Goal: Task Accomplishment & Management: Manage account settings

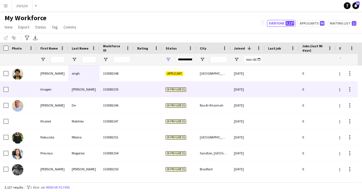
scroll to position [0, 29]
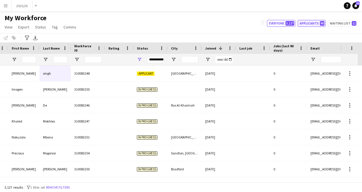
click at [313, 23] on button "Applicants 90" at bounding box center [312, 23] width 28 height 7
type input "**********"
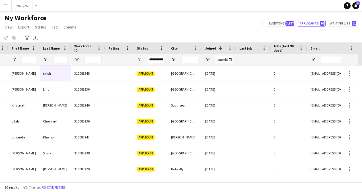
click at [78, 19] on h1 "My Workforce" at bounding box center [41, 18] width 82 height 9
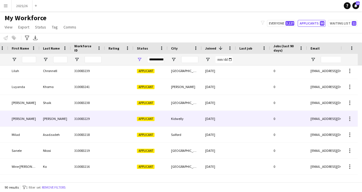
scroll to position [51, 0]
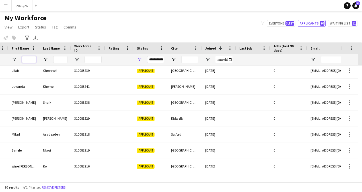
click at [29, 61] on input "First Name Filter Input" at bounding box center [29, 59] width 14 height 7
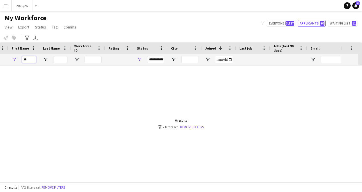
type input "*"
type input "****"
click at [284, 21] on button "Everyone 3,127" at bounding box center [281, 23] width 28 height 7
type input "**********"
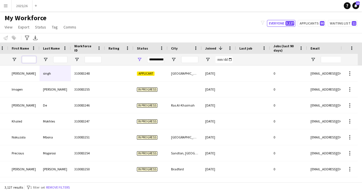
click at [28, 62] on input "First Name Filter Input" at bounding box center [29, 59] width 14 height 7
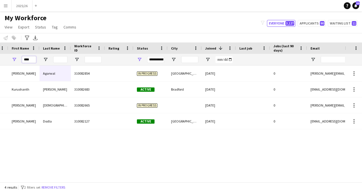
click at [28, 61] on input "****" at bounding box center [29, 59] width 14 height 7
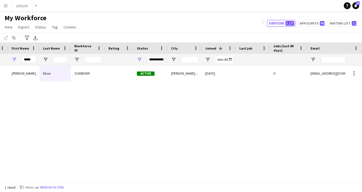
click at [127, 109] on div "Gulbaz Khan 310083009 Active Ashton-under-Lyne 06-07-2025 0 gulbazkhan611@gmail…" at bounding box center [172, 121] width 345 height 112
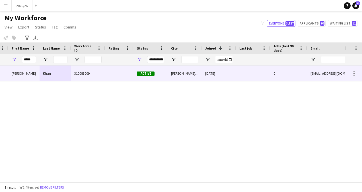
click at [162, 75] on div "Active" at bounding box center [151, 73] width 34 height 16
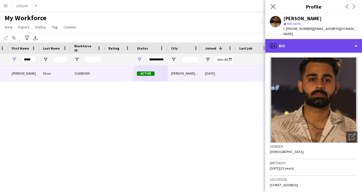
click at [328, 44] on div "profile Bio" at bounding box center [313, 46] width 97 height 14
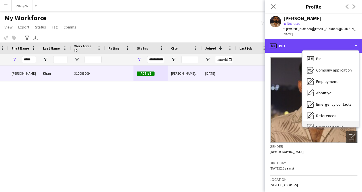
scroll to position [65, 0]
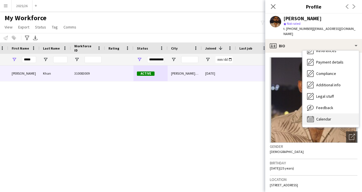
click at [335, 116] on div "Calendar Calendar" at bounding box center [331, 118] width 56 height 11
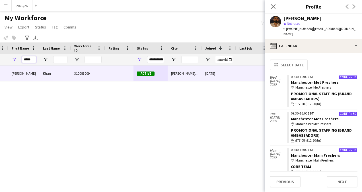
click at [28, 58] on input "*****" at bounding box center [29, 59] width 14 height 7
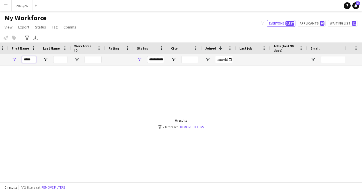
click at [28, 58] on input "*****" at bounding box center [29, 59] width 14 height 7
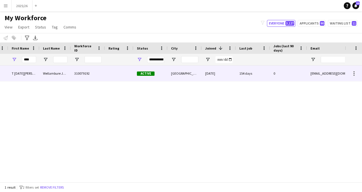
click at [16, 74] on div "T Ashvin Bandara Rambukwella Jayasundera" at bounding box center [23, 73] width 31 height 16
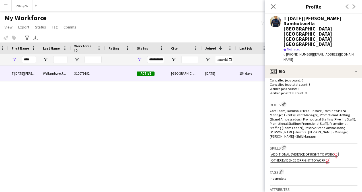
scroll to position [164, 0]
click at [311, 151] on div "ok-circled2 background Layer 1 cross-circle-red background Layer 1 Additional e…" at bounding box center [314, 157] width 88 height 12
click at [317, 152] on span "Additional evidence of Right to Work" at bounding box center [302, 154] width 63 height 4
click at [318, 78] on p "Cancelled jobs count: 0" at bounding box center [314, 80] width 88 height 4
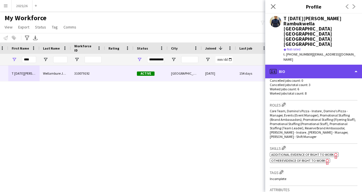
click at [324, 65] on div "profile Bio" at bounding box center [313, 72] width 97 height 14
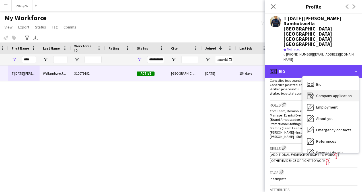
scroll to position [65, 0]
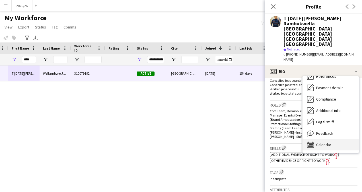
click at [329, 142] on span "Calendar" at bounding box center [323, 144] width 15 height 5
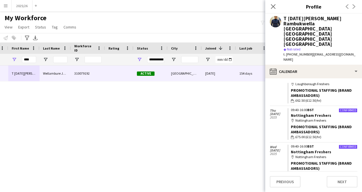
scroll to position [0, 0]
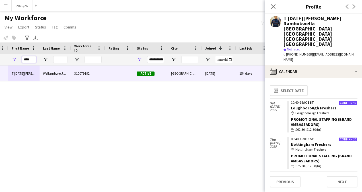
click at [30, 60] on input "****" at bounding box center [29, 59] width 14 height 7
type input "*"
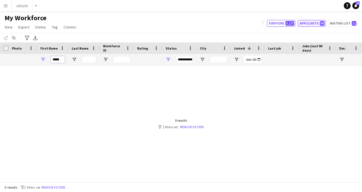
type input "*****"
click at [311, 21] on button "Applicants 90" at bounding box center [312, 23] width 28 height 7
type input "**********"
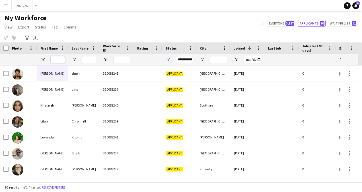
click at [59, 60] on input "First Name Filter Input" at bounding box center [58, 59] width 14 height 7
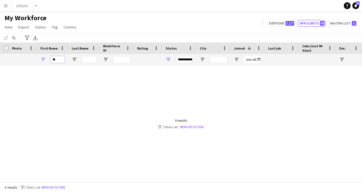
type input "*"
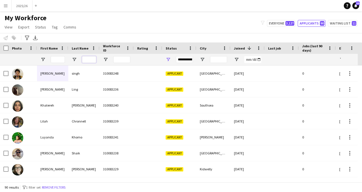
click at [91, 59] on input "Last Name Filter Input" at bounding box center [89, 59] width 14 height 7
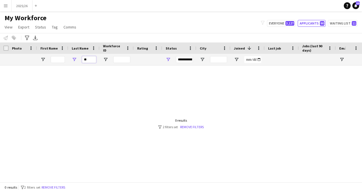
type input "*"
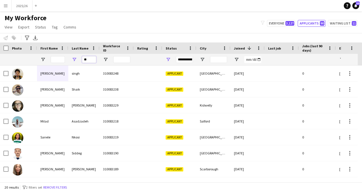
type input "*"
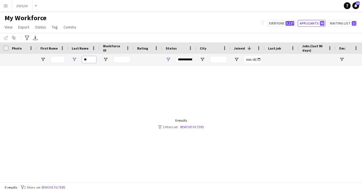
type input "*"
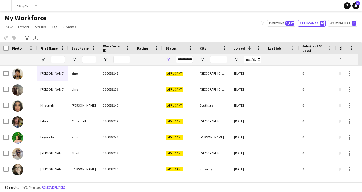
click at [185, 60] on div "**********" at bounding box center [184, 59] width 17 height 7
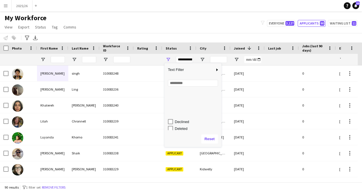
scroll to position [36, 0]
type input "**********"
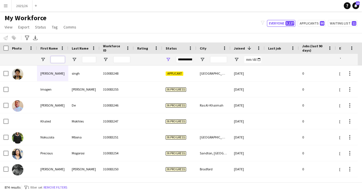
click at [55, 61] on input "First Name Filter Input" at bounding box center [58, 59] width 14 height 7
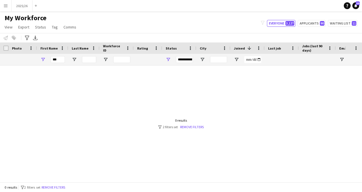
click at [57, 63] on div "***" at bounding box center [58, 59] width 14 height 11
click at [61, 60] on input "***" at bounding box center [58, 59] width 14 height 7
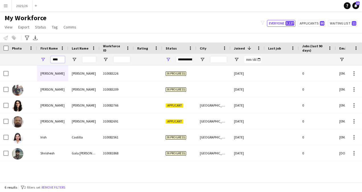
click at [59, 62] on input "****" at bounding box center [58, 59] width 14 height 7
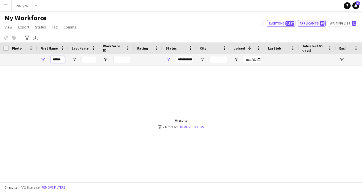
type input "******"
click at [322, 21] on span "90" at bounding box center [322, 23] width 5 height 5
type input "**********"
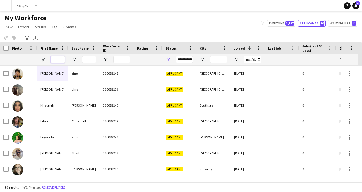
click at [56, 61] on input "First Name Filter Input" at bounding box center [58, 59] width 14 height 7
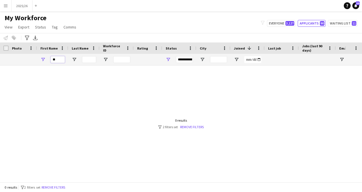
type input "*"
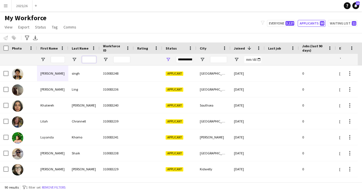
click at [92, 60] on input "Last Name Filter Input" at bounding box center [89, 59] width 14 height 7
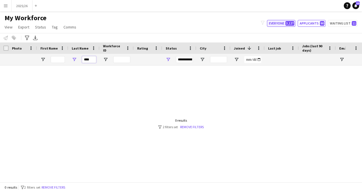
type input "****"
click at [286, 23] on button "Everyone 3,127" at bounding box center [281, 23] width 28 height 7
type input "**********"
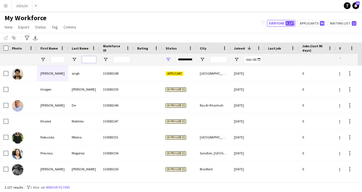
click at [86, 60] on input "Last Name Filter Input" at bounding box center [89, 59] width 14 height 7
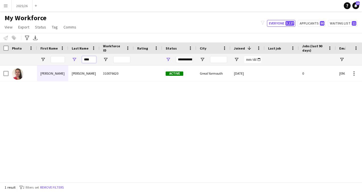
type input "****"
click at [189, 59] on div "**********" at bounding box center [184, 59] width 17 height 7
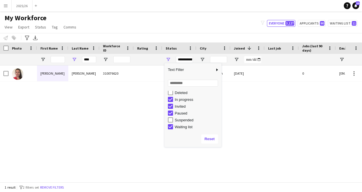
click at [240, 104] on div "Michelle Harvey 310076620 Active Great Yarmouth 30-01-2024 0 michellelharvey@ho…" at bounding box center [172, 121] width 345 height 112
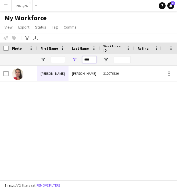
click at [90, 62] on input "****" at bounding box center [89, 59] width 14 height 7
click at [56, 61] on input "First Name Filter Input" at bounding box center [58, 59] width 14 height 7
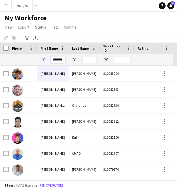
type input "*******"
click at [82, 62] on input "Last Name Filter Input" at bounding box center [89, 59] width 14 height 7
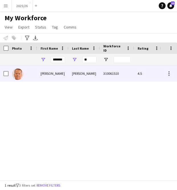
click at [79, 74] on div "Sutton" at bounding box center [83, 73] width 31 height 16
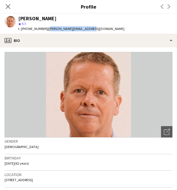
drag, startPoint x: 92, startPoint y: 28, endPoint x: 47, endPoint y: 26, distance: 44.4
click at [47, 26] on div "Michael Sutton star 4.5 t. +4407539613311 | sutton.m96@googlemail.com" at bounding box center [64, 24] width 129 height 20
copy span "sutton.m96@googlemail.com"
click at [9, 4] on icon "Close pop-in" at bounding box center [7, 6] width 5 height 5
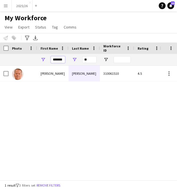
click at [62, 58] on input "*******" at bounding box center [58, 59] width 14 height 7
click at [97, 56] on div "**" at bounding box center [83, 59] width 31 height 11
click at [97, 57] on div "**" at bounding box center [83, 59] width 31 height 11
drag, startPoint x: 98, startPoint y: 59, endPoint x: 91, endPoint y: 60, distance: 6.9
click at [91, 60] on div "**" at bounding box center [83, 59] width 31 height 11
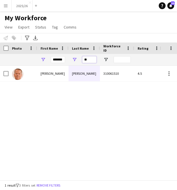
click at [91, 60] on input "**" at bounding box center [89, 59] width 14 height 7
type input "*"
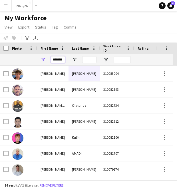
click at [56, 60] on input "*******" at bounding box center [58, 59] width 14 height 7
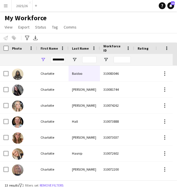
scroll to position [0, 0]
click at [89, 29] on div "My Workforce View Views Default view New view Update view Delete view Edit name…" at bounding box center [88, 23] width 177 height 19
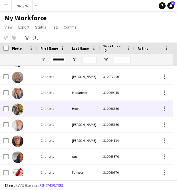
scroll to position [97, 0]
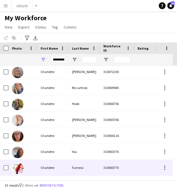
click at [56, 166] on div "Charlotte" at bounding box center [52, 167] width 31 height 16
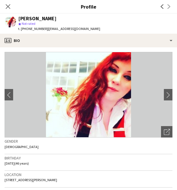
drag, startPoint x: 94, startPoint y: 29, endPoint x: 47, endPoint y: 30, distance: 47.6
click at [47, 30] on div "Charlotte Furness star Not rated t. +4407595949324 | charlottethemagpie@gmail.c…" at bounding box center [52, 24] width 104 height 20
copy span "charlottethemagpie@gmail.com"
click at [7, 5] on icon "Close pop-in" at bounding box center [7, 6] width 5 height 5
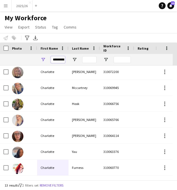
click at [61, 62] on input "*********" at bounding box center [58, 59] width 14 height 7
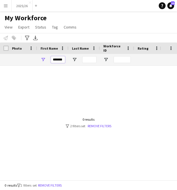
scroll to position [0, 0]
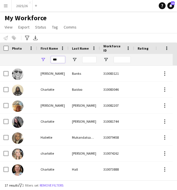
click at [61, 61] on input "***" at bounding box center [58, 59] width 14 height 7
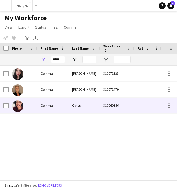
click at [73, 105] on div "Gates" at bounding box center [83, 105] width 31 height 16
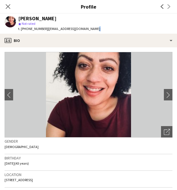
drag, startPoint x: 91, startPoint y: 28, endPoint x: 44, endPoint y: 33, distance: 47.2
click at [44, 33] on div "Gemma Gates star Not rated t. +447857218532 | gemmagates@rocketmail.com" at bounding box center [52, 24] width 104 height 20
copy span "gemmagates@rocketmail.com"
click at [7, 10] on div "Close pop-in" at bounding box center [8, 6] width 16 height 13
click at [10, 3] on app-icon "Close pop-in" at bounding box center [8, 7] width 8 height 8
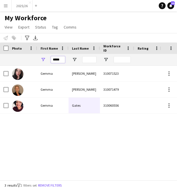
click at [62, 61] on input "*****" at bounding box center [58, 59] width 14 height 7
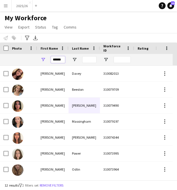
type input "******"
click at [84, 60] on input "Last Name Filter Input" at bounding box center [89, 59] width 14 height 7
type input "*"
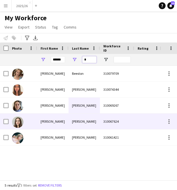
type input "*"
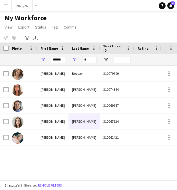
drag, startPoint x: 80, startPoint y: 137, endPoint x: 95, endPoint y: 116, distance: 25.4
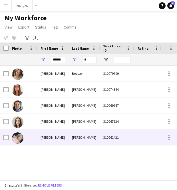
click at [91, 131] on div "Thompson" at bounding box center [83, 137] width 31 height 16
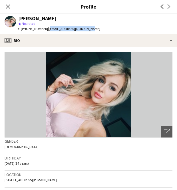
copy span "sophthompson07@gmail.com"
drag, startPoint x: 92, startPoint y: 31, endPoint x: 45, endPoint y: 29, distance: 47.3
click at [45, 29] on div "Sophie Thompson star Not rated t. +447860860774 | sophthompson07@gmail.com" at bounding box center [52, 24] width 104 height 20
click at [7, 7] on icon at bounding box center [7, 6] width 5 height 5
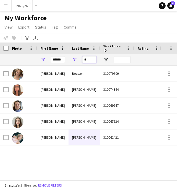
drag, startPoint x: 90, startPoint y: 60, endPoint x: 89, endPoint y: 56, distance: 3.6
click at [89, 56] on input "*" at bounding box center [89, 59] width 14 height 7
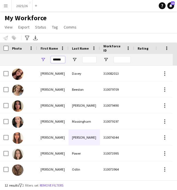
click at [59, 60] on input "******" at bounding box center [58, 59] width 14 height 7
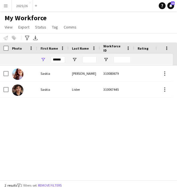
click at [103, 34] on div "Notify workforce Add to tag Select at least one crew to tag him or her. Advance…" at bounding box center [88, 37] width 177 height 9
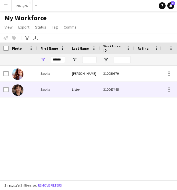
click at [62, 92] on div "Saskia" at bounding box center [52, 89] width 31 height 16
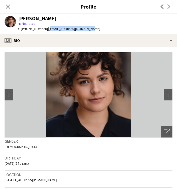
drag, startPoint x: 83, startPoint y: 29, endPoint x: 45, endPoint y: 30, distance: 37.3
click at [45, 30] on div "Saskia Lister star Not rated t. +447913227323 | saskialister01@gmail.com" at bounding box center [52, 24] width 104 height 20
copy span "saskialister01@gmail.com"
click at [10, 11] on div "Close pop-in" at bounding box center [8, 6] width 16 height 13
click at [14, 8] on div "Close pop-in" at bounding box center [8, 6] width 16 height 13
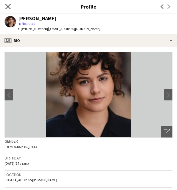
click at [6, 7] on icon "Close pop-in" at bounding box center [7, 6] width 5 height 5
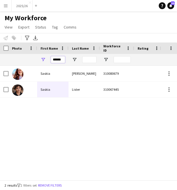
click at [61, 61] on input "******" at bounding box center [58, 59] width 14 height 7
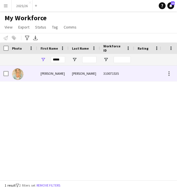
click at [35, 74] on div at bounding box center [23, 73] width 28 height 16
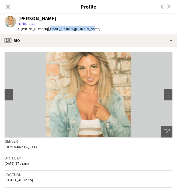
drag, startPoint x: 83, startPoint y: 27, endPoint x: 46, endPoint y: 28, distance: 37.6
click at [48, 28] on span "| trainwithaim@hotmail.com" at bounding box center [74, 28] width 52 height 4
copy span "trainwithaim@hotmail.com"
click at [11, 10] on app-icon "Close pop-in" at bounding box center [8, 7] width 8 height 8
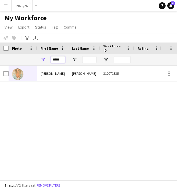
click at [61, 57] on input "*****" at bounding box center [58, 59] width 14 height 7
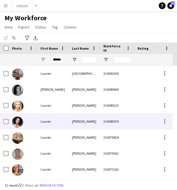
click at [62, 124] on div "Lauren" at bounding box center [52, 121] width 31 height 16
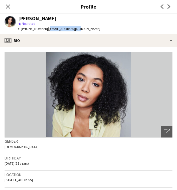
drag, startPoint x: 74, startPoint y: 29, endPoint x: 45, endPoint y: 28, distance: 29.3
click at [45, 28] on div "Lauren Foster star Not rated t. +447801566614 | lozfoz@icloud.com" at bounding box center [52, 24] width 104 height 20
copy span "lozfoz@icloud.com"
click at [10, 7] on icon "Close pop-in" at bounding box center [7, 6] width 5 height 5
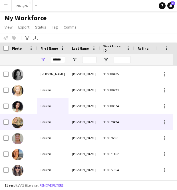
scroll to position [24, 0]
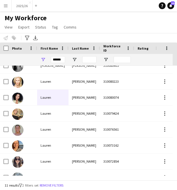
drag, startPoint x: 61, startPoint y: 39, endPoint x: 103, endPoint y: 12, distance: 49.5
click at [103, 12] on main "My Workforce View Views Default view New view Update view Delete view Edit name…" at bounding box center [88, 96] width 177 height 171
click at [98, 21] on div "My Workforce View Views Default view New view Update view Delete view Edit name…" at bounding box center [88, 23] width 177 height 19
click at [57, 58] on input "*******" at bounding box center [58, 59] width 14 height 7
click at [57, 58] on input "********" at bounding box center [58, 59] width 14 height 7
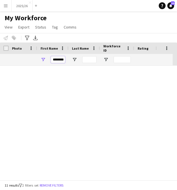
scroll to position [0, 0]
click at [55, 58] on input "*********" at bounding box center [58, 59] width 14 height 7
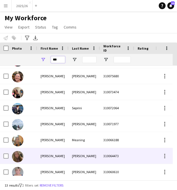
scroll to position [97, 0]
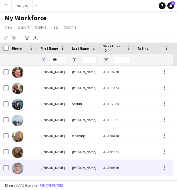
click at [47, 166] on div "Amy" at bounding box center [52, 167] width 31 height 16
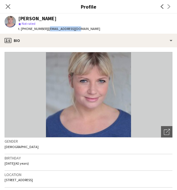
drag, startPoint x: 77, startPoint y: 30, endPoint x: 45, endPoint y: 29, distance: 31.6
click at [45, 29] on div "Amy Spencer star Not rated t. +447790396418 | amycorina@msn.com" at bounding box center [52, 24] width 104 height 20
copy span "amycorina@msn.com"
click at [11, 7] on app-icon "Close pop-in" at bounding box center [8, 7] width 8 height 8
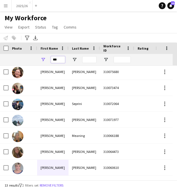
click at [55, 60] on input "***" at bounding box center [58, 59] width 14 height 7
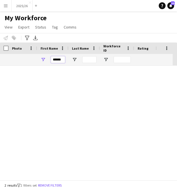
scroll to position [0, 0]
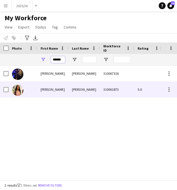
type input "******"
click at [74, 82] on div "Ali" at bounding box center [83, 89] width 31 height 16
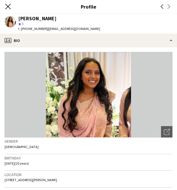
click at [9, 4] on icon "Close pop-in" at bounding box center [7, 6] width 5 height 5
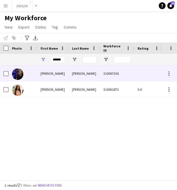
click at [85, 69] on div "Sutton" at bounding box center [83, 73] width 31 height 16
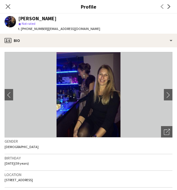
click at [72, 28] on span "| sutton557@btinternet.com" at bounding box center [74, 28] width 52 height 4
click at [95, 28] on app-profile-header "Simone Sutton star Not rated t. +447905358048 | sutton557@btinternet.com" at bounding box center [88, 24] width 177 height 20
drag, startPoint x: 87, startPoint y: 29, endPoint x: 46, endPoint y: 31, distance: 41.6
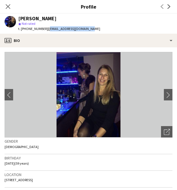
click at [46, 31] on div "Simone Sutton star Not rated t. +447905358048 | sutton557@btinternet.com" at bounding box center [52, 24] width 104 height 20
copy span "sutton557@btinternet.com"
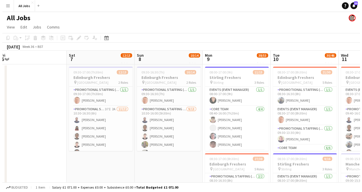
scroll to position [0, 125]
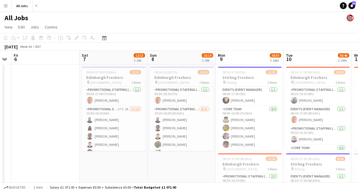
click at [8, 7] on button "Menu" at bounding box center [5, 5] width 11 height 11
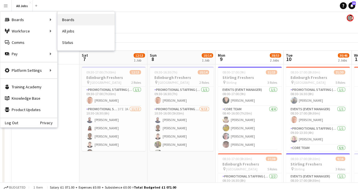
click at [67, 17] on link "Boards" at bounding box center [86, 19] width 57 height 11
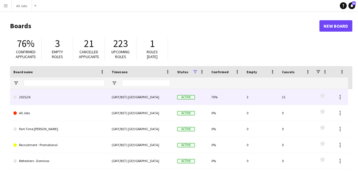
click at [86, 101] on link "2025/26" at bounding box center [58, 97] width 91 height 16
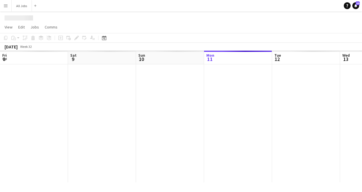
scroll to position [0, 136]
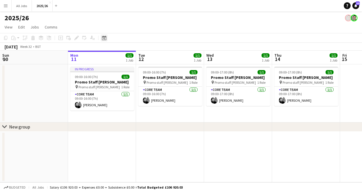
click at [102, 36] on icon "Date picker" at bounding box center [104, 38] width 5 height 5
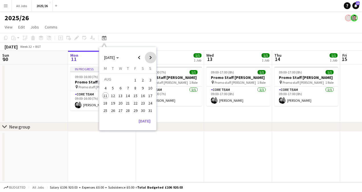
click at [150, 57] on span "Next month" at bounding box center [150, 57] width 11 height 11
click at [106, 98] on button "15" at bounding box center [105, 101] width 7 height 7
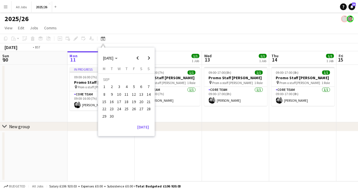
scroll to position [0, 196]
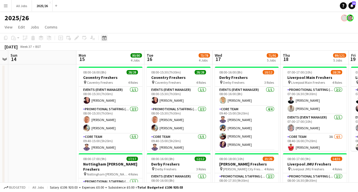
click at [103, 39] on icon "Date picker" at bounding box center [104, 38] width 5 height 5
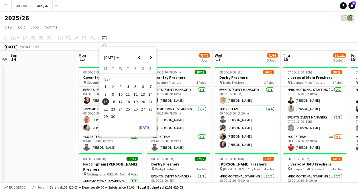
click at [106, 93] on span "8" at bounding box center [105, 94] width 7 height 7
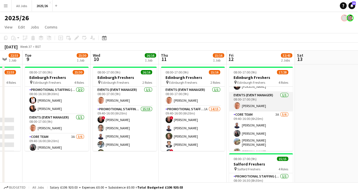
scroll to position [30, 0]
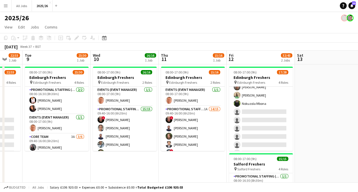
click at [252, 112] on app-card-role "Promotional Staffing (Brand Ambassadors) 1A 8/18 09:40-16:00 (6h20m) ! George D…" at bounding box center [261, 112] width 64 height 160
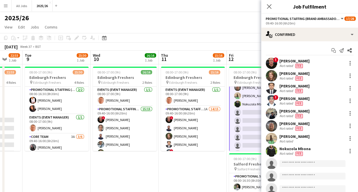
scroll to position [173, 0]
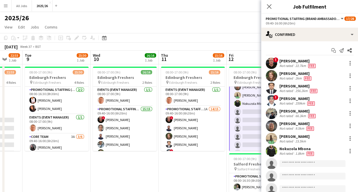
click at [321, 20] on span "Promotional Staffing (Brand Ambassadors)" at bounding box center [303, 19] width 74 height 4
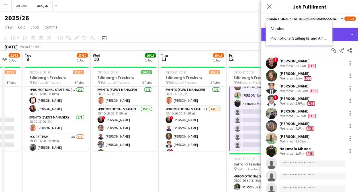
click at [341, 34] on div "single-neutral-actions-check-2 Confirmed" at bounding box center [309, 35] width 97 height 14
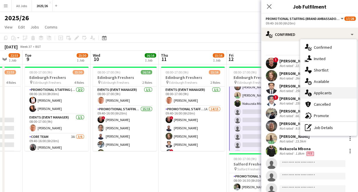
click at [328, 96] on div "single-neutral-actions-information Applicants" at bounding box center [328, 92] width 56 height 11
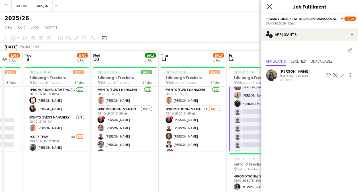
click at [268, 9] on icon "Close pop-in" at bounding box center [268, 6] width 5 height 5
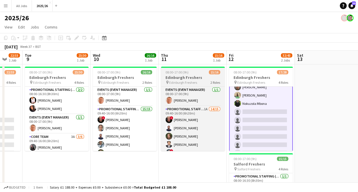
scroll to position [0, 184]
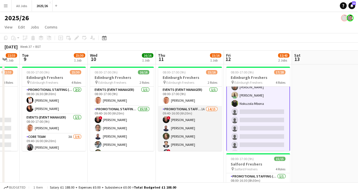
click at [190, 116] on app-card-role "Promotional Staffing (Brand Ambassadors) 1A 14/15 09:40-16:00 (6h20m) ! George …" at bounding box center [190, 175] width 64 height 138
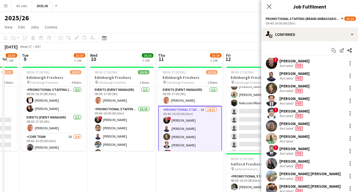
scroll to position [172, 0]
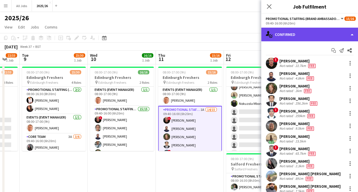
click at [304, 35] on div "single-neutral-actions-check-2 Confirmed" at bounding box center [309, 35] width 97 height 14
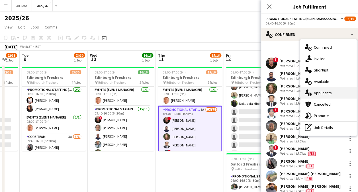
click at [321, 91] on div "single-neutral-actions-information Applicants" at bounding box center [328, 92] width 56 height 11
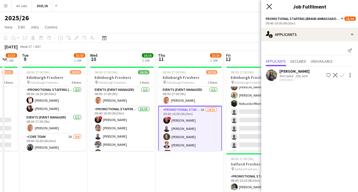
click at [270, 5] on icon at bounding box center [268, 6] width 5 height 5
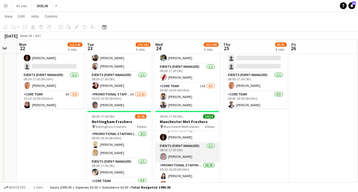
scroll to position [16, 0]
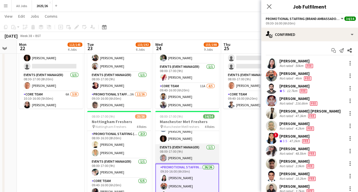
click at [189, 152] on app-card-role "Events (Event Manager) 1/1 08:00-17:00 (9h) Amy Spencer" at bounding box center [187, 153] width 64 height 19
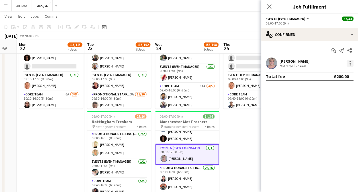
click at [350, 64] on div at bounding box center [350, 63] width 7 height 7
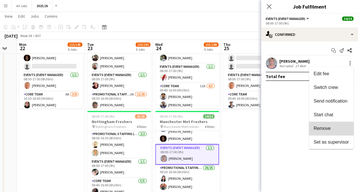
click at [331, 128] on span "Remove" at bounding box center [330, 128] width 35 height 5
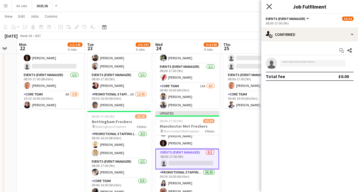
click at [266, 5] on icon "Close pop-in" at bounding box center [268, 6] width 5 height 5
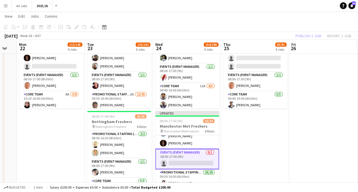
click at [301, 35] on div "Publish 1 job Revert 1 job" at bounding box center [322, 35] width 69 height 7
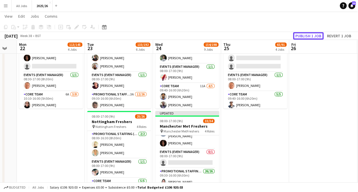
click at [301, 35] on button "Publish 1 job" at bounding box center [308, 35] width 30 height 7
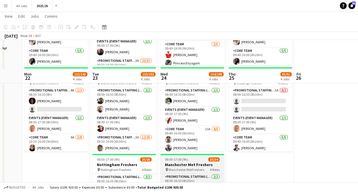
scroll to position [243, 0]
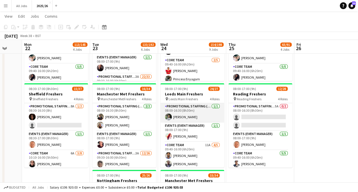
click at [196, 116] on app-card-role "Promotional Staffing (Team Leader) 1/1 08:00-16:30 (8h30m) Darren Ellis" at bounding box center [192, 112] width 64 height 19
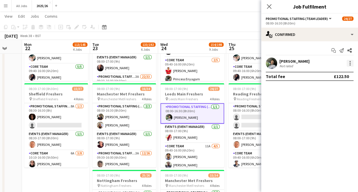
click at [352, 61] on div at bounding box center [350, 63] width 7 height 7
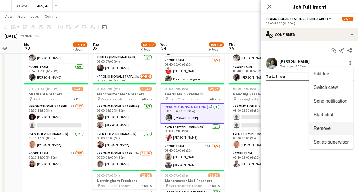
click at [329, 126] on span "Remove" at bounding box center [321, 128] width 17 height 5
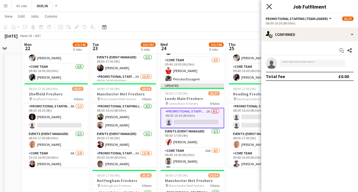
click at [268, 7] on icon "Close pop-in" at bounding box center [268, 6] width 5 height 5
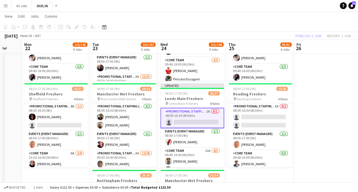
click at [309, 34] on div "Publish 1 job Revert 1 job" at bounding box center [322, 35] width 69 height 7
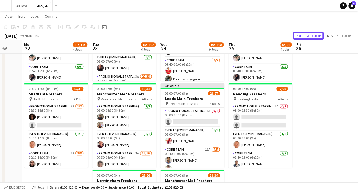
click at [309, 34] on button "Publish 1 job" at bounding box center [308, 35] width 30 height 7
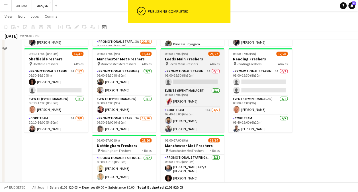
scroll to position [296, 0]
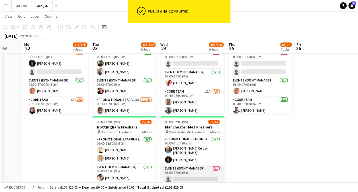
click at [191, 176] on app-card-role "Events (Event Manager) 0/1 08:00-17:00 (9h) single-neutral-actions" at bounding box center [192, 174] width 64 height 19
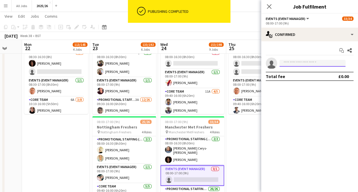
click at [314, 63] on input at bounding box center [312, 63] width 66 height 7
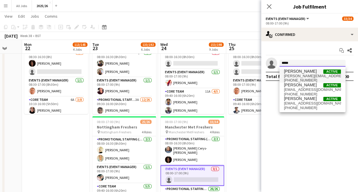
type input "*****"
click at [315, 71] on span "Darren Ellis Active" at bounding box center [312, 71] width 57 height 5
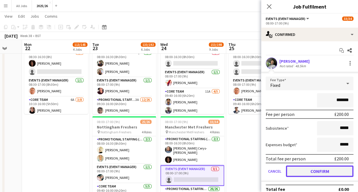
click at [311, 170] on button "Confirm" at bounding box center [319, 170] width 67 height 11
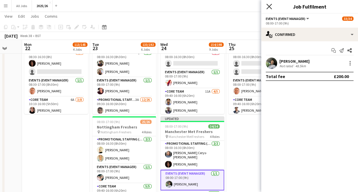
click at [269, 6] on icon "Close pop-in" at bounding box center [268, 6] width 5 height 5
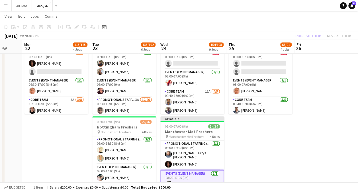
click at [318, 37] on div "Publish 1 job Revert 1 job" at bounding box center [322, 35] width 69 height 7
click at [318, 37] on button "Publish 1 job" at bounding box center [308, 35] width 30 height 7
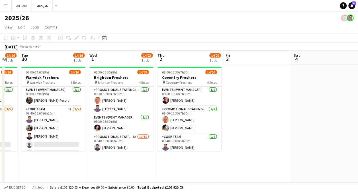
scroll to position [0, 117]
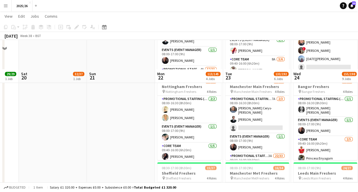
scroll to position [198, 0]
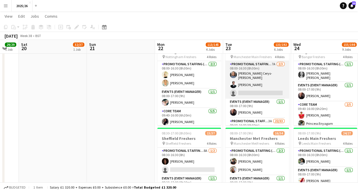
click at [257, 93] on app-card-role "Promotional Staffing (Team Leader) 7A 2/3 08:00-16:30 (8h30m) Megan Cerys- Holl…" at bounding box center [257, 80] width 64 height 38
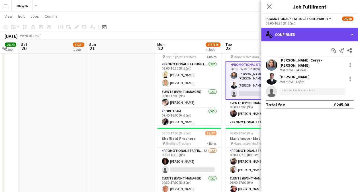
click at [297, 36] on div "single-neutral-actions-check-2 Confirmed" at bounding box center [309, 35] width 97 height 14
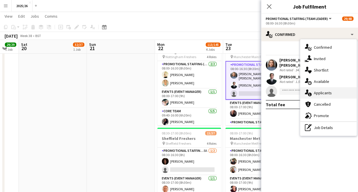
click at [320, 91] on div "single-neutral-actions-information Applicants" at bounding box center [328, 92] width 56 height 11
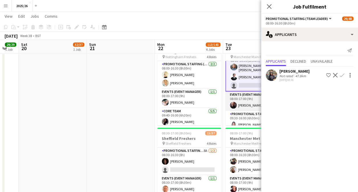
scroll to position [8, 0]
click at [268, 8] on icon "Close pop-in" at bounding box center [268, 6] width 5 height 5
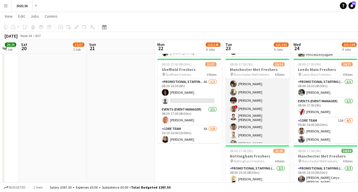
scroll to position [91, 0]
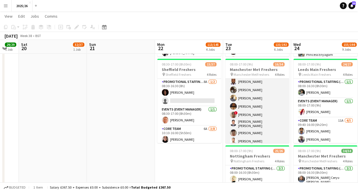
click at [248, 108] on app-card-role "Promotional Staffing (Brand Ambassadors) 3A 13/26 09:30-16:00 (6h30m) Aravind E…" at bounding box center [257, 148] width 64 height 227
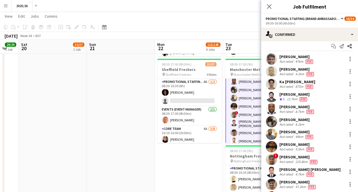
scroll to position [5, 0]
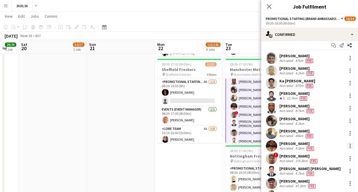
click at [348, 146] on div at bounding box center [350, 145] width 7 height 7
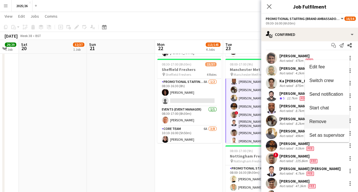
click at [331, 124] on button "Remove" at bounding box center [327, 122] width 44 height 14
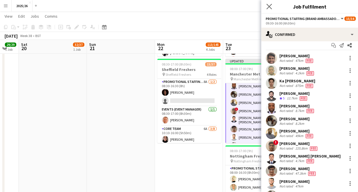
click at [271, 8] on app-icon "Close pop-in" at bounding box center [269, 7] width 8 height 8
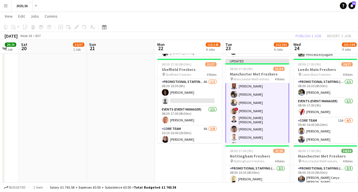
click at [304, 33] on div "Publish 1 job Revert 1 job" at bounding box center [322, 35] width 69 height 7
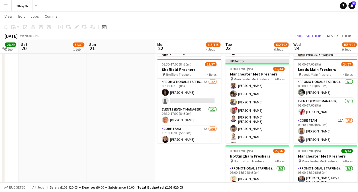
scroll to position [91, 0]
click at [304, 33] on button "Publish 1 job" at bounding box center [308, 35] width 30 height 7
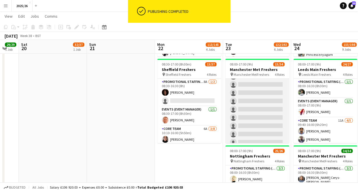
scroll to position [261, 0]
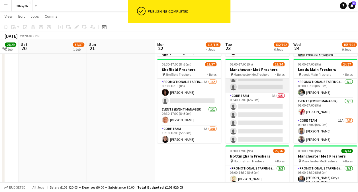
click at [254, 118] on app-card-role "Core Team 9A 0/5 09:40-16:00 (6h20m) single-neutral-actions single-neutral-acti…" at bounding box center [257, 119] width 64 height 52
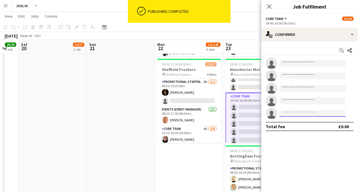
click at [309, 112] on input at bounding box center [312, 113] width 66 height 7
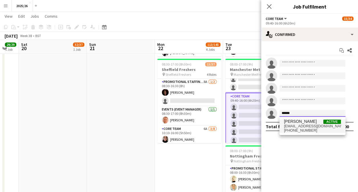
type input "******"
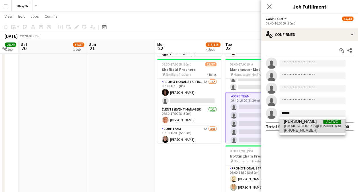
click at [306, 124] on span "gulbazkhan611@gmail.com" at bounding box center [312, 126] width 57 height 5
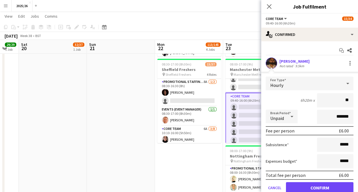
type input "***"
click button "Confirm" at bounding box center [319, 187] width 67 height 11
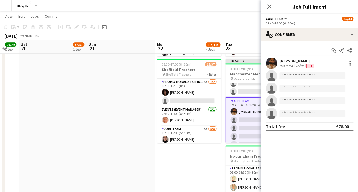
click at [274, 63] on app-user-avatar at bounding box center [271, 63] width 11 height 11
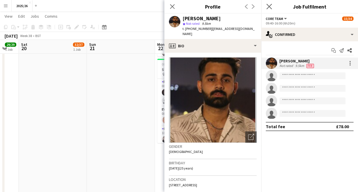
click at [270, 3] on app-icon "Close pop-in" at bounding box center [269, 7] width 8 height 8
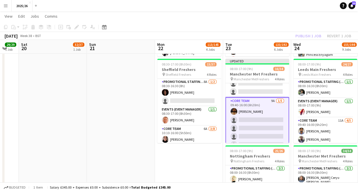
click at [316, 37] on div "Publish 1 job Revert 1 job" at bounding box center [322, 35] width 69 height 7
click at [316, 37] on button "Publish 1 job" at bounding box center [308, 35] width 30 height 7
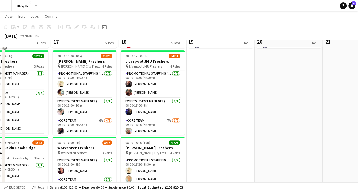
scroll to position [93, 0]
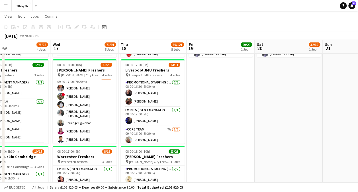
click at [81, 132] on app-card-role "Promotional Staffing (Brand Ambassadors) 2A 16/18 09:40-17:00 (7h20m) Allanyah …" at bounding box center [85, 155] width 64 height 163
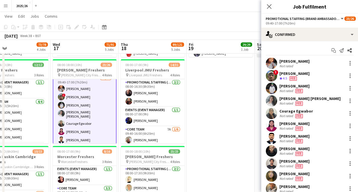
scroll to position [105, 0]
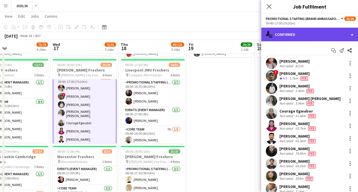
click at [324, 38] on div "single-neutral-actions-check-2 Confirmed" at bounding box center [309, 35] width 97 height 14
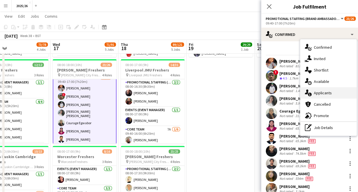
click at [324, 90] on div "single-neutral-actions-information Applicants" at bounding box center [328, 92] width 56 height 11
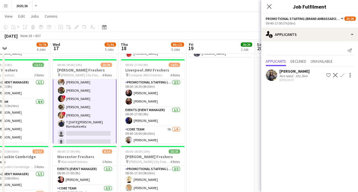
scroll to position [197, 0]
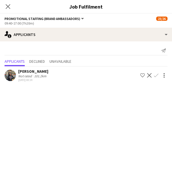
scroll to position [197, 0]
click at [12, 8] on div "Close pop-in" at bounding box center [8, 6] width 16 height 13
click at [8, 8] on icon "Close pop-in" at bounding box center [7, 6] width 5 height 5
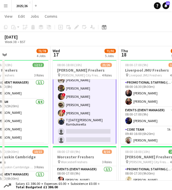
click at [7, 7] on app-icon "Menu" at bounding box center [5, 5] width 5 height 5
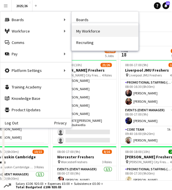
click at [78, 33] on link "My Workforce" at bounding box center [105, 30] width 67 height 11
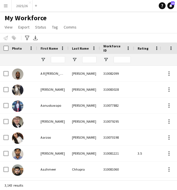
type input "******"
type input "**********"
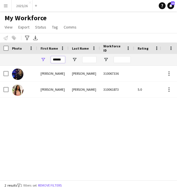
click at [58, 60] on input "******" at bounding box center [58, 59] width 14 height 7
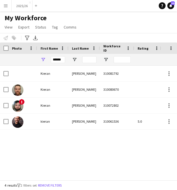
click at [39, 152] on div "Kieran Feeley 310081792 In progress Kieran Turley 310080670 Active Leeds ! Kier…" at bounding box center [79, 120] width 159 height 110
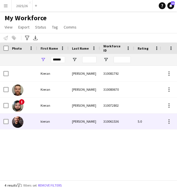
click at [65, 123] on div "kieran" at bounding box center [52, 121] width 31 height 16
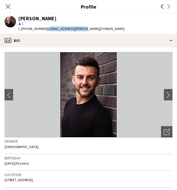
drag, startPoint x: 77, startPoint y: 29, endPoint x: 44, endPoint y: 29, distance: 33.6
click at [44, 29] on div "kieran Dean Hillam star 5 t. +07756102234 | kieran.hillam@aol.com" at bounding box center [64, 24] width 129 height 20
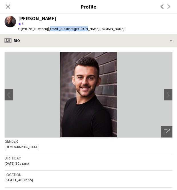
copy span "kieran.hillam@aol.com"
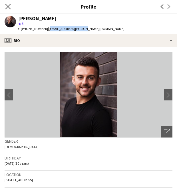
click at [11, 8] on app-icon "Close pop-in" at bounding box center [8, 7] width 8 height 8
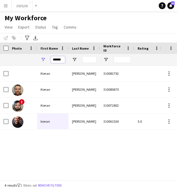
click at [61, 60] on input "******" at bounding box center [58, 59] width 14 height 7
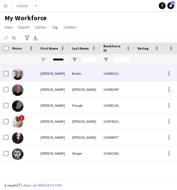
click at [59, 80] on div "Nicholas" at bounding box center [52, 73] width 31 height 16
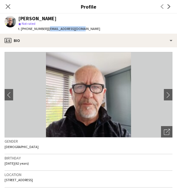
drag, startPoint x: 80, startPoint y: 29, endPoint x: 45, endPoint y: 30, distance: 35.3
click at [45, 30] on div "Nicholas Banks star Not rated t. +447827922635 | banksn393@gmail.com" at bounding box center [52, 24] width 104 height 20
copy span "banksn393@gmail.com"
click at [8, 10] on app-icon "Close pop-in" at bounding box center [8, 7] width 8 height 8
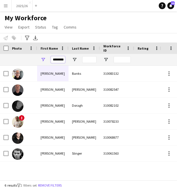
click at [60, 60] on input "********" at bounding box center [58, 59] width 14 height 7
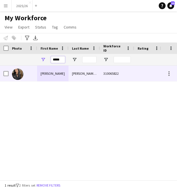
type input "*****"
click at [61, 72] on div "Jesse" at bounding box center [52, 73] width 31 height 16
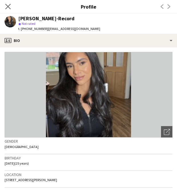
click at [11, 5] on app-icon "Close pop-in" at bounding box center [8, 7] width 8 height 8
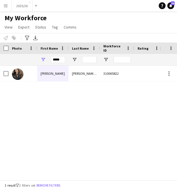
click at [29, 122] on div "Jesse Jay-Record 310065822 Active Solihull" at bounding box center [79, 120] width 159 height 110
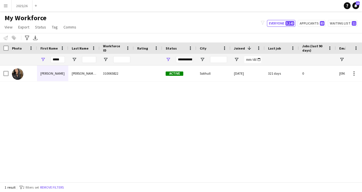
click at [172, 31] on div "My Workforce View Views Default view New view Update view Delete view Edit name…" at bounding box center [181, 23] width 362 height 19
click at [172, 24] on button "Applicants 83" at bounding box center [312, 23] width 28 height 7
type input "**********"
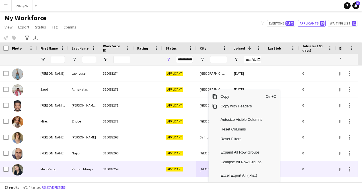
click at [172, 169] on div "Applicant" at bounding box center [179, 169] width 34 height 16
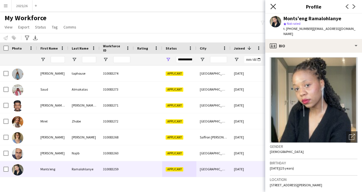
click at [172, 6] on icon "Close pop-in" at bounding box center [272, 6] width 5 height 5
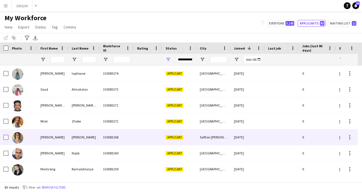
click at [103, 142] on div "310083268" at bounding box center [117, 137] width 34 height 16
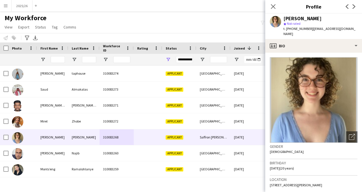
click at [65, 58] on div at bounding box center [52, 59] width 31 height 11
click at [61, 58] on input "First Name Filter Input" at bounding box center [58, 59] width 14 height 7
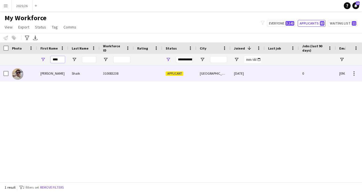
type input "****"
click at [69, 72] on div "Shaik" at bounding box center [83, 73] width 31 height 16
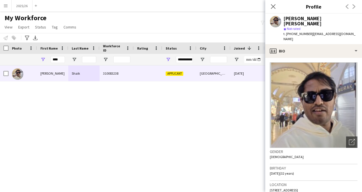
click at [172, 19] on div "Mujammil Murtaza Shaik" at bounding box center [321, 21] width 74 height 10
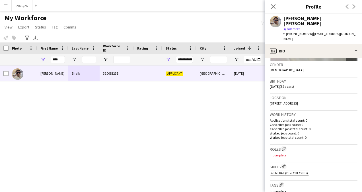
scroll to position [101, 0]
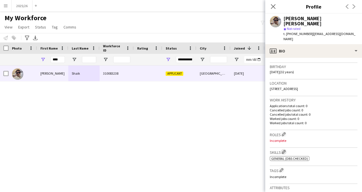
click at [172, 150] on app-icon "Edit crew company skills" at bounding box center [284, 152] width 4 height 4
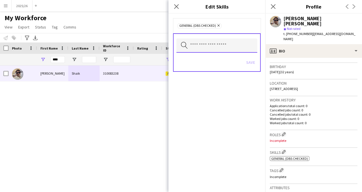
click at [172, 45] on input "text" at bounding box center [217, 45] width 81 height 14
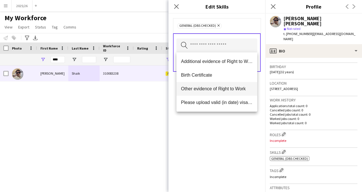
click at [172, 94] on mat-option "Other evidence of Right to Work" at bounding box center [217, 89] width 81 height 14
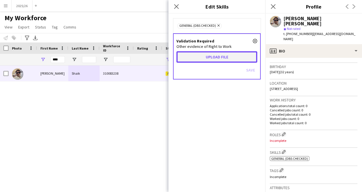
click at [172, 54] on button "Upload file" at bounding box center [217, 56] width 81 height 11
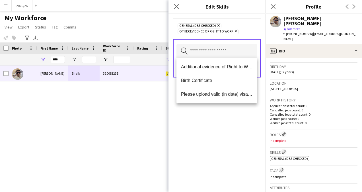
click at [172, 126] on div "General (DBS Checked) Remove Other evidence of Right to Work Remove Search by s…" at bounding box center [217, 103] width 97 height 178
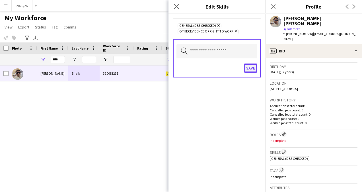
click at [172, 66] on button "Save" at bounding box center [250, 67] width 13 height 9
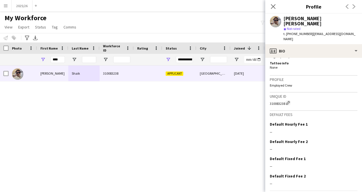
scroll to position [299, 0]
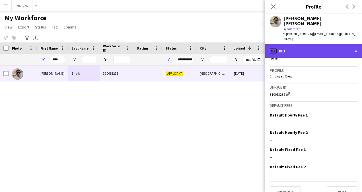
click at [172, 44] on div "profile Bio" at bounding box center [313, 51] width 97 height 14
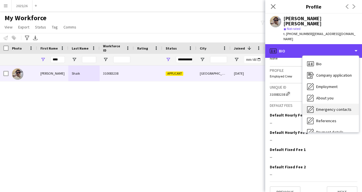
scroll to position [65, 0]
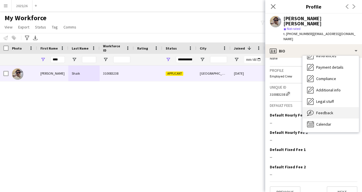
click at [172, 110] on span "Feedback" at bounding box center [324, 112] width 17 height 5
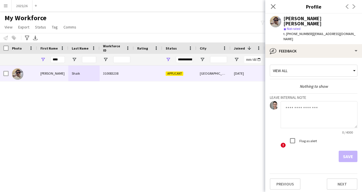
click at [172, 109] on textarea at bounding box center [319, 114] width 77 height 27
type textarea "**********"
click at [172, 151] on button "Save" at bounding box center [348, 156] width 19 height 11
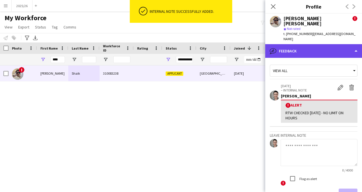
click at [172, 44] on div "bubble-pencil Feedback" at bounding box center [313, 51] width 97 height 14
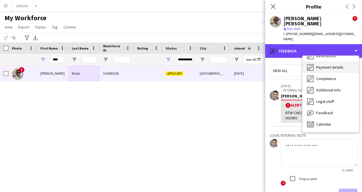
scroll to position [0, 0]
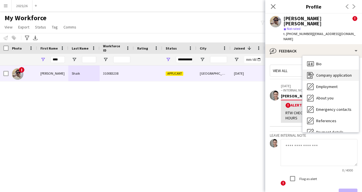
click at [172, 69] on div "Company application Company application" at bounding box center [331, 74] width 56 height 11
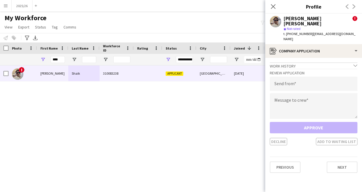
click at [172, 58] on app-crew-profile-application "Work history chevron-down Incomplete Review Application Send from Message to cr…" at bounding box center [313, 125] width 97 height 134
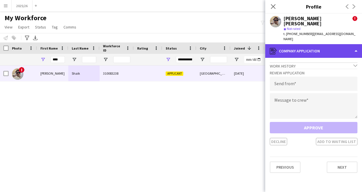
click at [172, 44] on div "register Company application" at bounding box center [313, 51] width 97 height 14
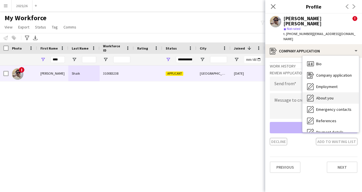
click at [172, 95] on span "About you" at bounding box center [324, 97] width 17 height 5
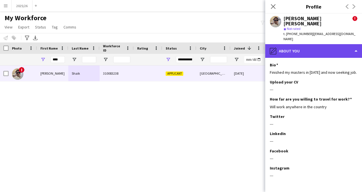
click at [172, 44] on div "pencil4 About you" at bounding box center [313, 51] width 97 height 14
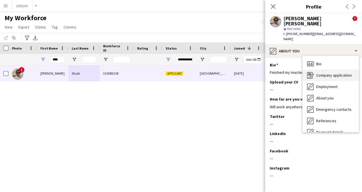
click at [172, 73] on span "Company application" at bounding box center [334, 75] width 36 height 5
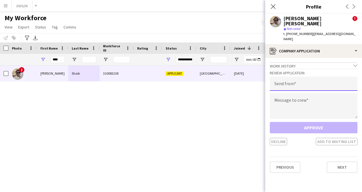
click at [172, 78] on input "email" at bounding box center [314, 84] width 88 height 14
type input "**********"
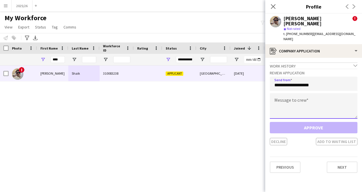
click at [172, 93] on textarea at bounding box center [314, 106] width 88 height 26
paste textarea "**********"
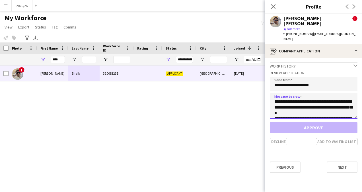
scroll to position [112, 0]
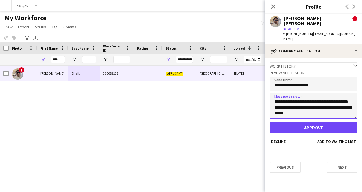
type textarea "**********"
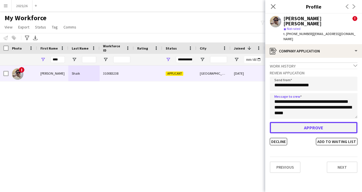
click at [172, 122] on button "Approve" at bounding box center [314, 127] width 88 height 11
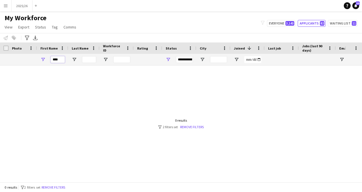
click at [58, 63] on input "****" at bounding box center [58, 59] width 14 height 7
click at [58, 60] on input "****" at bounding box center [58, 59] width 14 height 7
type input "******"
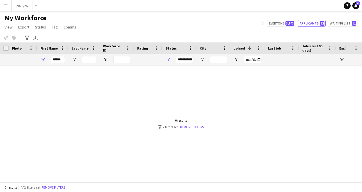
click at [172, 60] on div "**********" at bounding box center [184, 59] width 17 height 7
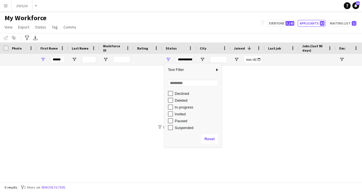
scroll to position [30, 0]
type input "**********"
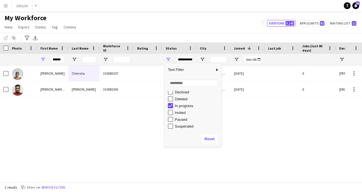
click at [166, 28] on div "My Workforce View Views Default view New view Update view Delete view Edit name…" at bounding box center [181, 23] width 362 height 19
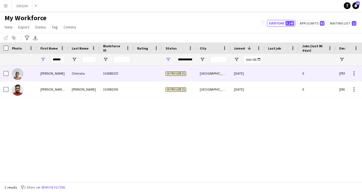
click at [161, 73] on div at bounding box center [148, 73] width 28 height 16
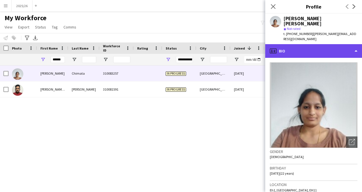
click at [172, 44] on div "profile Bio" at bounding box center [313, 51] width 97 height 14
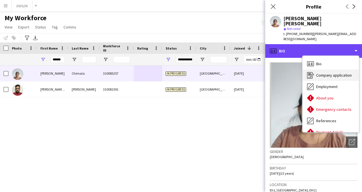
scroll to position [0, 0]
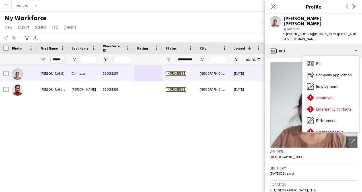
click at [60, 60] on input "******" at bounding box center [58, 59] width 14 height 7
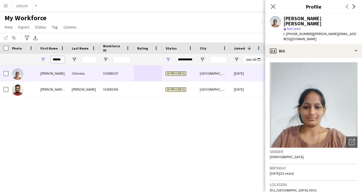
click at [60, 60] on input "******" at bounding box center [58, 59] width 14 height 7
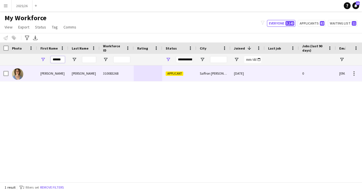
type input "******"
click at [63, 72] on div "Elizabeth" at bounding box center [52, 73] width 31 height 16
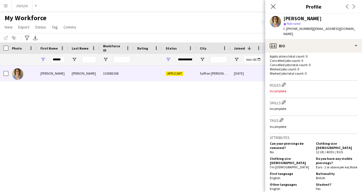
scroll to position [296, 0]
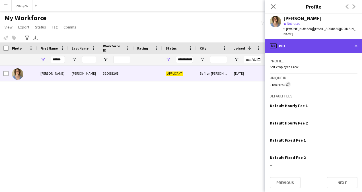
click at [172, 42] on div "profile Bio" at bounding box center [313, 46] width 97 height 14
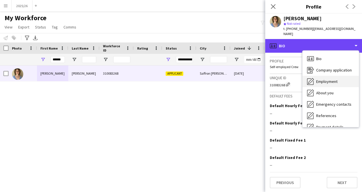
scroll to position [39, 0]
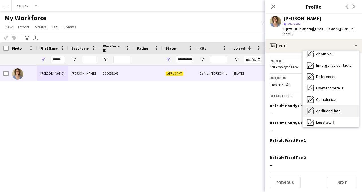
click at [172, 105] on div "Additional info Additional info" at bounding box center [331, 110] width 56 height 11
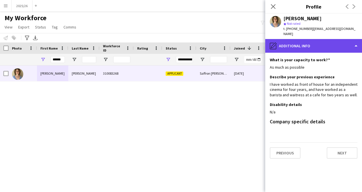
click at [172, 44] on div "pencil4 Additional info" at bounding box center [313, 46] width 97 height 14
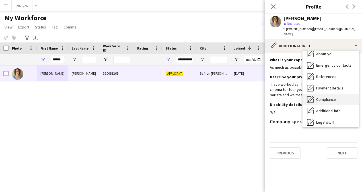
click at [172, 94] on div "Compliance Compliance" at bounding box center [331, 99] width 56 height 11
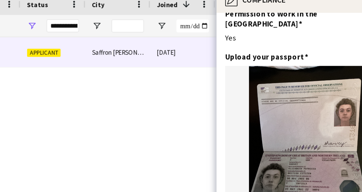
scroll to position [0, 0]
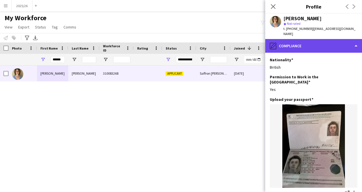
click at [172, 46] on div "pencil4 Compliance" at bounding box center [313, 46] width 97 height 14
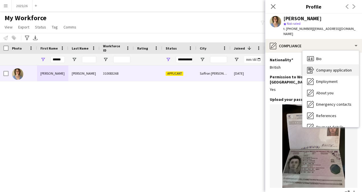
click at [172, 67] on span "Company application" at bounding box center [334, 69] width 36 height 5
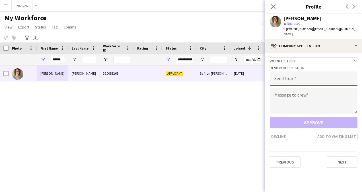
click at [172, 74] on input "email" at bounding box center [314, 78] width 88 height 14
type input "**********"
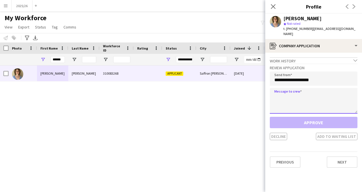
click at [172, 96] on textarea at bounding box center [314, 101] width 88 height 26
paste textarea "**********"
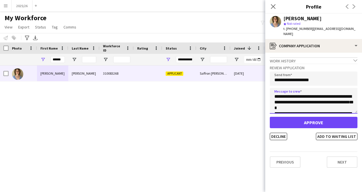
scroll to position [112, 0]
type textarea "**********"
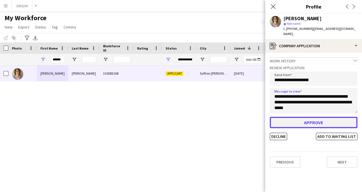
click at [172, 118] on button "Approve" at bounding box center [314, 122] width 88 height 11
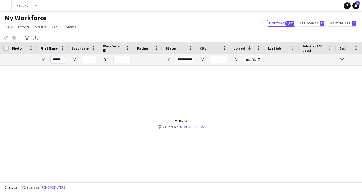
click at [57, 60] on input "******" at bounding box center [58, 59] width 14 height 7
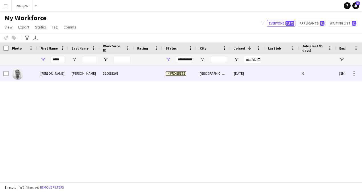
click at [79, 76] on div "Bhowmick" at bounding box center [83, 73] width 31 height 16
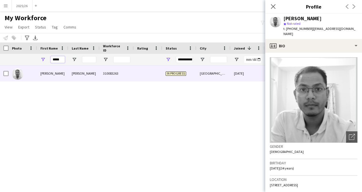
click at [57, 58] on input "*****" at bounding box center [58, 59] width 14 height 7
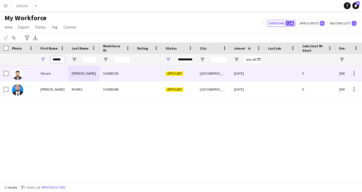
type input "******"
click at [132, 68] on div "310083256" at bounding box center [117, 73] width 34 height 16
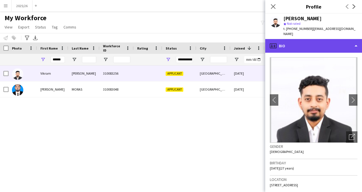
click at [172, 50] on div "profile Bio" at bounding box center [313, 46] width 97 height 14
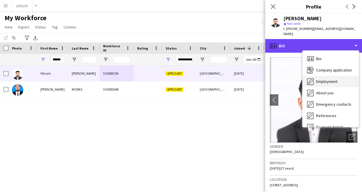
scroll to position [65, 0]
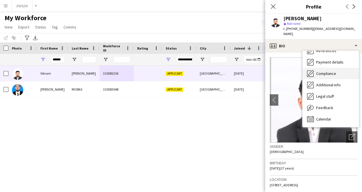
click at [172, 73] on span "Compliance" at bounding box center [326, 73] width 20 height 5
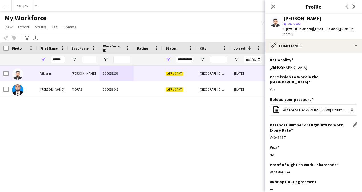
scroll to position [48, 0]
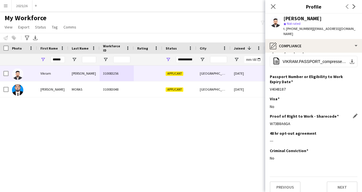
drag, startPoint x: 296, startPoint y: 121, endPoint x: 270, endPoint y: 117, distance: 25.3
click at [172, 117] on div "Proof of RIght to Work - Sharecode Edit this field W73B8A6GA" at bounding box center [314, 122] width 88 height 17
copy div "W73B8A6GA"
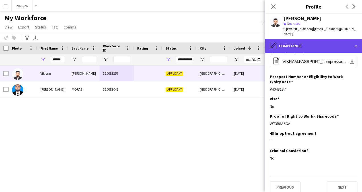
click at [172, 45] on div "pencil4 Compliance" at bounding box center [313, 46] width 97 height 14
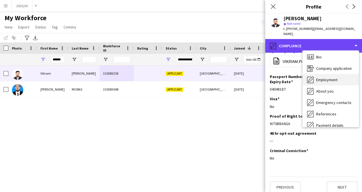
scroll to position [0, 0]
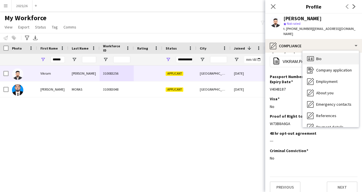
click at [172, 56] on div "Bio Bio" at bounding box center [331, 58] width 56 height 11
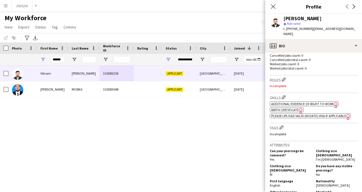
scroll to position [151, 0]
click at [172, 99] on app-icon "Edit crew company skills" at bounding box center [284, 97] width 4 height 4
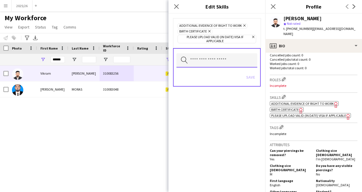
click at [172, 60] on input "text" at bounding box center [217, 60] width 81 height 14
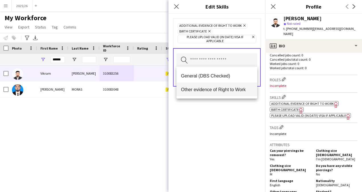
click at [172, 87] on span "Other evidence of Right to Work" at bounding box center [217, 89] width 72 height 5
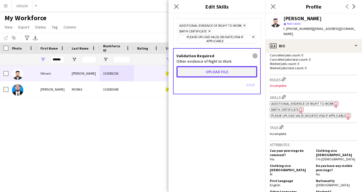
click at [172, 76] on button "Upload file" at bounding box center [217, 71] width 81 height 11
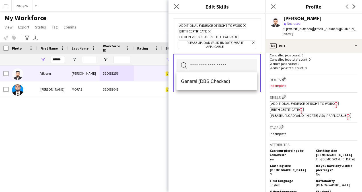
click at [172, 134] on div "Additional evidence of Right to Work Remove Birth Certificate Remove Other evid…" at bounding box center [217, 103] width 97 height 178
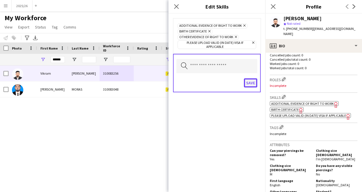
click at [172, 81] on button "Save" at bounding box center [250, 82] width 13 height 9
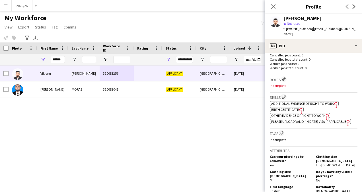
click at [172, 118] on span "Other evidence of Right to Work" at bounding box center [298, 115] width 54 height 4
click at [172, 100] on h3 "Skills Edit crew company skills" at bounding box center [314, 97] width 88 height 6
click at [172, 99] on app-icon "Edit crew company skills" at bounding box center [284, 97] width 4 height 4
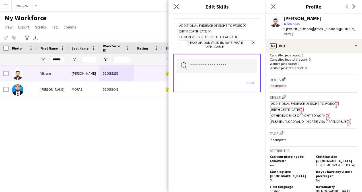
click at [172, 36] on icon "Remove" at bounding box center [235, 37] width 4 height 4
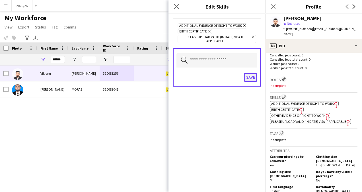
click at [172, 74] on button "Save" at bounding box center [250, 77] width 13 height 9
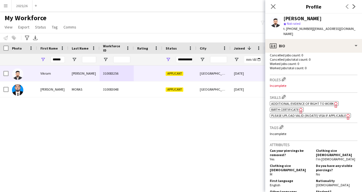
click at [172, 100] on h3 "Skills Edit crew company skills" at bounding box center [314, 97] width 88 height 6
click at [172, 99] on app-icon "Edit crew company skills" at bounding box center [284, 97] width 4 height 4
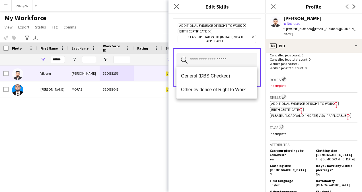
click at [172, 63] on input "text" at bounding box center [217, 60] width 81 height 14
click at [172, 90] on span "Other evidence of Right to Work" at bounding box center [217, 89] width 72 height 5
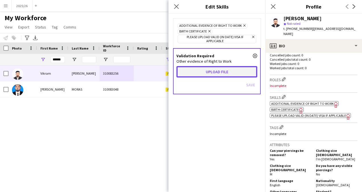
click at [172, 70] on button "Upload file" at bounding box center [217, 71] width 81 height 11
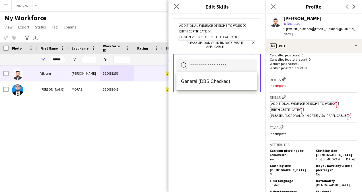
click at [172, 122] on div "Additional evidence of Right to Work Remove Birth Certificate Remove Other evid…" at bounding box center [217, 103] width 97 height 178
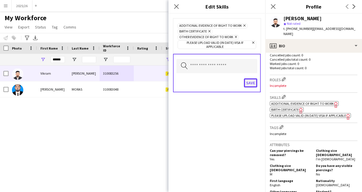
click at [172, 79] on button "Save" at bounding box center [250, 82] width 13 height 9
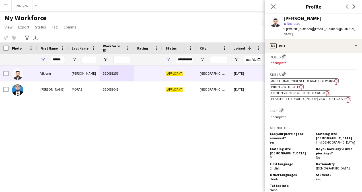
scroll to position [171, 0]
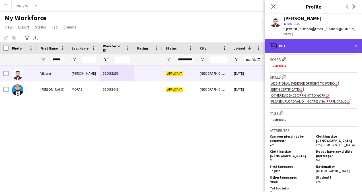
click at [172, 49] on div "profile Bio" at bounding box center [313, 46] width 97 height 14
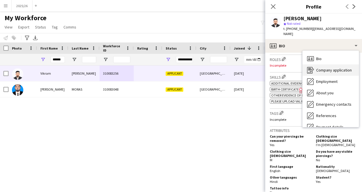
click at [172, 69] on span "Company application" at bounding box center [334, 69] width 36 height 5
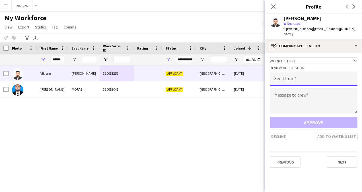
click at [172, 78] on input "email" at bounding box center [314, 78] width 88 height 14
type input "**********"
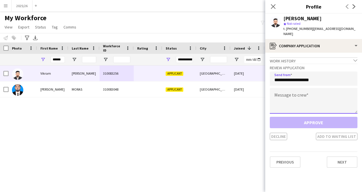
click at [172, 96] on textarea at bounding box center [314, 101] width 88 height 26
paste textarea "**********"
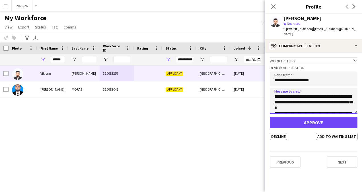
scroll to position [112, 0]
type textarea "**********"
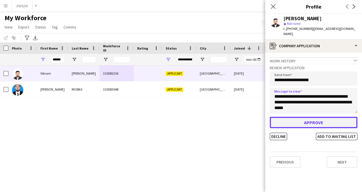
click at [172, 121] on button "Approve" at bounding box center [314, 122] width 88 height 11
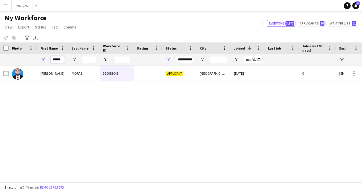
click at [59, 59] on input "******" at bounding box center [58, 59] width 14 height 7
type input "****"
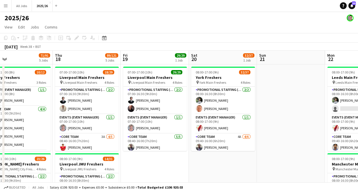
scroll to position [0, 151]
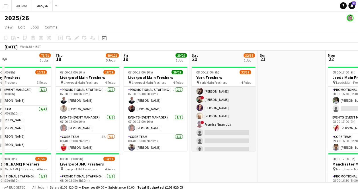
click at [220, 136] on app-card-role "Promotional Staffing (Brand Ambassadors) 2A 25/28 09:40-16:00 (6h20m) Saibal Mo…" at bounding box center [224, 30] width 64 height 247
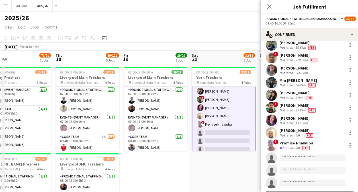
scroll to position [235, 0]
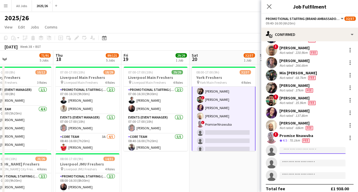
click at [298, 147] on input at bounding box center [312, 150] width 66 height 7
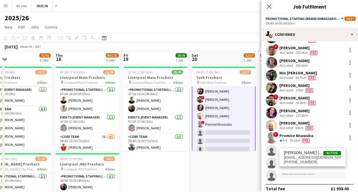
type input "*****"
click at [312, 155] on span "mujammilmurtazas@gmail.com" at bounding box center [312, 157] width 57 height 5
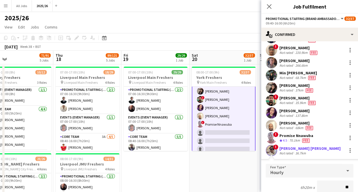
type input "***"
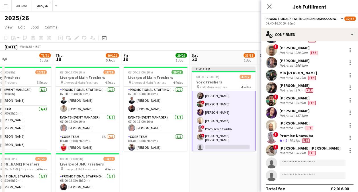
scroll to position [1, 0]
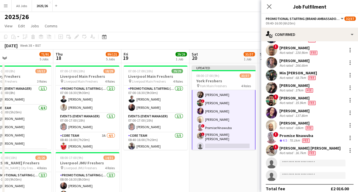
click at [270, 145] on app-user-avatar at bounding box center [271, 150] width 11 height 11
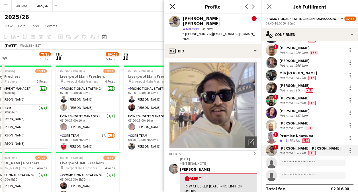
click at [172, 8] on icon "Close pop-in" at bounding box center [171, 6] width 5 height 5
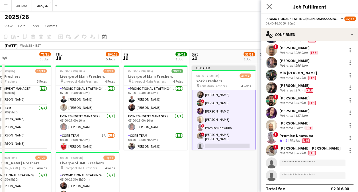
click at [272, 8] on app-icon "Close pop-in" at bounding box center [269, 7] width 8 height 8
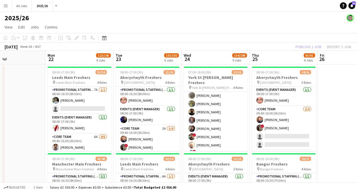
scroll to position [112, 0]
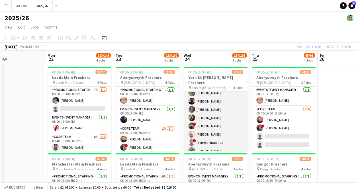
click at [211, 110] on app-card-role "Promotional Staffing (Brand Ambassadors) 10/10 08:40-15:00 (6h20m) Saibal Mondo…" at bounding box center [216, 110] width 64 height 94
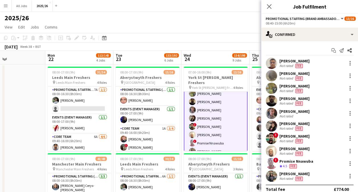
scroll to position [112, 0]
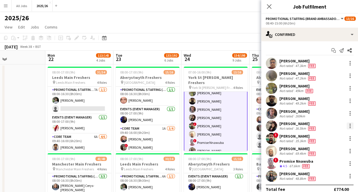
click at [347, 126] on div at bounding box center [350, 125] width 7 height 7
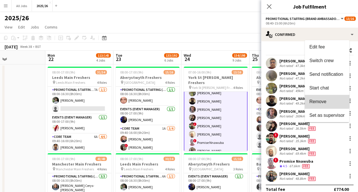
click at [320, 99] on span "Remove" at bounding box center [317, 101] width 17 height 5
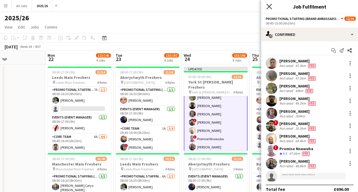
click at [267, 4] on icon "Close pop-in" at bounding box center [268, 6] width 5 height 5
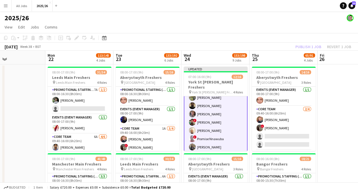
click at [310, 48] on div "Publish 1 job Revert 1 job" at bounding box center [322, 46] width 69 height 7
click at [310, 48] on button "Publish 1 job" at bounding box center [308, 46] width 30 height 7
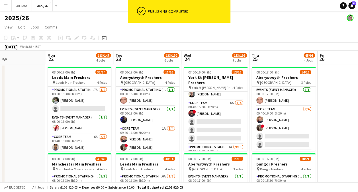
scroll to position [30, 0]
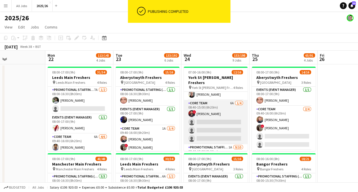
click at [212, 117] on app-card-role "Core Team 6A 1/4 08:40-15:00 (6h20m) ! Samarth Raj single-neutral-actions singl…" at bounding box center [216, 122] width 64 height 44
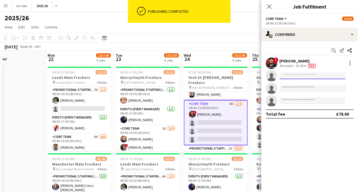
click at [322, 75] on input at bounding box center [312, 75] width 66 height 7
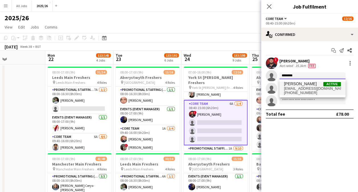
type input "********"
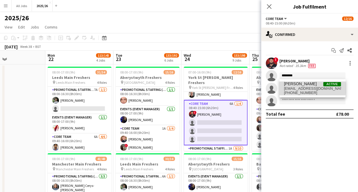
click at [301, 88] on span "jayshreethakur70@gmail.com" at bounding box center [312, 88] width 57 height 5
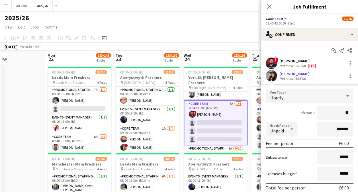
type input "***"
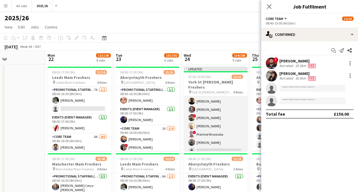
click at [217, 146] on app-card-role "Promotional Staffing (Brand Ambassadors) 1A 9/10 08:40-15:00 (6h20m) Saibal Mon…" at bounding box center [216, 110] width 64 height 94
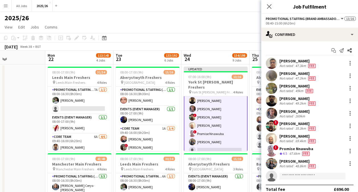
scroll to position [117, 0]
click at [290, 178] on input at bounding box center [312, 176] width 66 height 7
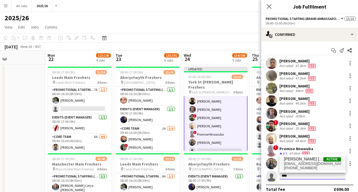
type input "****"
click at [307, 162] on span "[EMAIL_ADDRESS][DOMAIN_NAME]" at bounding box center [312, 163] width 57 height 5
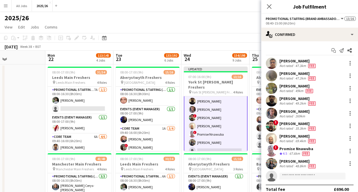
scroll to position [94, 0]
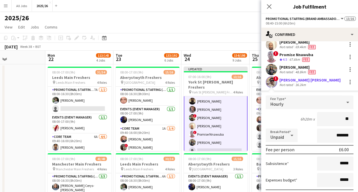
type input "***"
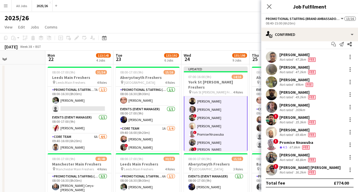
scroll to position [6, 0]
click at [273, 172] on app-user-avatar at bounding box center [271, 169] width 11 height 11
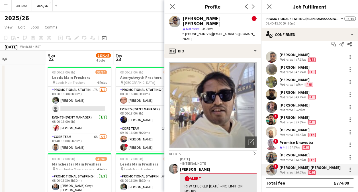
scroll to position [48, 0]
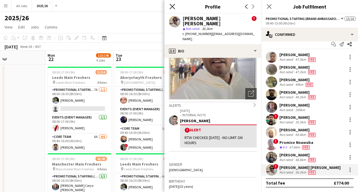
click at [174, 6] on icon "Close pop-in" at bounding box center [171, 6] width 5 height 5
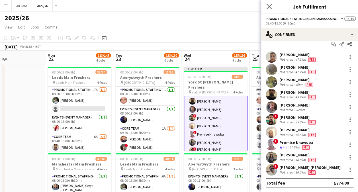
click at [266, 8] on app-icon "Close pop-in" at bounding box center [269, 7] width 8 height 8
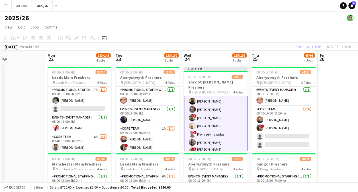
click at [308, 48] on div "Publish 1 job Revert 1 job" at bounding box center [322, 46] width 69 height 7
click at [308, 48] on button "Publish 1 job" at bounding box center [308, 46] width 30 height 7
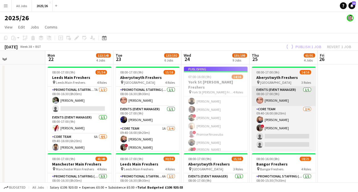
scroll to position [112, 0]
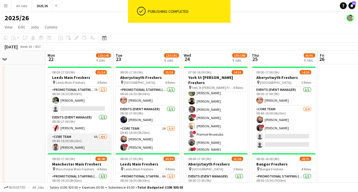
click at [84, 141] on app-card-role "Core Team 6A 4/6 09:40-16:00 (6h20m) Aathish Loganathan Stephen Gaunt Nicholas …" at bounding box center [80, 164] width 64 height 61
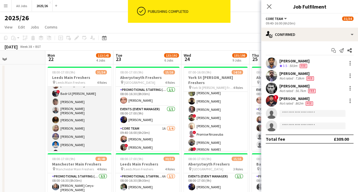
scroll to position [55, 0]
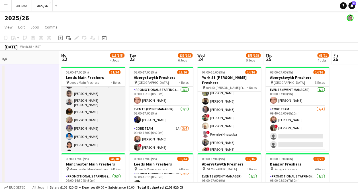
scroll to position [140, 0]
click at [71, 140] on app-card-role "Promotional Staffing (Brand Ambassadors) 25/25 09:40-16:00 (6h20m) Mary Shirley…" at bounding box center [93, 167] width 64 height 224
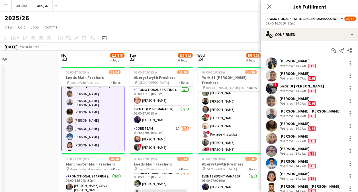
scroll to position [140, 0]
click at [271, 158] on app-user-avatar at bounding box center [271, 163] width 11 height 11
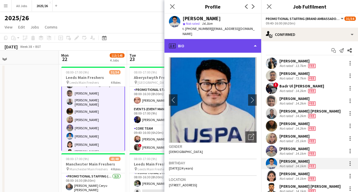
click at [229, 40] on div "profile Bio" at bounding box center [212, 46] width 97 height 14
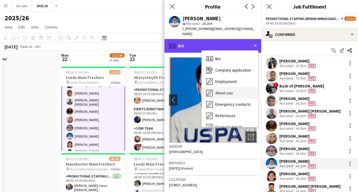
scroll to position [65, 0]
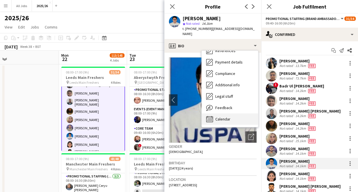
click at [224, 116] on span "Calendar" at bounding box center [222, 118] width 15 height 5
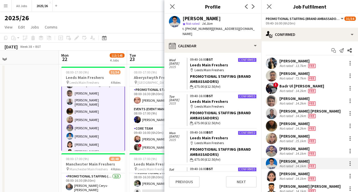
scroll to position [17, 0]
click at [173, 5] on icon at bounding box center [171, 6] width 5 height 5
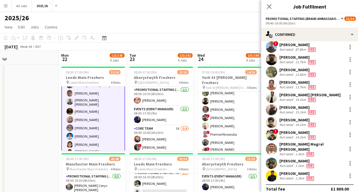
scroll to position [197, 0]
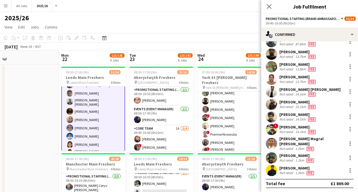
click at [272, 168] on app-user-avatar at bounding box center [271, 170] width 11 height 11
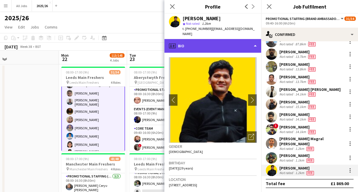
click at [221, 39] on div "profile Bio" at bounding box center [212, 46] width 97 height 14
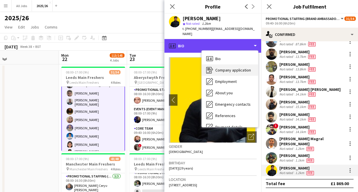
scroll to position [65, 0]
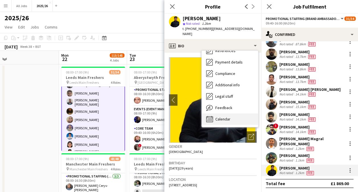
click at [227, 116] on span "Calendar" at bounding box center [222, 118] width 15 height 5
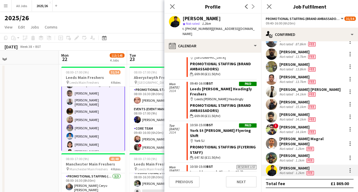
scroll to position [457, 0]
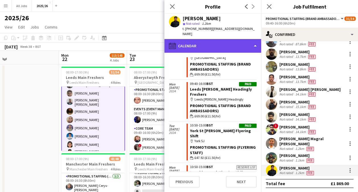
click at [223, 46] on div "calendar-full Calendar" at bounding box center [212, 46] width 97 height 14
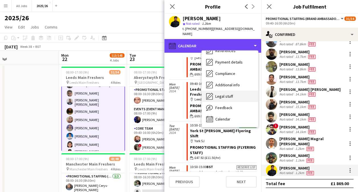
scroll to position [24, 0]
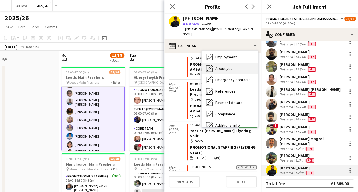
click at [226, 66] on span "About you" at bounding box center [223, 68] width 17 height 5
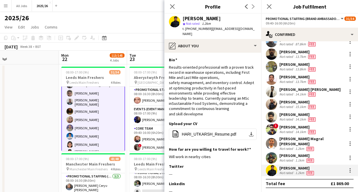
click at [272, 153] on app-user-avatar at bounding box center [271, 157] width 11 height 11
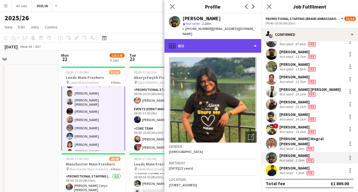
click at [232, 39] on div "profile Bio" at bounding box center [212, 46] width 97 height 14
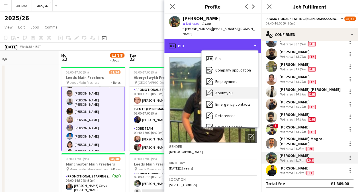
scroll to position [65, 0]
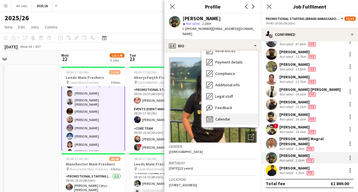
click at [234, 113] on div "Calendar Calendar" at bounding box center [230, 118] width 56 height 11
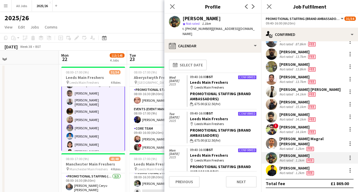
scroll to position [42, 0]
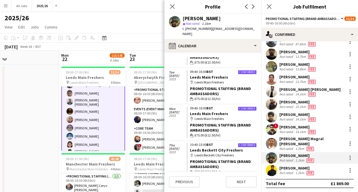
click at [271, 93] on app-user-avatar at bounding box center [271, 91] width 11 height 11
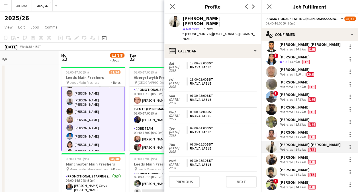
scroll to position [112, 0]
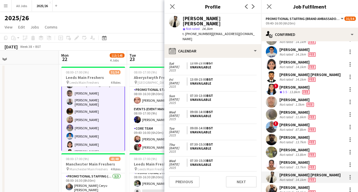
click at [276, 95] on app-user-avatar at bounding box center [271, 89] width 11 height 11
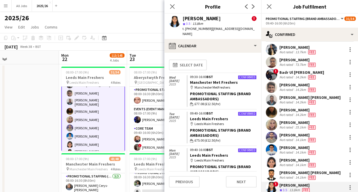
scroll to position [13, 0]
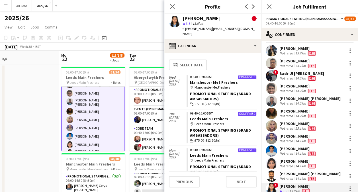
click at [269, 113] on app-user-avatar at bounding box center [271, 113] width 11 height 11
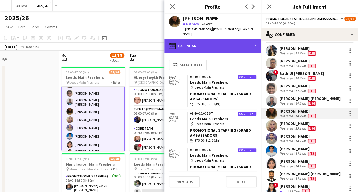
click at [237, 43] on div "calendar-full Calendar" at bounding box center [212, 46] width 97 height 14
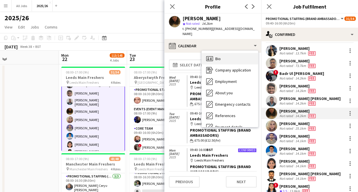
click at [228, 53] on div "Bio Bio" at bounding box center [230, 58] width 56 height 11
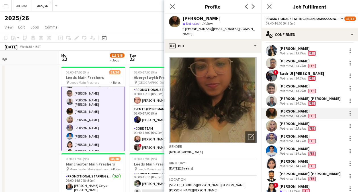
scroll to position [0, 0]
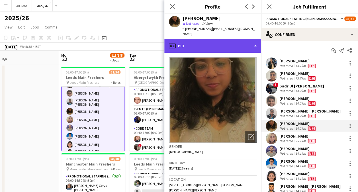
click at [245, 39] on div "profile Bio" at bounding box center [212, 46] width 97 height 14
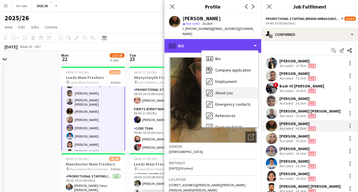
scroll to position [65, 0]
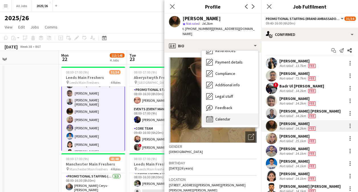
click at [228, 116] on span "Calendar" at bounding box center [222, 118] width 15 height 5
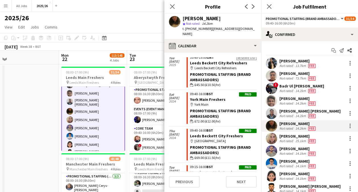
scroll to position [472, 0]
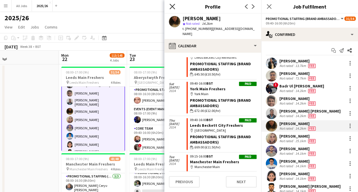
click at [172, 6] on icon "Close pop-in" at bounding box center [171, 6] width 5 height 5
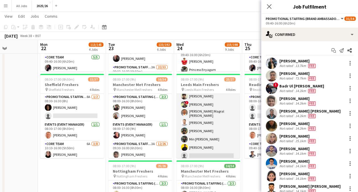
scroll to position [208, 0]
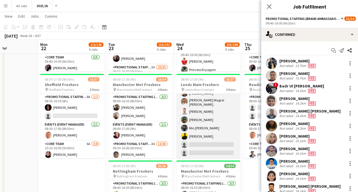
click at [208, 147] on app-card-role "Promotional Staffing (Brand Ambassadors) 1A 18/20 09:40-16:00 (6h20m) Mary Shir…" at bounding box center [208, 67] width 64 height 181
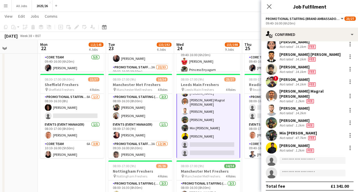
scroll to position [134, 0]
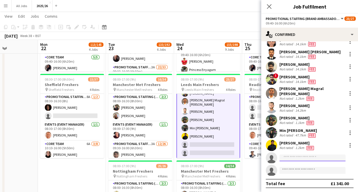
click at [309, 157] on input at bounding box center [312, 157] width 66 height 7
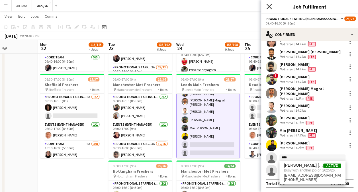
type input "****"
click at [269, 6] on icon at bounding box center [268, 6] width 5 height 5
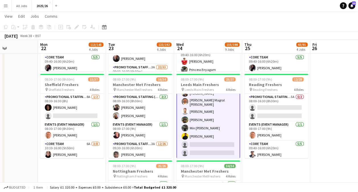
click at [262, 36] on div "September 2025 Week 38 • BST" at bounding box center [179, 36] width 358 height 8
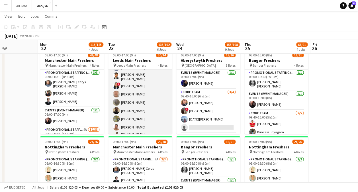
scroll to position [200, 0]
click at [140, 99] on app-card-role "Promotional Staffing (Brand Ambassadors) 25/25 09:40-16:00 (6h20m) Mary Shirley…" at bounding box center [140, 91] width 64 height 226
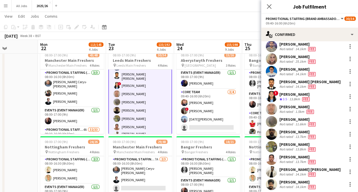
scroll to position [104, 0]
click at [347, 100] on div at bounding box center [350, 96] width 7 height 7
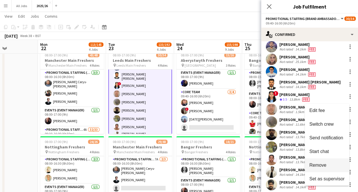
click at [317, 167] on span "Remove" at bounding box center [317, 165] width 17 height 5
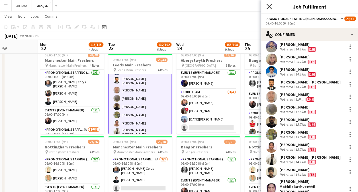
click at [268, 5] on icon "Close pop-in" at bounding box center [268, 6] width 5 height 5
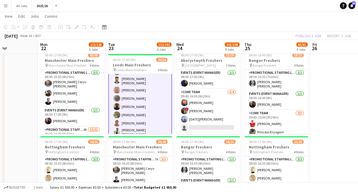
scroll to position [271, 0]
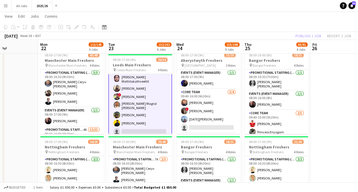
click at [143, 124] on app-card-role "Promotional Staffing (Brand Ambassadors) 1A 24/25 09:40-16:00 (6h20m) Mary Shir…" at bounding box center [140, 23] width 64 height 227
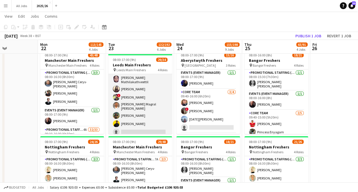
click at [149, 127] on app-card-role "Promotional Staffing (Brand Ambassadors) 1A 24/25 09:40-16:00 (6h20m) Mary Shir…" at bounding box center [140, 24] width 64 height 226
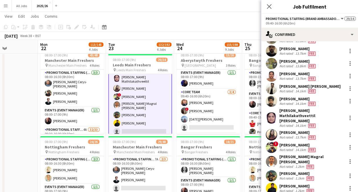
scroll to position [200, 0]
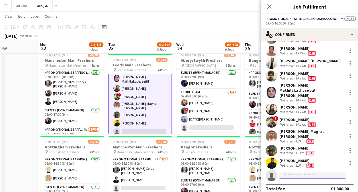
click at [305, 172] on input at bounding box center [312, 175] width 66 height 7
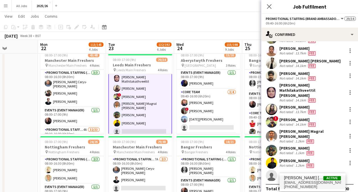
type input "*****"
click at [303, 186] on span "+447741976968" at bounding box center [312, 186] width 57 height 5
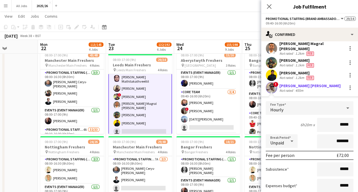
type input "******"
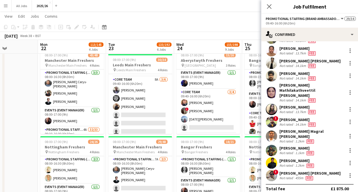
scroll to position [32, 0]
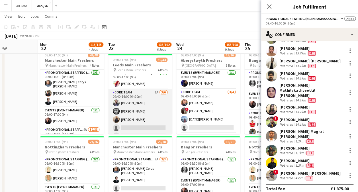
click at [143, 125] on app-card-role "Core Team 8A 3/6 09:40-16:00 (6h20m) Stephen Gaunt Nicholas Slinger Lucie Wilso…" at bounding box center [140, 119] width 64 height 61
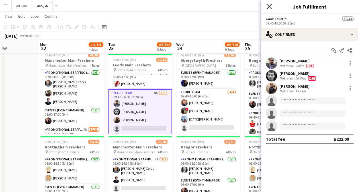
click at [267, 7] on icon "Close pop-in" at bounding box center [268, 6] width 5 height 5
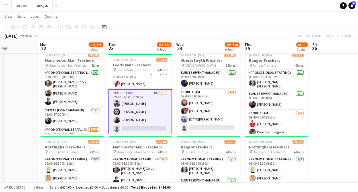
click at [311, 36] on div "Publish 1 job Revert 1 job" at bounding box center [322, 35] width 69 height 7
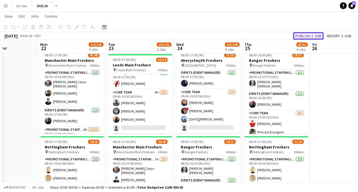
click at [311, 36] on button "Publish 1 job" at bounding box center [308, 35] width 30 height 7
click at [311, 36] on div "Publish 1 job Revert 1 job" at bounding box center [318, 35] width 80 height 7
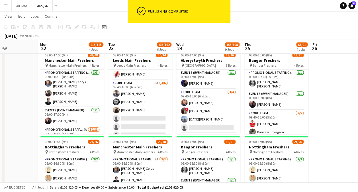
scroll to position [37, 0]
click at [149, 119] on app-card-role "Core Team 8A 3/6 09:40-16:00 (6h20m) Stephen Gaunt Nicholas Slinger Lucie Wilso…" at bounding box center [140, 109] width 64 height 61
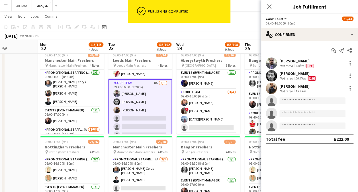
click at [311, 105] on app-invite-slot "single-neutral-actions" at bounding box center [309, 100] width 97 height 11
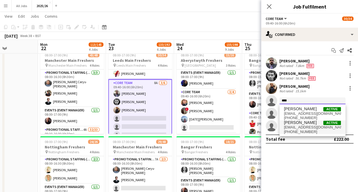
type input "****"
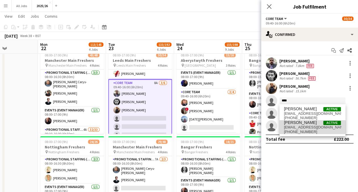
click at [301, 130] on span "+447778183420" at bounding box center [312, 132] width 57 height 5
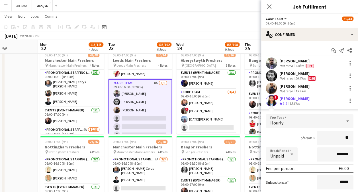
type input "***"
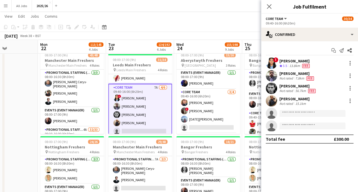
click at [270, 61] on app-user-avatar at bounding box center [271, 63] width 11 height 11
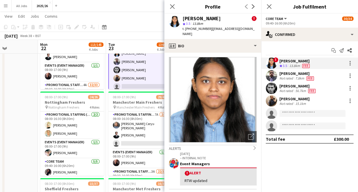
scroll to position [0, 0]
click at [173, 7] on icon at bounding box center [171, 6] width 5 height 5
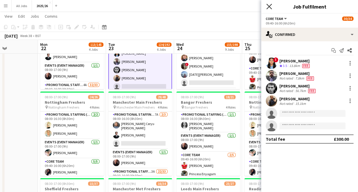
click at [271, 6] on icon "Close pop-in" at bounding box center [268, 6] width 5 height 5
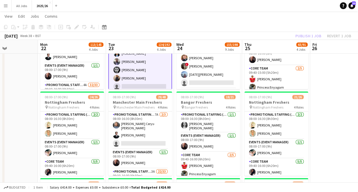
click at [303, 34] on div "Publish 1 job Revert 1 job" at bounding box center [322, 35] width 69 height 7
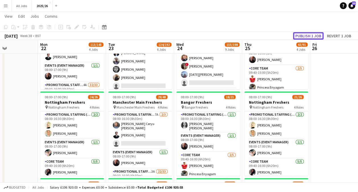
click at [303, 34] on button "Publish 1 job" at bounding box center [308, 35] width 30 height 7
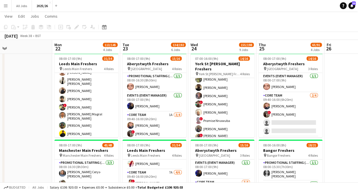
scroll to position [13, 0]
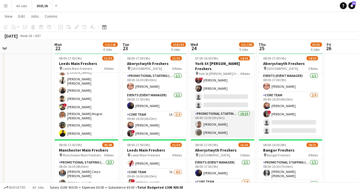
click at [216, 99] on app-card-role "Core Team 6A 2/4 08:40-15:00 (6h20m) ! Samarth Raj Jayshree Thakur single-neutr…" at bounding box center [222, 88] width 64 height 44
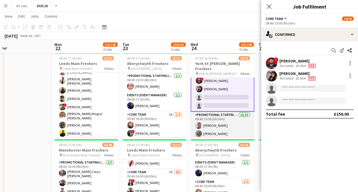
scroll to position [51, 0]
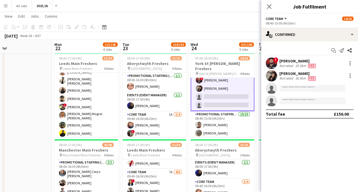
click at [314, 42] on div "Start chat Send notification Share ! Samarth Raj Not rated 35.3km Fee Jayshree …" at bounding box center [309, 82] width 97 height 82
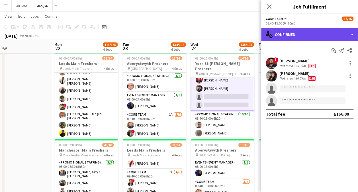
click at [323, 36] on div "single-neutral-actions-check-2 Confirmed" at bounding box center [309, 35] width 97 height 14
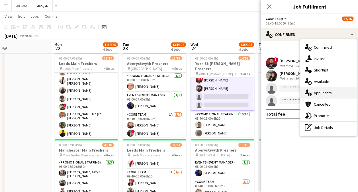
click at [327, 89] on div "single-neutral-actions-information Applicants" at bounding box center [328, 92] width 56 height 11
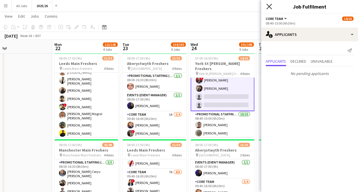
click at [270, 9] on icon "Close pop-in" at bounding box center [268, 6] width 5 height 5
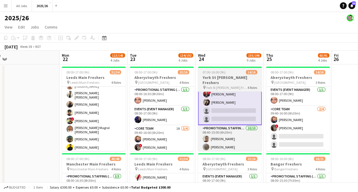
scroll to position [0, 140]
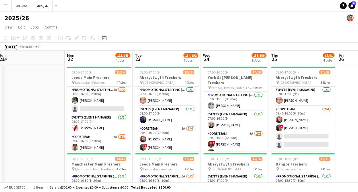
drag, startPoint x: 127, startPoint y: 58, endPoint x: 134, endPoint y: 19, distance: 39.9
click at [134, 19] on div "2025/26" at bounding box center [179, 16] width 358 height 11
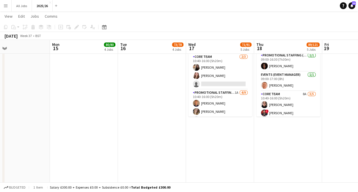
scroll to position [349, 0]
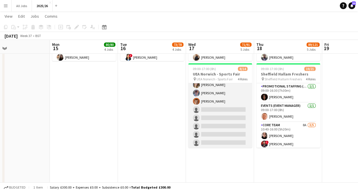
click at [226, 121] on app-card-role "Promotional Staffing (Brand Ambassadors) 1A 4/9 10:40-16:00 (5h20m) Jamie Hobbs…" at bounding box center [220, 105] width 64 height 85
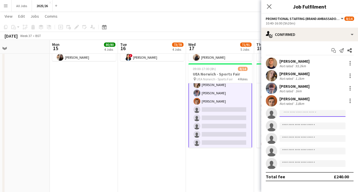
click at [307, 112] on input at bounding box center [312, 113] width 66 height 7
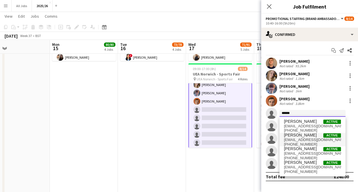
type input "******"
click at [306, 138] on span "[EMAIL_ADDRESS][DOMAIN_NAME]" at bounding box center [312, 140] width 57 height 5
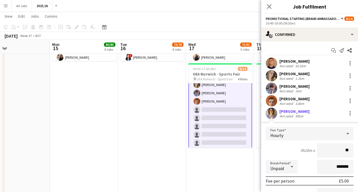
type input "***"
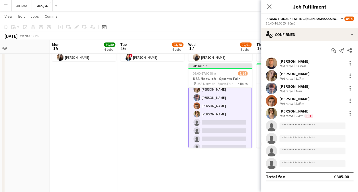
click at [275, 116] on app-user-avatar at bounding box center [271, 113] width 11 height 11
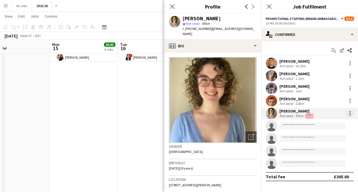
click at [352, 113] on div at bounding box center [350, 113] width 7 height 7
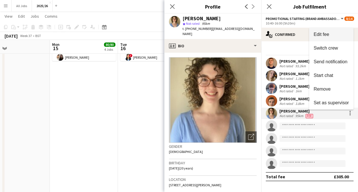
click at [328, 30] on button "Edit fee" at bounding box center [331, 35] width 44 height 14
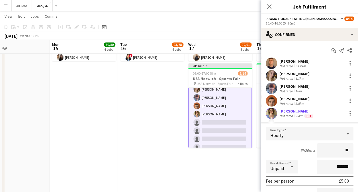
type input "***"
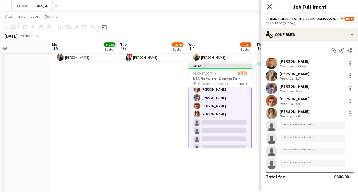
click at [268, 6] on icon at bounding box center [268, 6] width 5 height 5
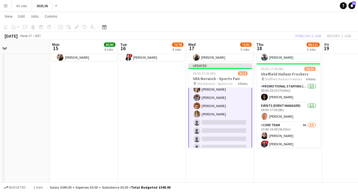
click at [308, 36] on div "Publish 1 job Revert 1 job" at bounding box center [322, 35] width 69 height 7
click at [308, 36] on button "Publish 1 job" at bounding box center [308, 35] width 30 height 7
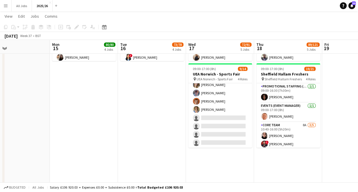
click at [308, 36] on div "September 2025 Week 37 • BST" at bounding box center [179, 36] width 358 height 8
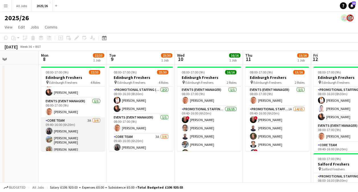
scroll to position [51, 0]
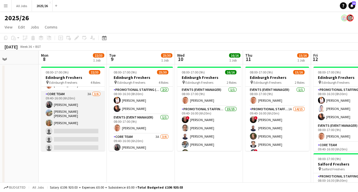
click at [80, 128] on app-card-role "Core Team 3A 3/6 09:40-16:00 (6h20m) Charlotte Newell RACHEL ELIZABETH BROWN Li…" at bounding box center [73, 122] width 64 height 62
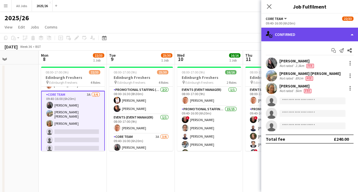
click at [289, 34] on div "single-neutral-actions-check-2 Confirmed" at bounding box center [309, 35] width 97 height 14
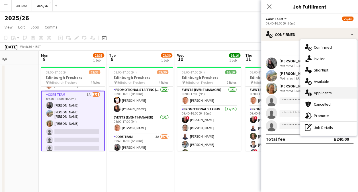
click at [319, 91] on div "single-neutral-actions-information Applicants" at bounding box center [328, 92] width 56 height 11
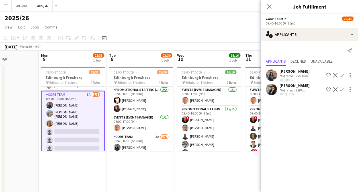
click at [267, 73] on app-user-avatar at bounding box center [271, 74] width 11 height 11
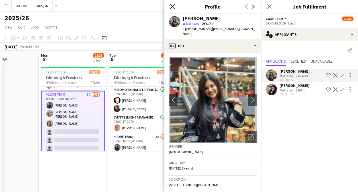
click at [173, 4] on icon "Close pop-in" at bounding box center [171, 6] width 5 height 5
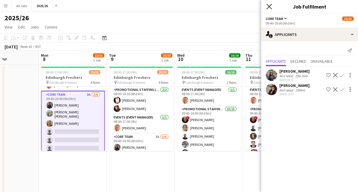
click at [266, 9] on icon "Close pop-in" at bounding box center [268, 6] width 5 height 5
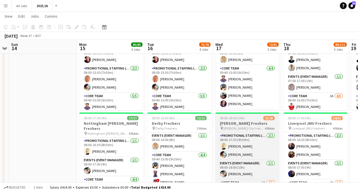
scroll to position [67, 0]
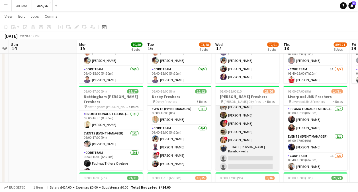
click at [243, 158] on app-card-role "Promotional Staffing (Brand Ambassadors) 2A 16/18 09:40-17:00 (7h20m) Allanyah …" at bounding box center [247, 90] width 64 height 163
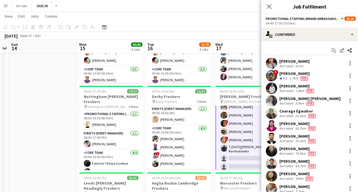
scroll to position [114, 0]
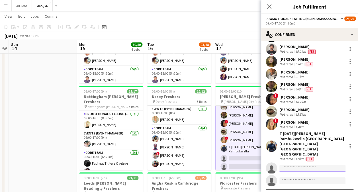
click at [298, 165] on input at bounding box center [312, 168] width 66 height 7
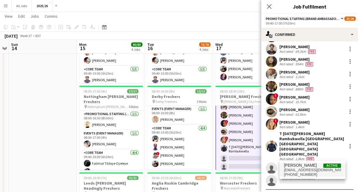
type input "******"
click at [303, 174] on span "+447733959727" at bounding box center [312, 174] width 57 height 5
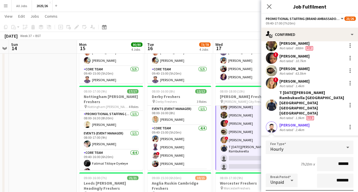
scroll to position [155, 0]
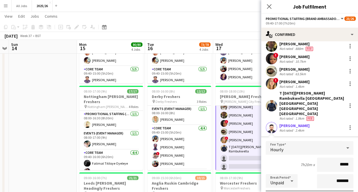
type input "******"
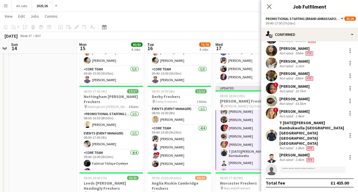
scroll to position [115, 0]
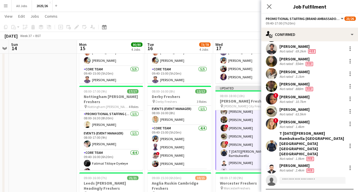
click at [273, 162] on app-user-avatar at bounding box center [271, 167] width 11 height 11
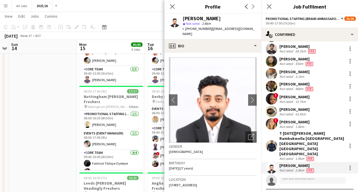
scroll to position [58, 0]
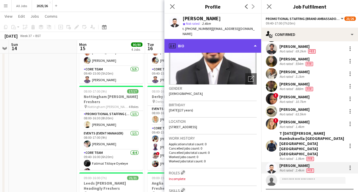
click at [225, 44] on div "profile Bio" at bounding box center [212, 46] width 97 height 14
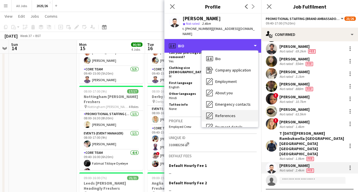
scroll to position [65, 0]
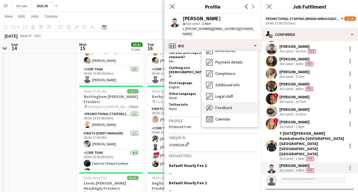
click at [233, 107] on div "Feedback Feedback" at bounding box center [230, 107] width 56 height 11
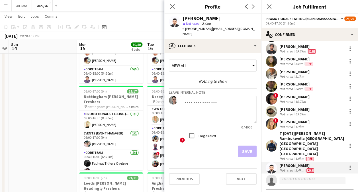
click at [206, 110] on textarea at bounding box center [218, 109] width 77 height 27
type textarea "**********"
click at [245, 151] on button "Save" at bounding box center [247, 150] width 19 height 11
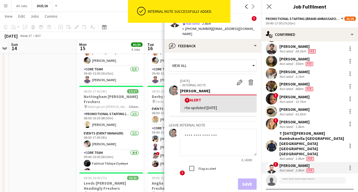
click at [133, 10] on div "ok-circled" at bounding box center [137, 11] width 18 height 23
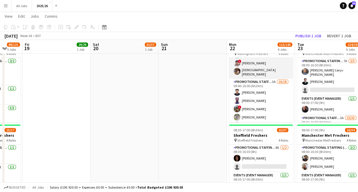
scroll to position [81, 0]
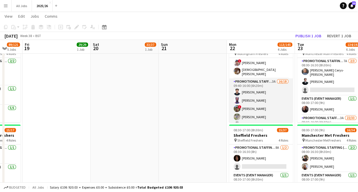
click at [262, 102] on app-card-role "Promotional Staffing (Brand Ambassadors) 3A 16/18 09:40-16:00 (6h20m) Mohammed …" at bounding box center [261, 158] width 64 height 161
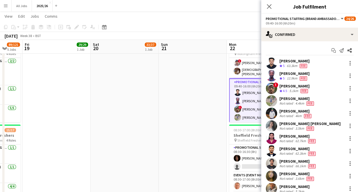
scroll to position [106, 0]
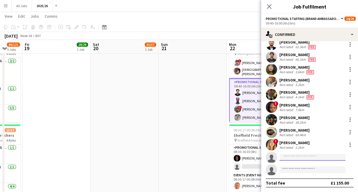
click at [302, 158] on input at bounding box center [312, 157] width 66 height 7
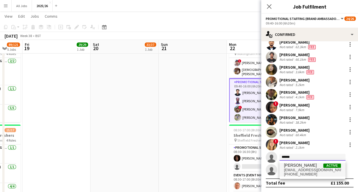
type input "******"
click at [306, 165] on span "Vikram Vaidyanathan" at bounding box center [300, 165] width 33 height 5
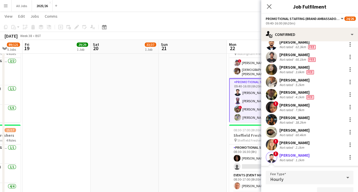
scroll to position [114, 0]
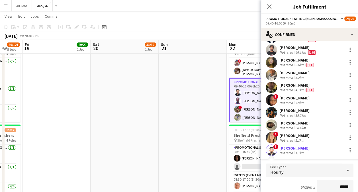
type input "******"
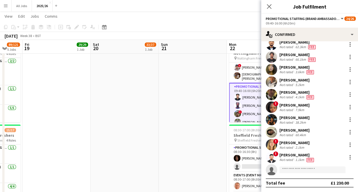
scroll to position [106, 0]
click at [270, 8] on icon at bounding box center [268, 6] width 5 height 5
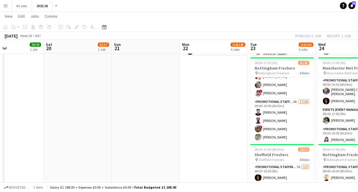
scroll to position [0, 150]
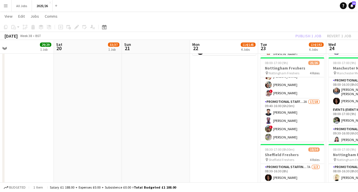
drag, startPoint x: 279, startPoint y: 121, endPoint x: 290, endPoint y: 52, distance: 69.1
click at [290, 52] on app-calendar-viewport "Wed 17 73/91 5 Jobs Thu 18 89/121 5 Jobs Fri 19 29/29 1 Job Sat 20 33/37 1 Job …" at bounding box center [179, 87] width 358 height 841
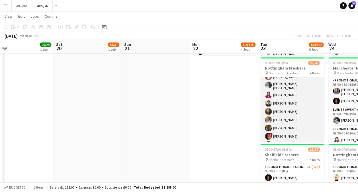
click at [291, 129] on app-card-role "Promotional Staffing (Brand Ambassadors) 2A 17/18 09:40-16:00 (6h20m) Mohammed …" at bounding box center [292, 112] width 64 height 165
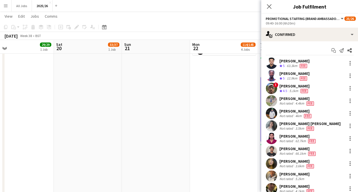
scroll to position [114, 0]
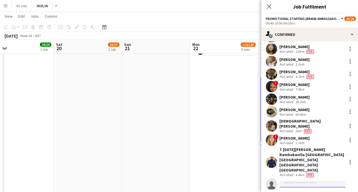
click at [295, 181] on input at bounding box center [312, 184] width 66 height 7
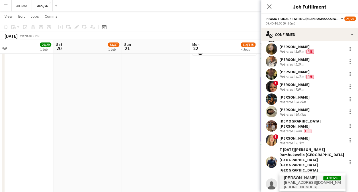
type input "******"
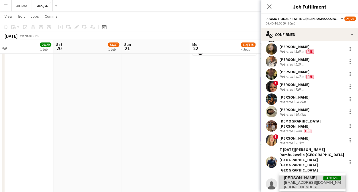
click at [296, 177] on span "Vikram Vaidyanathan" at bounding box center [300, 177] width 33 height 5
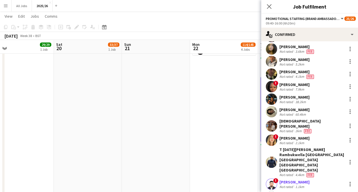
scroll to position [203, 0]
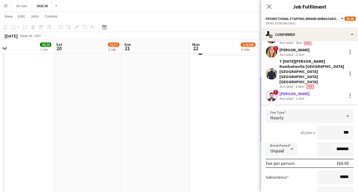
type input "**"
type input "******"
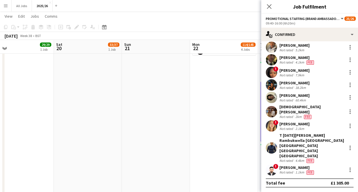
scroll to position [115, 0]
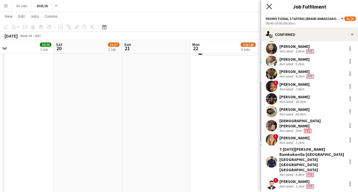
click at [269, 8] on icon "Close pop-in" at bounding box center [268, 6] width 5 height 5
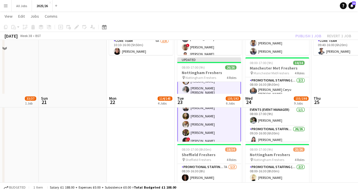
scroll to position [0, 0]
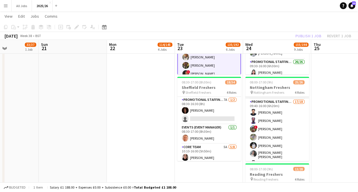
click at [278, 145] on app-card-role "Promotional Staffing (Brand Ambassadors) 17/18 09:40-16:00 (6h20m) Mohammed Idr…" at bounding box center [277, 181] width 64 height 165
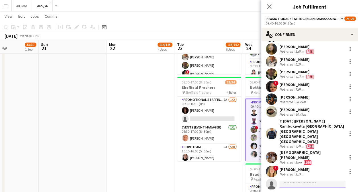
click at [304, 181] on input at bounding box center [312, 184] width 66 height 7
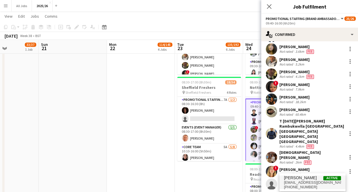
type input "******"
click at [306, 181] on span "[EMAIL_ADDRESS][DOMAIN_NAME]" at bounding box center [312, 182] width 57 height 5
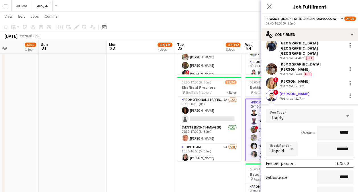
type input "******"
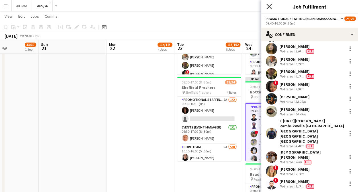
click at [270, 5] on icon at bounding box center [268, 6] width 5 height 5
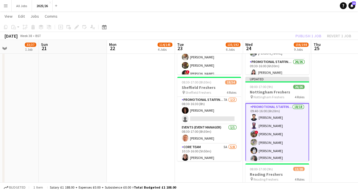
click at [308, 36] on div "Publish 1 job Revert 1 job" at bounding box center [322, 35] width 69 height 7
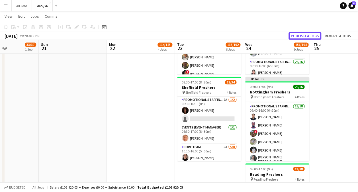
click at [308, 36] on button "Publish 4 jobs" at bounding box center [304, 35] width 33 height 7
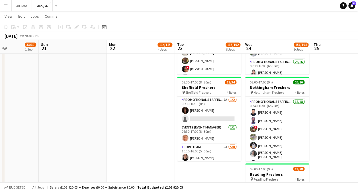
click at [308, 36] on div "September 2025 Week 38 • BST" at bounding box center [179, 36] width 358 height 8
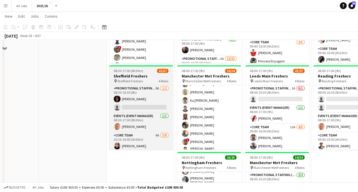
scroll to position [226, 0]
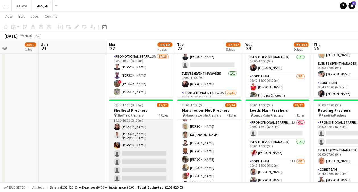
click at [136, 147] on app-card-role "Core Team 6A 3/8 10:10-16:00 (5h50m) Leyla Khan Siu Kei Ng Bryony Whitfield sin…" at bounding box center [141, 152] width 64 height 79
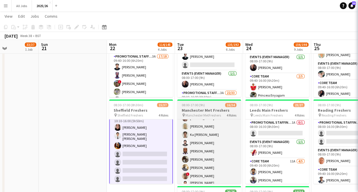
scroll to position [54, 0]
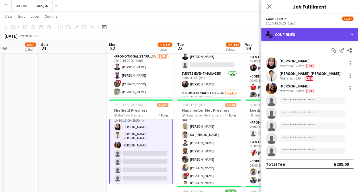
click at [298, 35] on div "single-neutral-actions-check-2 Confirmed" at bounding box center [309, 35] width 97 height 14
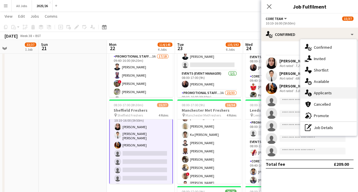
click at [333, 91] on div "single-neutral-actions-information Applicants" at bounding box center [328, 92] width 56 height 11
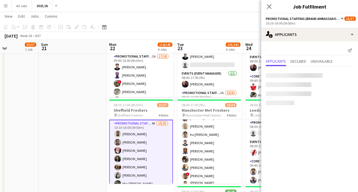
scroll to position [125, 0]
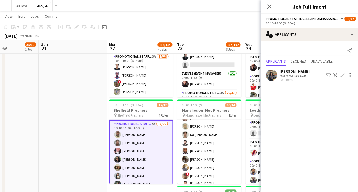
click at [301, 99] on mat-expansion-panel "users2 Applicants Send notification Applicants Declined Unavailable Susmita Sut…" at bounding box center [309, 116] width 97 height 151
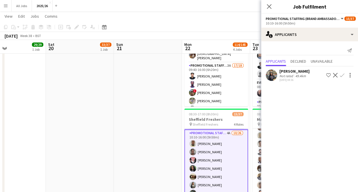
scroll to position [217, 0]
click at [270, 7] on icon at bounding box center [268, 6] width 5 height 5
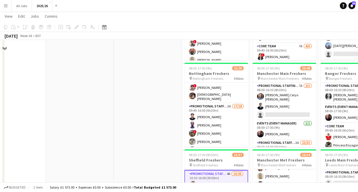
scroll to position [92, 0]
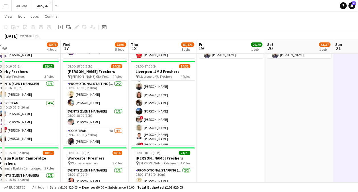
scroll to position [131, 0]
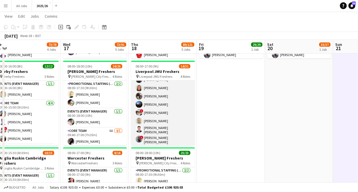
click at [138, 97] on app-user-avatar at bounding box center [139, 96] width 7 height 7
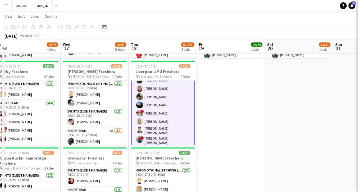
scroll to position [131, 0]
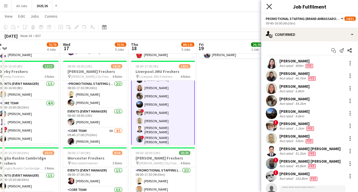
click at [267, 7] on icon "Close pop-in" at bounding box center [268, 6] width 5 height 5
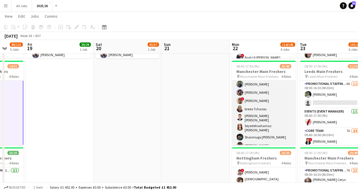
scroll to position [294, 0]
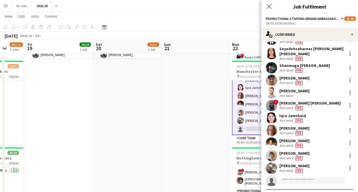
scroll to position [294, 0]
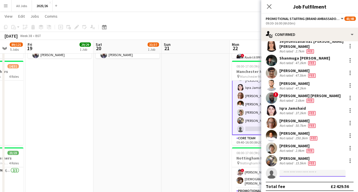
click at [297, 170] on input at bounding box center [312, 173] width 66 height 7
type input "*****"
click at [312, 189] on div "Milad Asadzadeh Active milad.aas@gmail.com +447470440342" at bounding box center [312, 182] width 66 height 18
click at [322, 182] on span "[EMAIL_ADDRESS][DOMAIN_NAME]" at bounding box center [312, 182] width 57 height 5
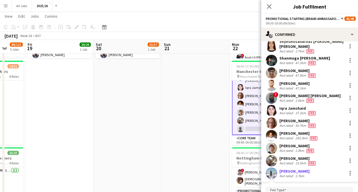
scroll to position [382, 0]
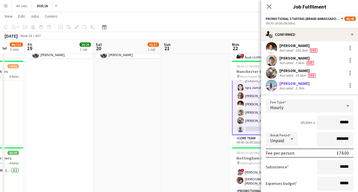
type input "******"
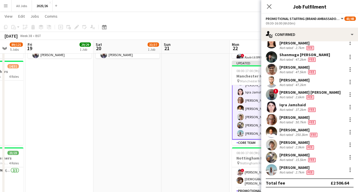
scroll to position [294, 0]
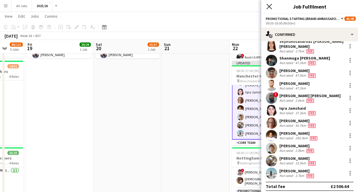
click at [271, 5] on icon "Close pop-in" at bounding box center [268, 6] width 5 height 5
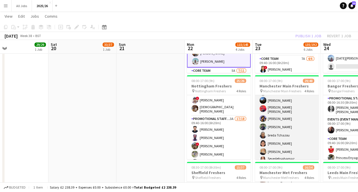
scroll to position [262, 0]
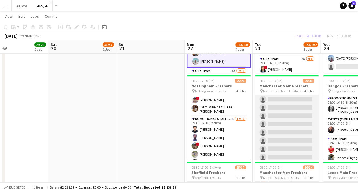
drag, startPoint x: 285, startPoint y: 137, endPoint x: 281, endPoint y: 149, distance: 12.1
click at [281, 149] on app-card-role "Promotional Staffing (Brand Ambassadors) 3A 22/33 09:30-16:00 (6h30m) Shayanya …" at bounding box center [287, 34] width 64 height 289
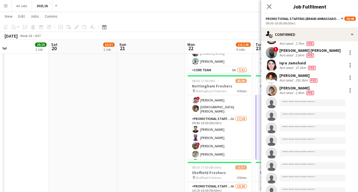
scroll to position [270, 0]
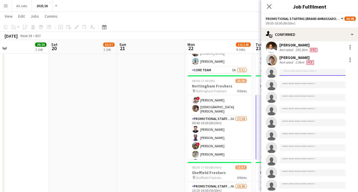
click at [302, 69] on input at bounding box center [312, 72] width 66 height 7
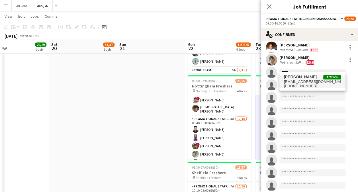
type input "*****"
click at [302, 80] on span "[EMAIL_ADDRESS][DOMAIN_NAME]" at bounding box center [312, 81] width 57 height 5
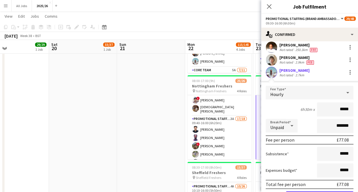
type input "******"
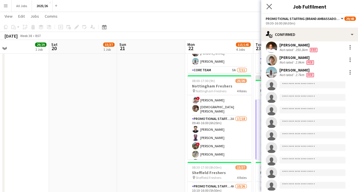
click at [268, 3] on app-icon "Close pop-in" at bounding box center [269, 7] width 8 height 8
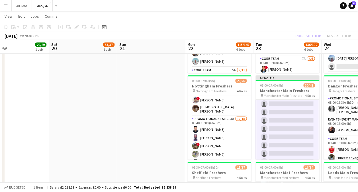
click at [315, 36] on div "Publish 1 job Revert 1 job" at bounding box center [322, 35] width 69 height 7
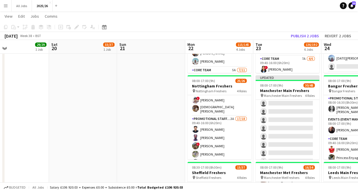
scroll to position [262, 0]
click at [315, 36] on button "Publish 2 jobs" at bounding box center [304, 35] width 33 height 7
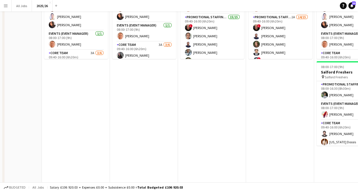
scroll to position [0, 0]
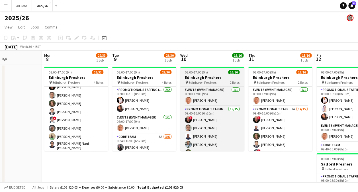
click at [87, 120] on app-card-role "Promotional Staffing (Brand Ambassadors) 1A 15/23 09:40-16:00 (6h20m) ! George …" at bounding box center [76, 175] width 64 height 204
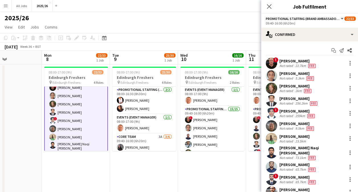
scroll to position [132, 0]
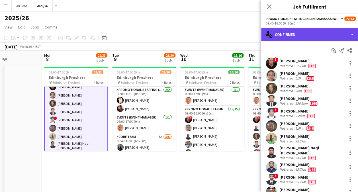
click at [334, 33] on div "single-neutral-actions-check-2 Confirmed" at bounding box center [309, 35] width 97 height 14
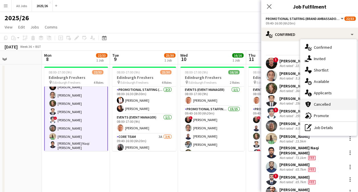
click at [323, 99] on div "cancellation Cancelled" at bounding box center [328, 104] width 56 height 11
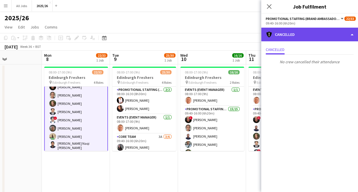
click at [322, 38] on div "cancellation Cancelled" at bounding box center [309, 35] width 97 height 14
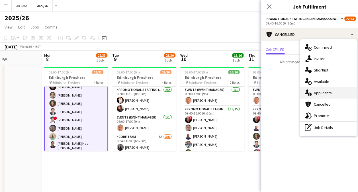
click at [321, 90] on div "single-neutral-actions-information Applicants" at bounding box center [328, 92] width 56 height 11
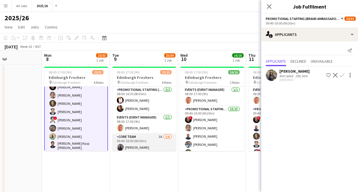
scroll to position [25, 0]
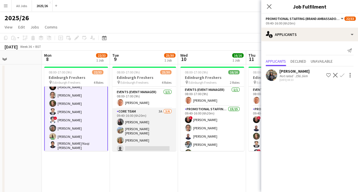
click at [135, 140] on app-card-role "Core Team 3A 3/6 09:40-16:00 (6h20m) Charlotte Newell RACHEL ELIZABETH BROWN Li…" at bounding box center [144, 139] width 64 height 62
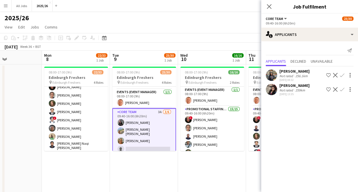
scroll to position [92, 0]
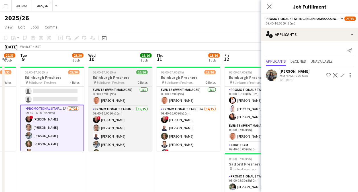
scroll to position [0, 254]
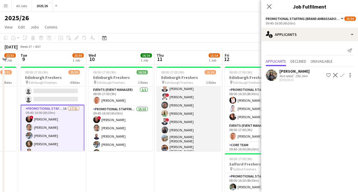
click at [191, 120] on app-card-role "Promotional Staffing (Brand Ambassadors) 1A 14/15 09:40-16:00 (6h20m) ! George …" at bounding box center [189, 119] width 64 height 138
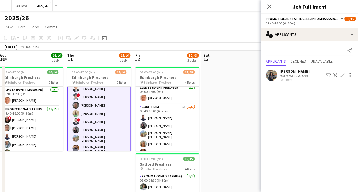
scroll to position [38, 0]
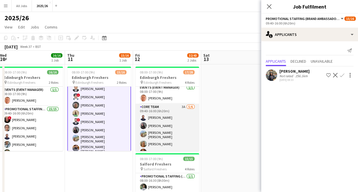
click at [176, 120] on app-card-role "Core Team 3A 5/6 09:40-16:00 (6h20m) Unnikrishnan Remani Charlotte Newell RACHE…" at bounding box center [167, 135] width 64 height 62
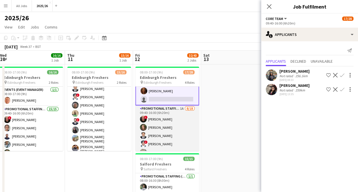
click at [178, 129] on app-card-role "Promotional Staffing (Brand Ambassadors) 1A 8/18 09:40-16:00 (6h20m) ! George D…" at bounding box center [167, 185] width 64 height 160
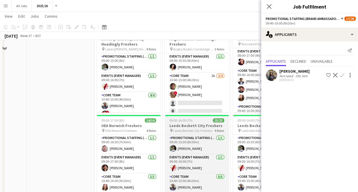
scroll to position [180, 0]
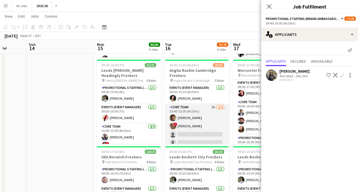
click at [208, 132] on app-card-role "Core Team 2A 2/4 10:40-15:00 (4h20m) Lee Patey ! Esther Knowles single-neutral-…" at bounding box center [197, 126] width 64 height 44
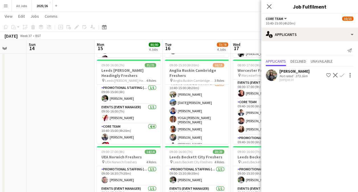
click at [201, 127] on app-card-role "Promotional Staffing (Brand Ambassadors) 2A 7/10 10:40-15:00 (4h20m) Haneesh Ch…" at bounding box center [197, 129] width 64 height 97
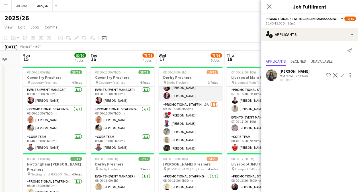
scroll to position [55, 0]
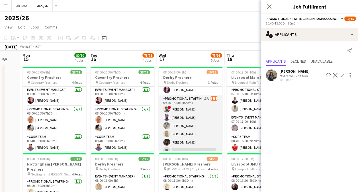
click at [193, 132] on app-card-role "Promotional Staffing (Brand Ambassadors) 3A 5/7 09:40-15:00 (5h20m) ! Daniel Je…" at bounding box center [191, 129] width 64 height 69
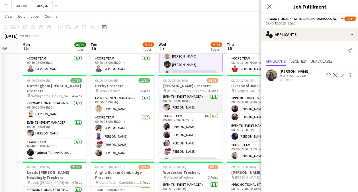
scroll to position [28, 0]
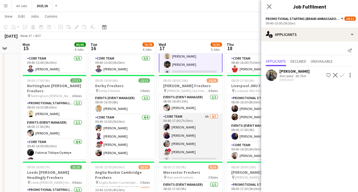
click at [194, 137] on app-card-role "Core Team 6A 4/5 09:40-17:00 (7h20m) Yasmine Labidi Laura Morley Aishat Fadipe …" at bounding box center [191, 139] width 64 height 52
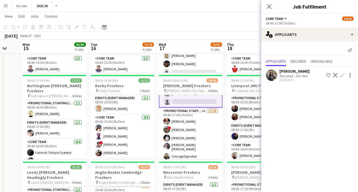
click at [192, 130] on app-card-role "Promotional Staffing (Brand Ambassadors) 2A 17/18 09:40-17:00 (7h20m) Allanyah …" at bounding box center [191, 189] width 64 height 163
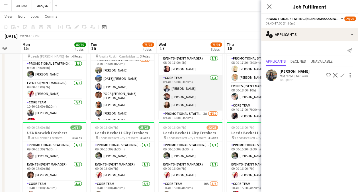
scroll to position [51, 0]
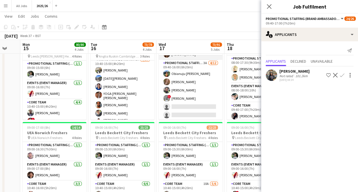
click at [190, 99] on app-card-role "Promotional Staffing (Brand Ambassadors) 3A 4/12 09:40-16:00 (6h20m) Obianuju R…" at bounding box center [191, 115] width 64 height 110
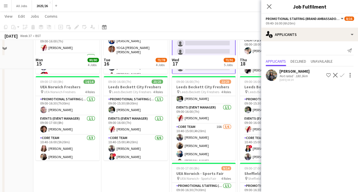
scroll to position [265, 0]
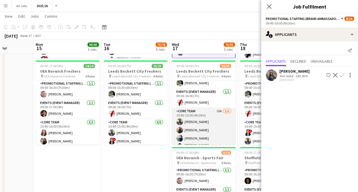
click at [208, 138] on app-card-role "Core Team 10A 5/6 10:40-15:00 (4h20m) Stephen Gaunt Lucie Wilson Amel Hadfi Siu…" at bounding box center [204, 139] width 64 height 62
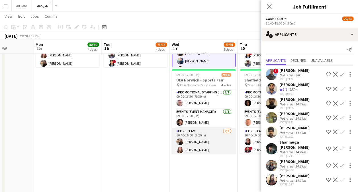
scroll to position [35, 0]
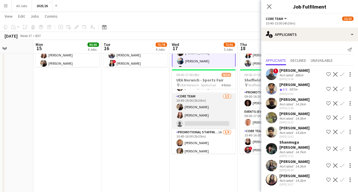
click at [207, 120] on app-card-role "Core Team 2/3 10:40-16:00 (5h20m) Beth Graveling Elianna Gadsby single-neutral-…" at bounding box center [204, 111] width 64 height 36
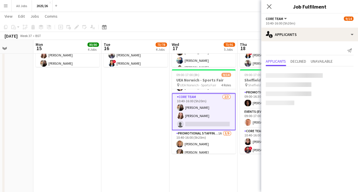
scroll to position [0, 0]
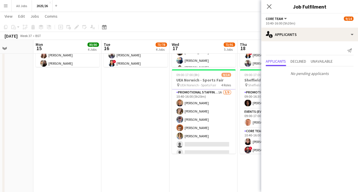
click at [208, 127] on app-card-role "Promotional Staffing (Brand Ambassadors) 1A 5/9 10:40-16:00 (5h20m) Jamie Hobbs…" at bounding box center [204, 131] width 64 height 85
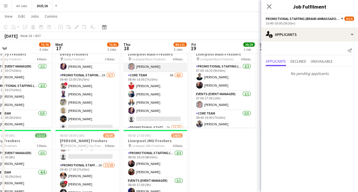
scroll to position [39, 0]
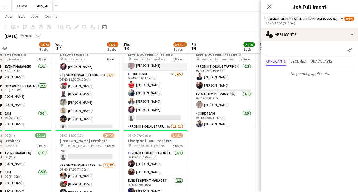
click at [167, 103] on app-card-role "Core Team 3A 4/5 08:40-16:00 (7h20m) Annes Louis Amel Hadfi Andrea Lesbirel Meg…" at bounding box center [155, 97] width 64 height 52
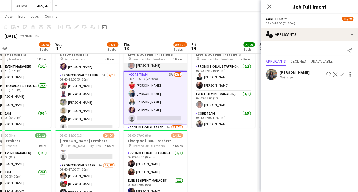
scroll to position [75, 0]
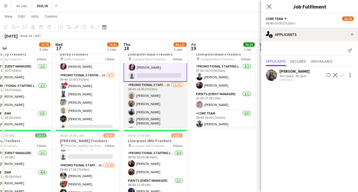
click at [160, 116] on app-card-role "Promotional Staffing (Brand Ambassadors) 2A 11/21 08:40-16:00 (7h20m) Harry Pal…" at bounding box center [155, 176] width 64 height 188
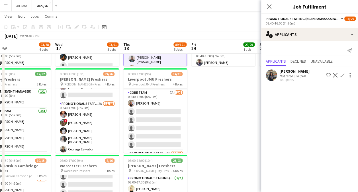
scroll to position [46, 0]
click at [165, 133] on app-card-role "Core Team 7A 1/6 09:40-16:00 (6h20m) Lynne Dwyer single-neutral-actions single-…" at bounding box center [155, 119] width 64 height 61
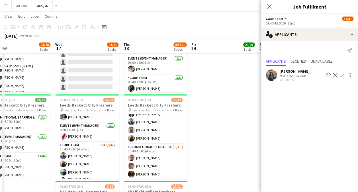
scroll to position [58, 0]
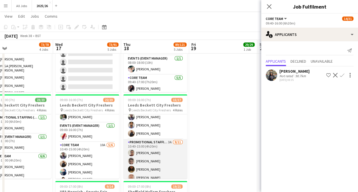
click at [154, 173] on app-card-role "Promotional Staffing (Brand Ambassadors) 3A 9/11 10:40-15:00 (4h20m) Saibal Mon…" at bounding box center [155, 190] width 64 height 102
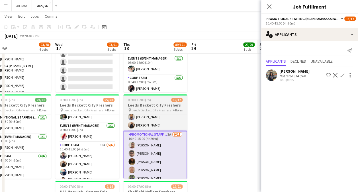
scroll to position [67, 0]
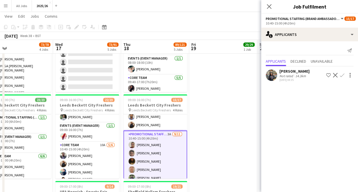
click at [273, 71] on app-user-avatar at bounding box center [271, 74] width 11 height 11
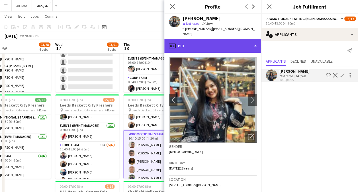
click at [225, 42] on div "profile Bio" at bounding box center [212, 46] width 97 height 14
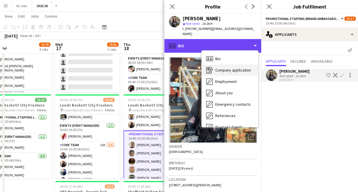
scroll to position [65, 0]
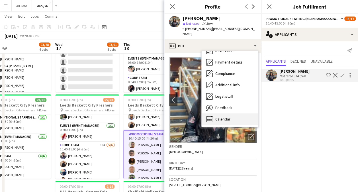
click at [231, 114] on div "Calendar Calendar" at bounding box center [230, 118] width 56 height 11
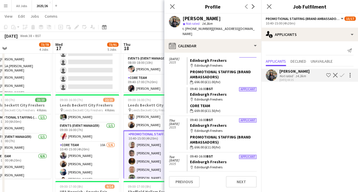
scroll to position [1461, 0]
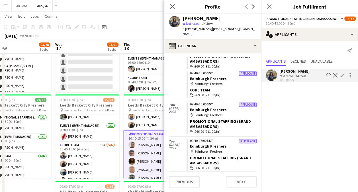
click at [343, 76] on app-icon "Confirm" at bounding box center [342, 75] width 5 height 5
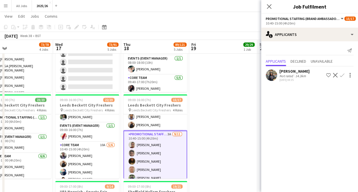
click at [343, 76] on app-icon "Confirm" at bounding box center [342, 75] width 5 height 5
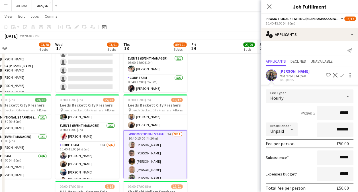
type input "******"
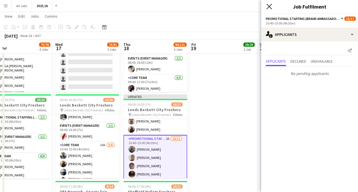
click at [268, 7] on icon at bounding box center [268, 6] width 5 height 5
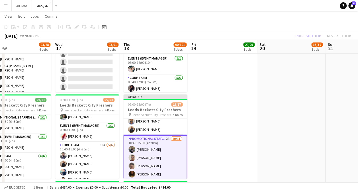
click at [303, 34] on div "Publish 1 job Revert 1 job" at bounding box center [322, 35] width 69 height 7
click at [303, 34] on button "Publish 1 job" at bounding box center [308, 35] width 30 height 7
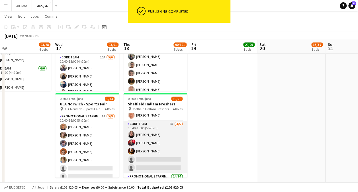
scroll to position [31, 0]
click at [153, 153] on app-card-role "Core Team 8A 3/5 10:40-16:00 (5h20m) Leyla Khan ! Samarth Raj Bryony Whitfield …" at bounding box center [155, 146] width 64 height 52
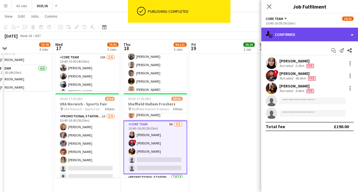
click at [318, 38] on div "single-neutral-actions-check-2 Confirmed" at bounding box center [309, 35] width 97 height 14
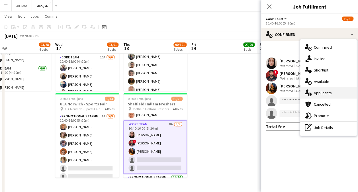
click at [329, 93] on div "single-neutral-actions-information Applicants" at bounding box center [328, 92] width 56 height 11
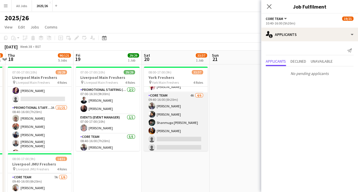
scroll to position [41, 0]
click at [190, 137] on app-card-role "Core Team 4A 4/6 09:40-16:00 (6h20m) Stephen Gaunt Catherine Saffari Shanmuga P…" at bounding box center [176, 123] width 64 height 61
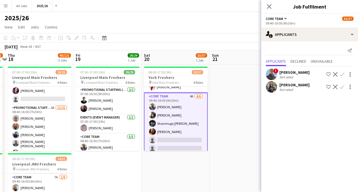
scroll to position [78, 0]
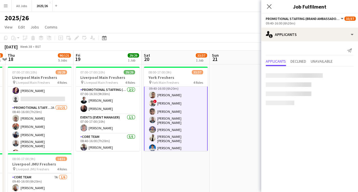
scroll to position [113, 0]
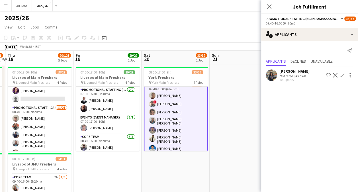
click at [342, 74] on app-icon "Confirm" at bounding box center [342, 75] width 5 height 5
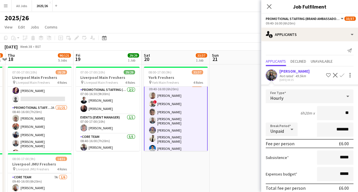
type input "***"
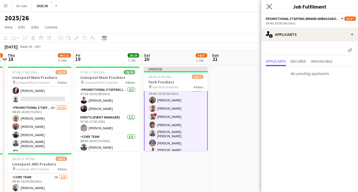
click at [272, 5] on app-icon "Close pop-in" at bounding box center [269, 7] width 8 height 8
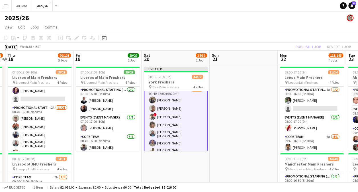
scroll to position [107, 0]
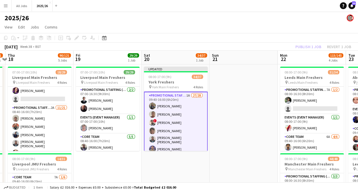
click at [309, 48] on div "Publish 1 job Revert 1 job" at bounding box center [322, 46] width 69 height 7
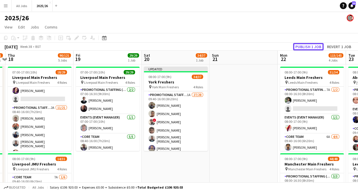
click at [309, 48] on button "Publish 1 job" at bounding box center [308, 46] width 30 height 7
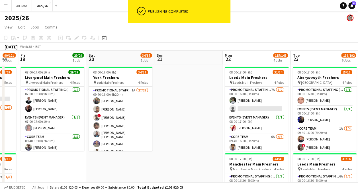
scroll to position [0, 148]
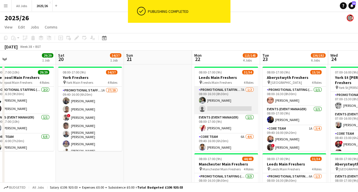
click at [243, 101] on app-card-role "Promotional Staffing (Team Leader) 7A 1/2 08:00-16:30 (8h30m) Darren Ellis sing…" at bounding box center [226, 101] width 64 height 28
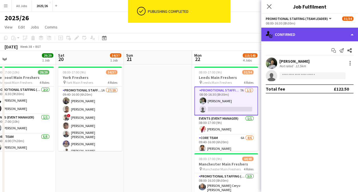
click at [318, 38] on div "single-neutral-actions-check-2 Confirmed" at bounding box center [309, 35] width 97 height 14
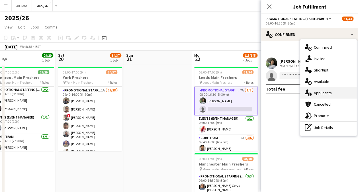
click at [325, 90] on div "single-neutral-actions-information Applicants" at bounding box center [328, 92] width 56 height 11
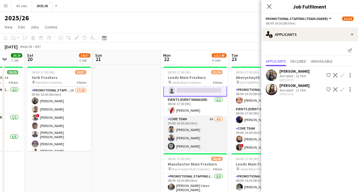
scroll to position [19, 0]
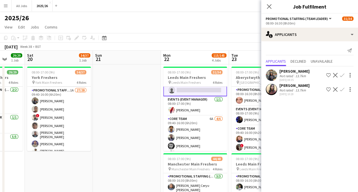
drag, startPoint x: 194, startPoint y: 136, endPoint x: 148, endPoint y: 135, distance: 46.4
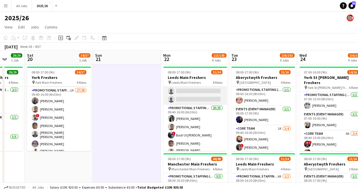
click at [201, 100] on app-card-role "Core Team 6A 4/6 09:40-16:00 (6h20m) Aathish Loganathan Stephen Gaunt Nicholas …" at bounding box center [195, 74] width 64 height 61
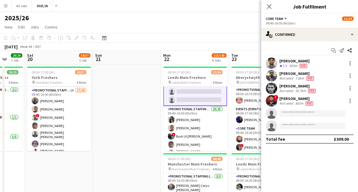
scroll to position [90, 0]
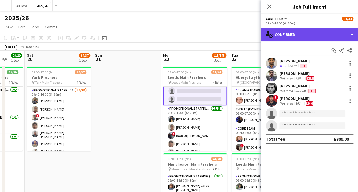
click at [327, 39] on div "single-neutral-actions-check-2 Confirmed" at bounding box center [309, 35] width 97 height 14
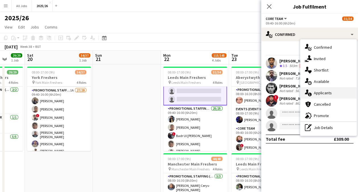
click at [324, 93] on div "single-neutral-actions-information Applicants" at bounding box center [328, 92] width 56 height 11
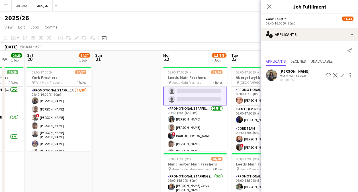
click at [268, 75] on app-user-avatar at bounding box center [271, 74] width 11 height 11
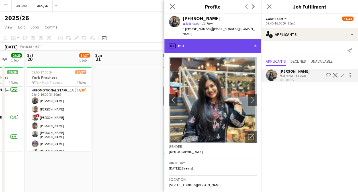
click at [232, 42] on div "profile Bio" at bounding box center [212, 46] width 97 height 14
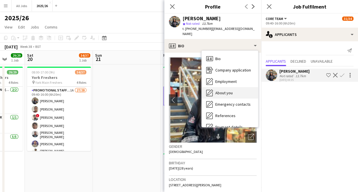
click at [228, 90] on span "About you" at bounding box center [223, 92] width 17 height 5
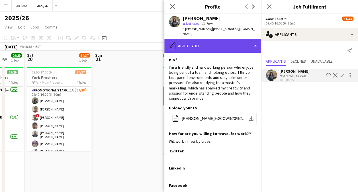
click at [212, 45] on div "pencil4 About you" at bounding box center [212, 46] width 97 height 14
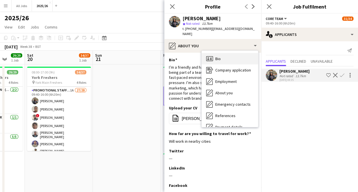
click at [222, 55] on div "Bio Bio" at bounding box center [230, 58] width 56 height 11
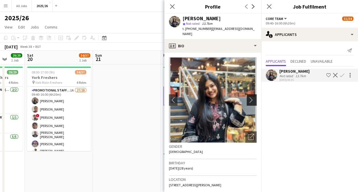
click at [248, 97] on app-icon "chevron-right" at bounding box center [252, 100] width 9 height 6
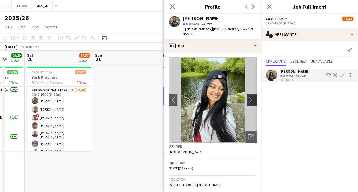
click at [248, 97] on app-icon "chevron-right" at bounding box center [252, 100] width 9 height 6
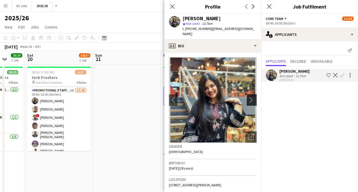
click at [248, 97] on app-icon "chevron-right" at bounding box center [252, 100] width 9 height 6
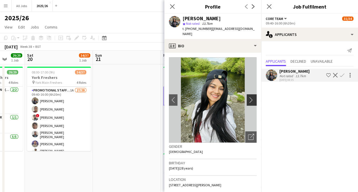
click at [248, 97] on app-icon "chevron-right" at bounding box center [252, 100] width 9 height 6
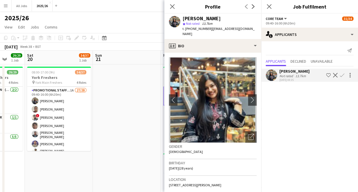
click at [342, 75] on app-icon "Confirm" at bounding box center [342, 75] width 5 height 5
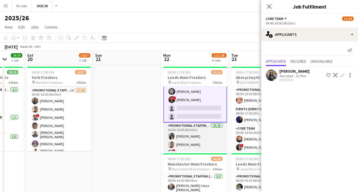
scroll to position [72, 0]
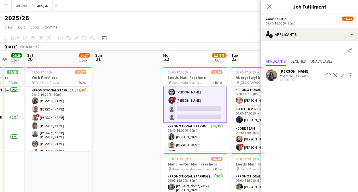
click at [342, 75] on app-icon "Confirm" at bounding box center [342, 75] width 5 height 5
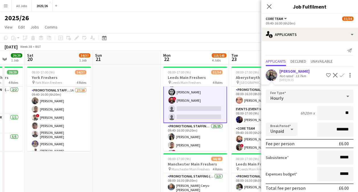
type input "***"
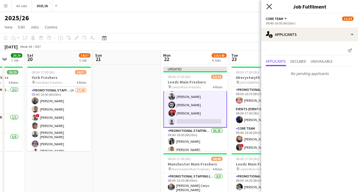
click at [268, 9] on icon "Close pop-in" at bounding box center [268, 6] width 5 height 5
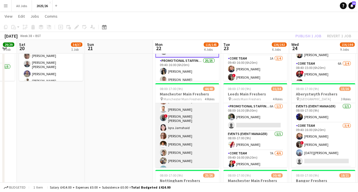
scroll to position [380, 0]
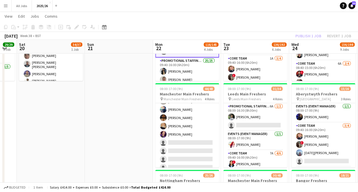
click at [197, 142] on app-card-role "Core Team 5A 7/11 09:40-16:00 (6h20m) Emad Emad Michael Nwadibie Adam Mather Am…" at bounding box center [187, 122] width 64 height 102
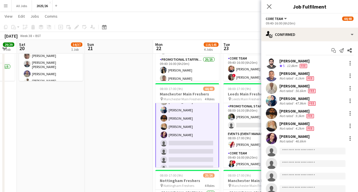
scroll to position [380, 0]
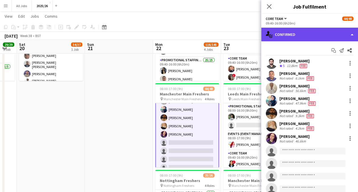
click at [340, 35] on div "single-neutral-actions-check-2 Confirmed" at bounding box center [309, 35] width 97 height 14
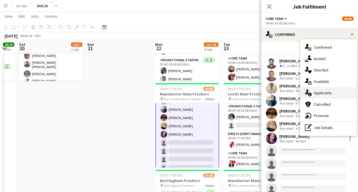
click at [328, 90] on div "single-neutral-actions-information Applicants" at bounding box center [328, 92] width 56 height 11
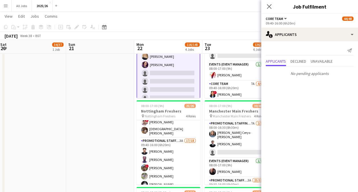
scroll to position [88, 0]
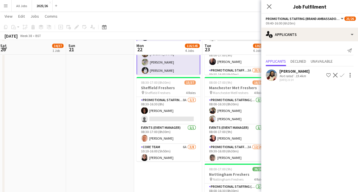
scroll to position [250, 0]
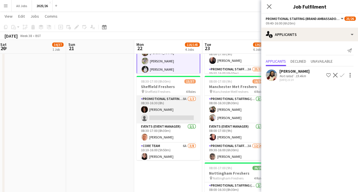
click at [174, 117] on app-card-role "Promotional Staffing (Team Leader) 8A 1/2 08:30-16:30 (8h) Tara Shahsavar singl…" at bounding box center [168, 110] width 64 height 28
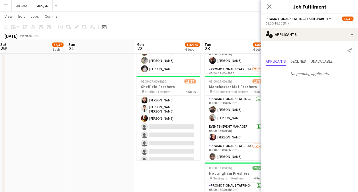
click at [177, 141] on app-card-role "Core Team 6A 3/8 10:10-16:00 (5h50m) Leyla Khan Siu Kei Ng Bryony Whitfield sin…" at bounding box center [168, 125] width 64 height 79
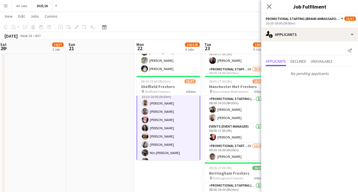
scroll to position [0, 256]
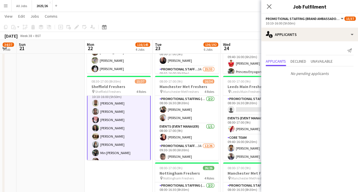
drag, startPoint x: 218, startPoint y: 43, endPoint x: 157, endPoint y: 38, distance: 60.5
click at [157, 38] on app-calendar "Copy Paste Paste Ctrl+V Paste with crew Ctrl+Shift+V Paste linked Job Delete Gr…" at bounding box center [179, 192] width 358 height 841
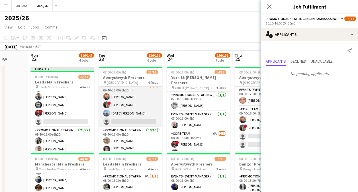
scroll to position [43, 0]
click at [142, 120] on app-card-role "Core Team 1A 3/4 09:40-16:00 (6h20m) Amelie Allum ! Jamie Ling Lucia Morris sin…" at bounding box center [131, 105] width 64 height 44
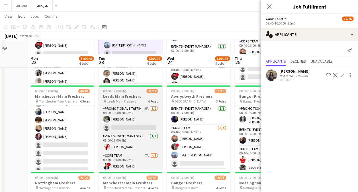
scroll to position [81, 0]
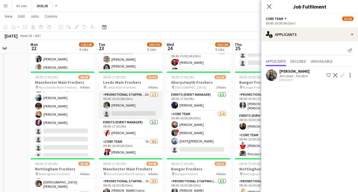
click at [145, 110] on app-card-role "Promotional Staffing (Team Leader) 6A 1/2 08:00-16:30 (8h30m) Darren Ellis sing…" at bounding box center [131, 105] width 64 height 28
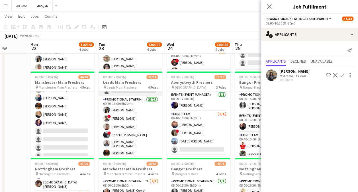
scroll to position [105, 0]
click at [274, 79] on app-user-avatar at bounding box center [271, 74] width 11 height 11
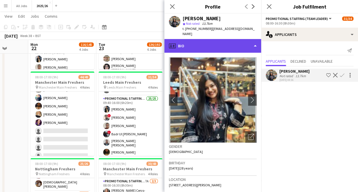
click at [245, 43] on div "profile Bio" at bounding box center [212, 46] width 97 height 14
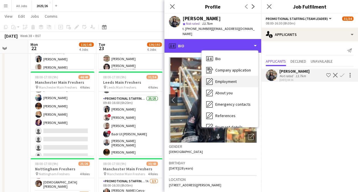
scroll to position [65, 0]
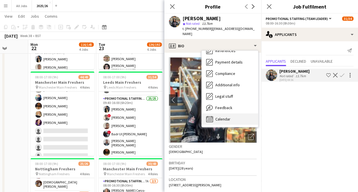
click at [230, 116] on span "Calendar" at bounding box center [222, 118] width 15 height 5
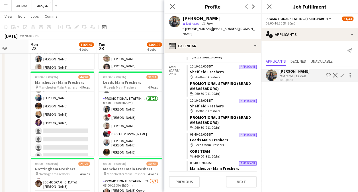
scroll to position [658, 0]
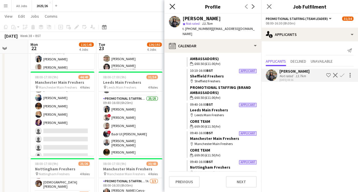
click at [173, 8] on icon "Close pop-in" at bounding box center [171, 6] width 5 height 5
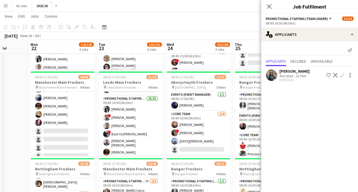
click at [343, 73] on app-icon "Confirm" at bounding box center [342, 75] width 5 height 5
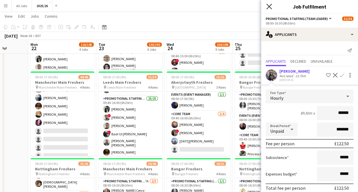
click at [269, 7] on icon at bounding box center [268, 6] width 5 height 5
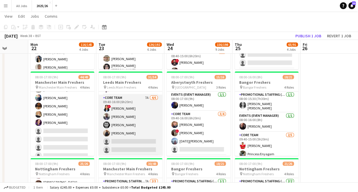
click at [141, 139] on app-card-role "Core Team 7A 4/6 09:40-16:00 (6h20m) ! Premavarshni Sreedar Stephen Gaunt Nicho…" at bounding box center [131, 125] width 64 height 61
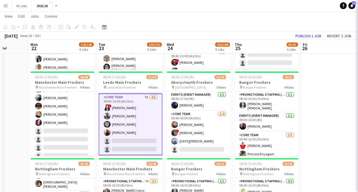
scroll to position [44, 0]
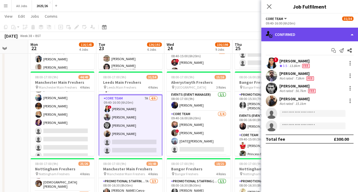
click at [332, 34] on div "single-neutral-actions-check-2 Confirmed" at bounding box center [309, 35] width 97 height 14
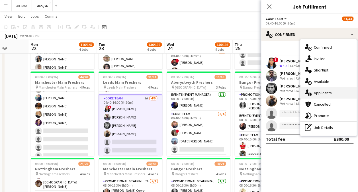
click at [326, 95] on div "single-neutral-actions-information Applicants" at bounding box center [328, 92] width 56 height 11
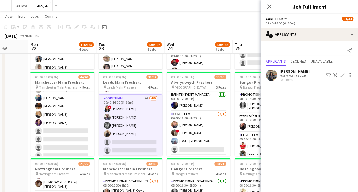
click at [342, 75] on app-icon "Confirm" at bounding box center [342, 75] width 5 height 5
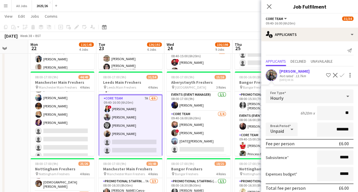
type input "***"
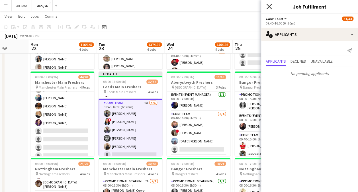
click at [270, 5] on icon at bounding box center [268, 6] width 5 height 5
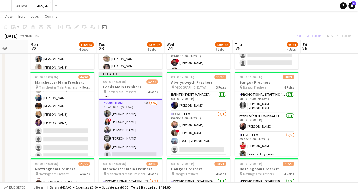
click at [311, 36] on div "Publish 1 job Revert 1 job" at bounding box center [322, 35] width 69 height 7
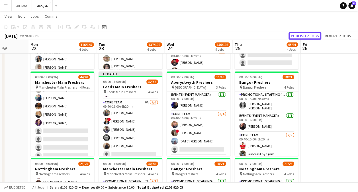
click at [311, 36] on button "Publish 2 jobs" at bounding box center [304, 35] width 33 height 7
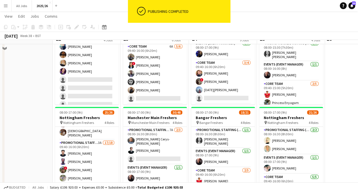
scroll to position [155, 0]
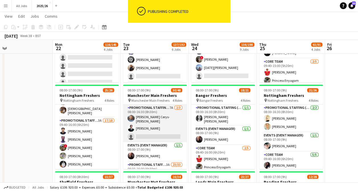
click at [174, 134] on app-card-role "Promotional Staffing (Team Leader) 7A 2/3 08:00-16:30 (8h30m) Megan Cerys- Holl…" at bounding box center [155, 123] width 64 height 38
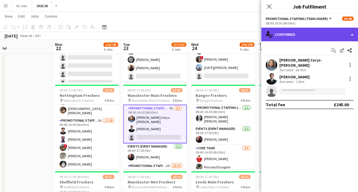
click at [315, 36] on div "single-neutral-actions-check-2 Confirmed" at bounding box center [309, 35] width 97 height 14
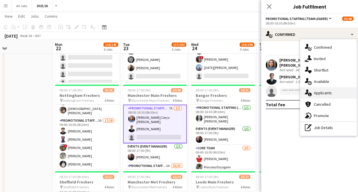
click at [331, 91] on div "single-neutral-actions-information Applicants" at bounding box center [328, 92] width 56 height 11
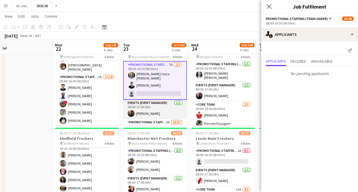
scroll to position [199, 0]
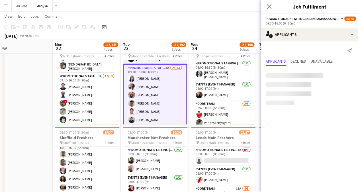
scroll to position [52, 0]
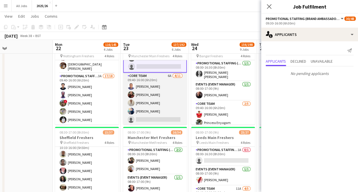
click at [165, 109] on app-card-role "Core Team 6A 4/11 09:40-16:00 (6h20m) Michael Nwadibie Hannah Norris Adam Mathe…" at bounding box center [155, 124] width 64 height 102
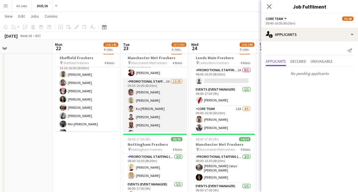
scroll to position [37, 0]
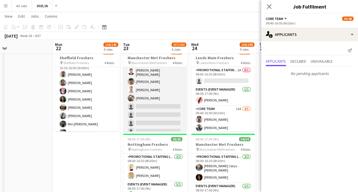
click at [153, 115] on app-card-role "Promotional Staffing (Brand Ambassadors) 3A 12/26 09:30-16:00 (6h30m) Aravind E…" at bounding box center [155, 105] width 64 height 227
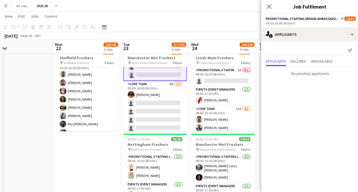
click at [156, 121] on app-card-role "Core Team 9A 1/5 09:40-16:00 (6h20m) Gulbaz Khan single-neutral-actions single-…" at bounding box center [155, 107] width 64 height 52
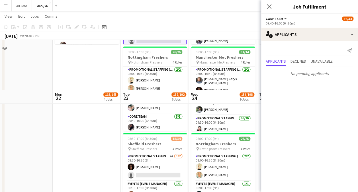
scroll to position [431, 0]
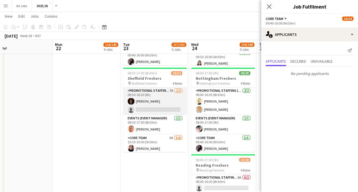
click at [164, 111] on app-card-role "Promotional Staffing (Team Leader) 7A 1/2 08:30-16:30 (8h) Tara Shahsavar singl…" at bounding box center [155, 101] width 64 height 28
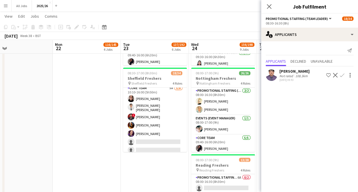
click at [161, 121] on app-card-role "Core Team 5A 5/8 10:10-16:00 (5h50m) Leyla Khan Siu Kei Ng ! Samarth Raj Bryony…" at bounding box center [155, 124] width 64 height 79
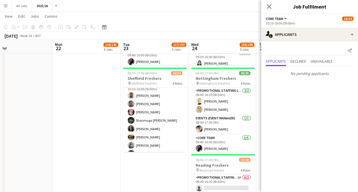
click at [161, 126] on app-card-role "Promotional Staffing (Brand Ambassadors) 2A 11/23 10:10-16:00 (5h50m) David Obi…" at bounding box center [155, 182] width 64 height 201
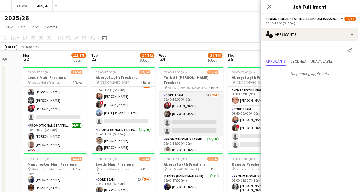
scroll to position [39, 0]
click at [203, 120] on app-card-role "Core Team 6A 2/4 08:40-15:00 (6h20m) ! Samarth Raj Jayshree Thakur single-neutr…" at bounding box center [191, 114] width 64 height 44
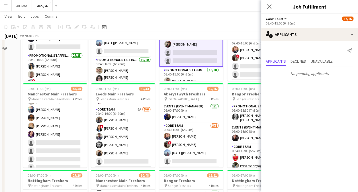
scroll to position [77, 0]
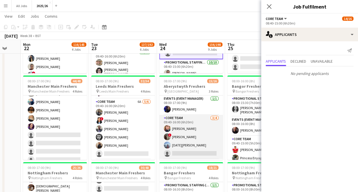
drag, startPoint x: 195, startPoint y: 147, endPoint x: 180, endPoint y: 153, distance: 15.8
click at [180, 153] on app-card-role "Core Team 3/4 09:40-16:00 (6h20m) Amelie Allum ! Jamie Ling Lucia Morris single…" at bounding box center [191, 137] width 64 height 44
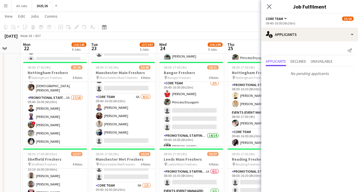
scroll to position [42, 0]
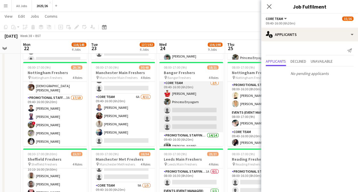
click at [201, 117] on app-card-role "Core Team 2/5 09:40-16:00 (6h20m) Annes Louis Princess Enyagam single-neutral-a…" at bounding box center [191, 106] width 64 height 52
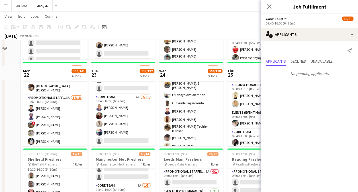
scroll to position [233, 0]
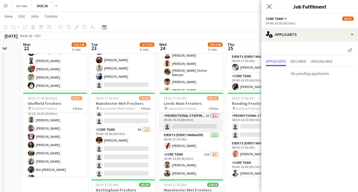
click at [195, 126] on app-card-role "Promotional Staffing (Team Leader) 1A 0/1 08:00-16:30 (8h30m) single-neutral-ac…" at bounding box center [191, 121] width 64 height 19
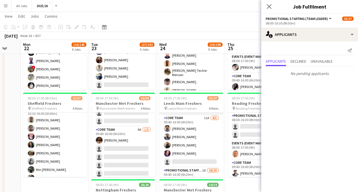
click at [198, 148] on app-card-role "Core Team 11A 4/5 09:40-16:00 (6h20m) Aathish Loganathan Stephen Gaunt Lucie Wi…" at bounding box center [191, 141] width 64 height 52
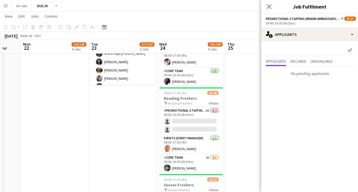
scroll to position [498, 0]
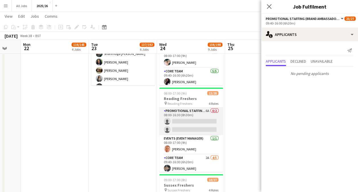
click at [201, 120] on app-card-role "Promotional Staffing (Team Leader) 6A 0/2 08:00-16:30 (8h30m) single-neutral-ac…" at bounding box center [191, 121] width 64 height 28
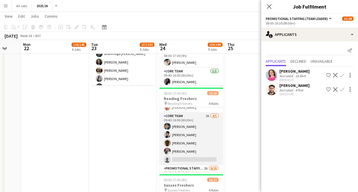
click at [196, 149] on app-card-role "Core Team 2A 4/5 09:40-16:00 (6h20m) Kemma Momoh Tyreece Beaumont Richard Abrah…" at bounding box center [191, 138] width 64 height 52
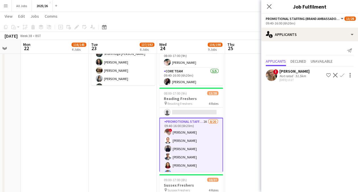
click at [342, 75] on app-icon "Confirm" at bounding box center [342, 75] width 5 height 5
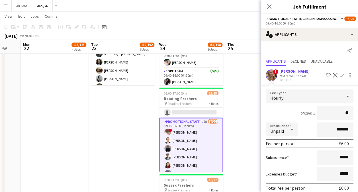
type input "***"
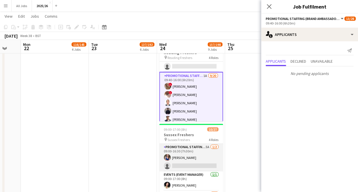
click at [192, 163] on app-card-role "Promotional Staffing (Team Leader) 5A 1/2 09:00-16:30 (7h30m) Amy Bennett singl…" at bounding box center [191, 158] width 64 height 28
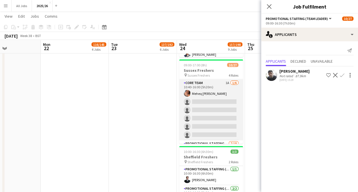
click at [216, 131] on app-card-role "Core Team 1A 1/6 10:40-16:00 (5h20m) Meheq Johar single-neutral-actions single-…" at bounding box center [211, 110] width 64 height 61
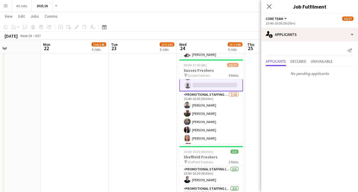
click at [223, 119] on app-card-role "Promotional Staffing (Brand Ambassadors) 7/18 10:40-16:00 (5h20m) Waqas Malik M…" at bounding box center [211, 171] width 64 height 160
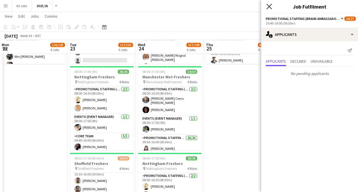
click at [270, 9] on icon "Close pop-in" at bounding box center [268, 6] width 5 height 5
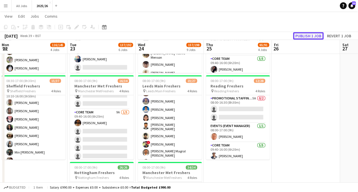
click at [307, 33] on button "Publish 1 job" at bounding box center [308, 35] width 30 height 7
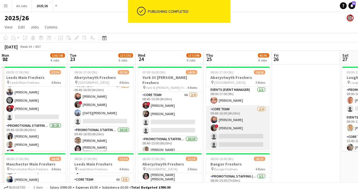
click at [251, 134] on app-card-role "Core Team 2/4 09:40-16:00 (6h20m) Amelie Allum ! Jamie Ling single-neutral-acti…" at bounding box center [238, 128] width 64 height 44
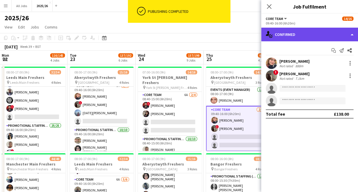
click at [311, 37] on div "single-neutral-actions-check-2 Confirmed" at bounding box center [309, 35] width 97 height 14
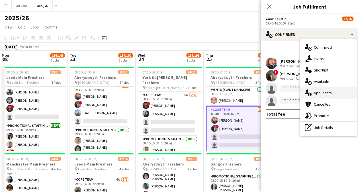
click at [324, 94] on div "single-neutral-actions-information Applicants" at bounding box center [328, 92] width 56 height 11
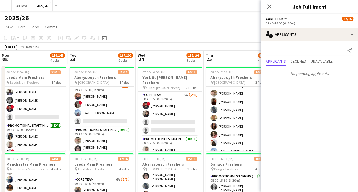
click at [235, 120] on app-card-role "Promotional Staffing (Brand Ambassadors) 11/11 09:40-16:00 (6h20m) Alexander Sc…" at bounding box center [238, 121] width 64 height 104
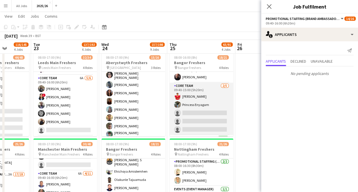
click at [216, 126] on app-card-role "Core Team 2/5 09:40-15:00 (5h20m) Annes Louis Princess Enyagam single-neutral-a…" at bounding box center [201, 109] width 64 height 52
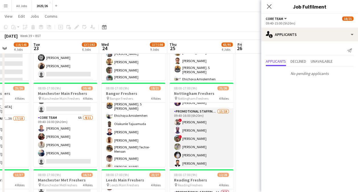
click at [197, 155] on app-card-role "Promotional Staffing (Brand Ambassadors) 13/18 09:40-16:00 (6h20m) ! Daniel Jen…" at bounding box center [201, 188] width 64 height 161
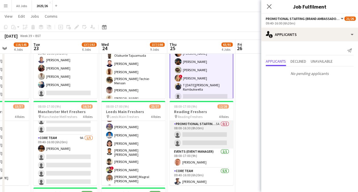
click at [213, 132] on app-card-role "Promotional Staffing (Team Leader) 5A 0/2 08:00-16:30 (8h30m) single-neutral-ac…" at bounding box center [201, 135] width 64 height 28
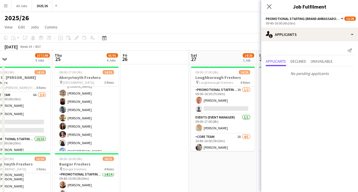
scroll to position [0, 246]
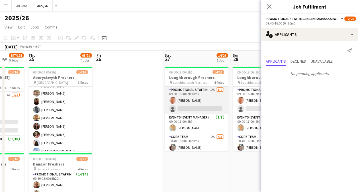
click at [201, 110] on app-card-role "Promotional Staffing (Team Leader) 2A 1/2 09:00-16:30 (7h30m) Michael Sutton si…" at bounding box center [197, 101] width 64 height 28
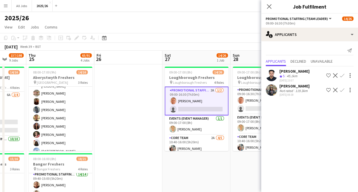
click at [276, 112] on mat-expansion-panel "users2 Applicants Send notification Applicants Declined Unavailable Mohammed Id…" at bounding box center [309, 116] width 97 height 151
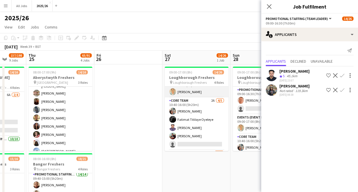
click at [207, 131] on app-card-role "Core Team 2A 4/5 10:40-16:00 (5h20m) Aishat Fadipe Fatimat Titiloye Oyeleye Rah…" at bounding box center [197, 123] width 64 height 52
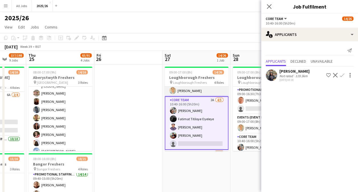
scroll to position [36, 0]
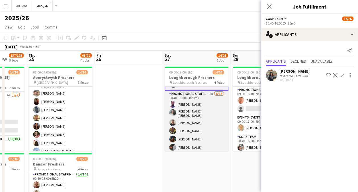
click at [197, 124] on app-card-role "Promotional Staffing (Brand Ambassadors) 2A 8/18 10:40-16:00 (5h20m) Olanrewaju…" at bounding box center [197, 172] width 64 height 163
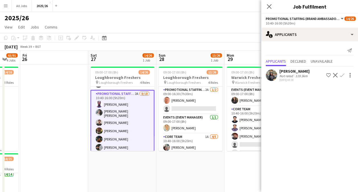
scroll to position [0, 184]
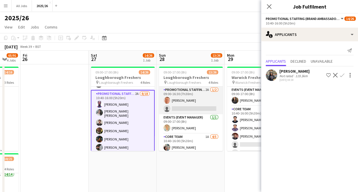
click at [206, 108] on app-card-role "Promotional Staffing (Team Leader) 2A 1/2 09:00-16:30 (7h30m) Michael Sutton si…" at bounding box center [191, 101] width 64 height 28
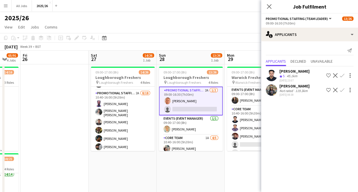
click at [273, 74] on app-user-avatar at bounding box center [271, 75] width 11 height 11
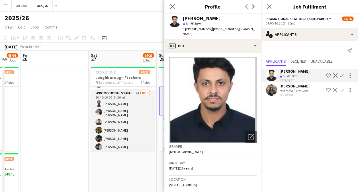
scroll to position [0, 0]
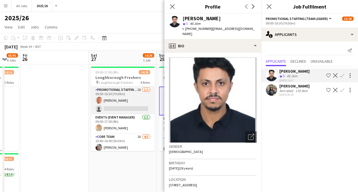
click at [132, 107] on app-card-role "Promotional Staffing (Team Leader) 2A 1/2 09:00-16:30 (7h30m) Michael Sutton si…" at bounding box center [123, 101] width 64 height 28
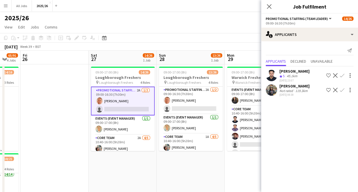
click at [343, 72] on button "Confirm" at bounding box center [342, 75] width 7 height 7
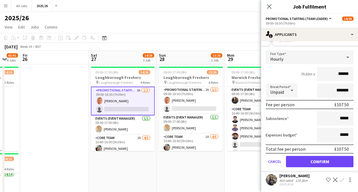
scroll to position [44, 0]
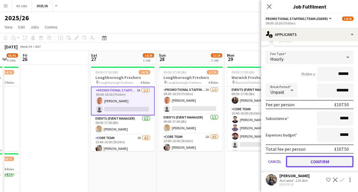
click at [323, 161] on button "Confirm" at bounding box center [319, 161] width 67 height 11
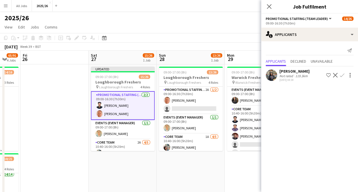
scroll to position [0, 0]
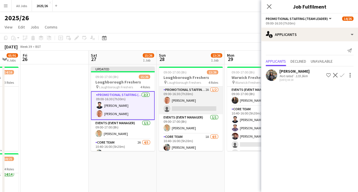
click at [206, 107] on app-card-role "Promotional Staffing (Team Leader) 2A 1/2 09:00-16:30 (7h30m) Michael Sutton si…" at bounding box center [191, 101] width 64 height 28
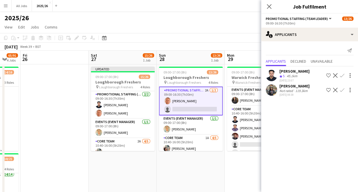
click at [343, 72] on button "Confirm" at bounding box center [342, 75] width 7 height 7
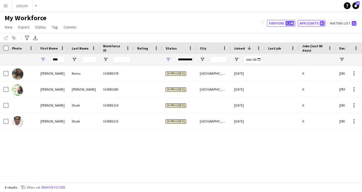
click at [317, 20] on button "Applicants 81" at bounding box center [312, 23] width 28 height 7
type input "**********"
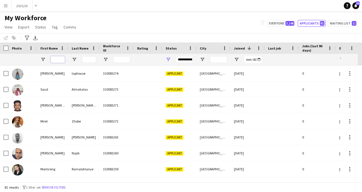
click at [60, 60] on input "First Name Filter Input" at bounding box center [58, 59] width 14 height 7
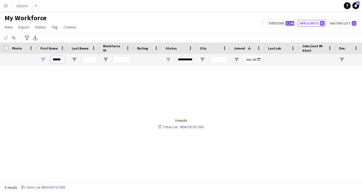
type input "******"
click at [184, 62] on div "**********" at bounding box center [184, 59] width 17 height 7
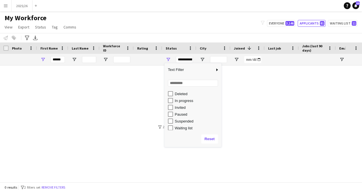
scroll to position [36, 0]
type input "**********"
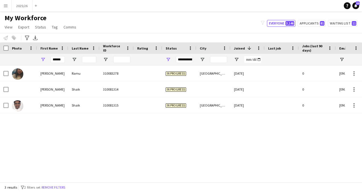
click at [144, 28] on div "My Workforce View Views Default view New view Update view Delete view Edit name…" at bounding box center [181, 23] width 362 height 19
click at [61, 57] on input "******" at bounding box center [58, 59] width 14 height 7
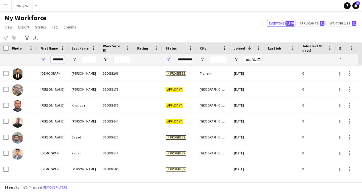
scroll to position [0, 6]
type input "********"
click at [132, 34] on div "Notify workforce Add to tag Select at least one crew to tag him or her. Advance…" at bounding box center [181, 37] width 362 height 9
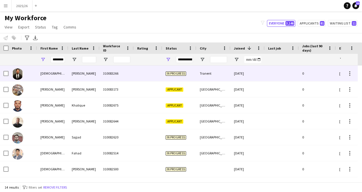
click at [82, 75] on div "[PERSON_NAME]" at bounding box center [83, 73] width 31 height 16
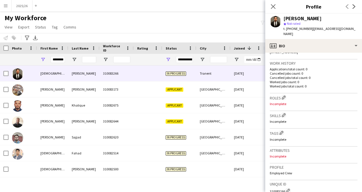
scroll to position [134, 0]
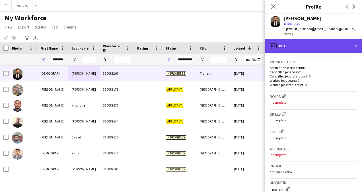
click at [318, 42] on div "profile Bio" at bounding box center [313, 46] width 97 height 14
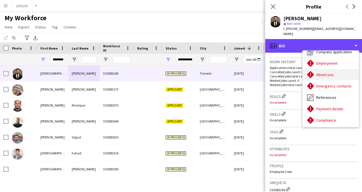
scroll to position [19, 0]
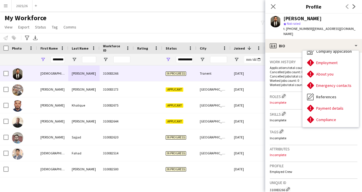
click at [112, 7] on app-navbar "Menu Boards Boards Boards All jobs Status Workforce Workforce My Workforce Recr…" at bounding box center [181, 5] width 362 height 11
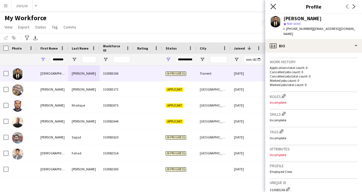
click at [272, 5] on icon at bounding box center [272, 6] width 5 height 5
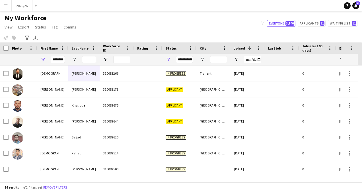
click at [314, 19] on div "My Workforce View Views Default view New view Update view Delete view Edit name…" at bounding box center [181, 23] width 362 height 19
click at [315, 24] on button "Applicants 81" at bounding box center [312, 23] width 28 height 7
type input "**********"
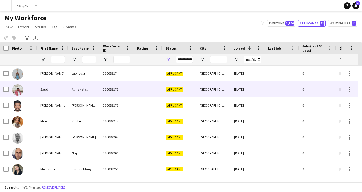
click at [140, 81] on div at bounding box center [148, 89] width 28 height 16
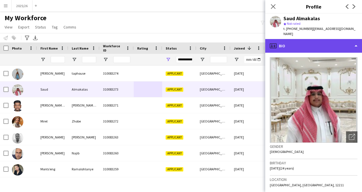
click at [333, 39] on div "profile Bio" at bounding box center [313, 46] width 97 height 14
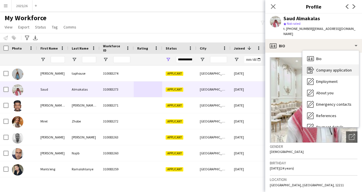
click at [333, 67] on span "Company application" at bounding box center [334, 69] width 36 height 5
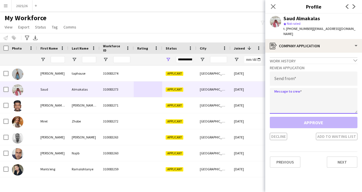
click at [296, 93] on textarea at bounding box center [314, 101] width 88 height 26
paste textarea "**********"
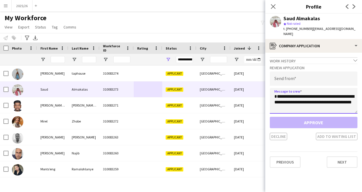
scroll to position [9, 0]
type textarea "**********"
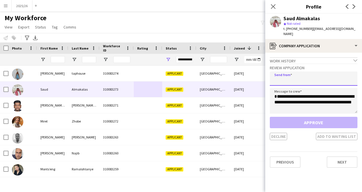
click at [290, 71] on input "email" at bounding box center [314, 78] width 88 height 14
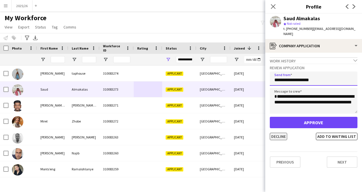
type input "**********"
click at [278, 133] on button "Decline" at bounding box center [278, 136] width 17 height 7
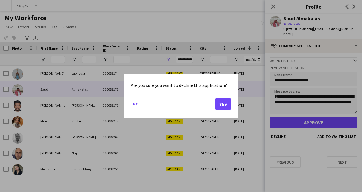
click at [220, 110] on mat-dialog-actions "No Yes" at bounding box center [181, 106] width 100 height 24
click at [224, 108] on button "Yes" at bounding box center [223, 103] width 16 height 11
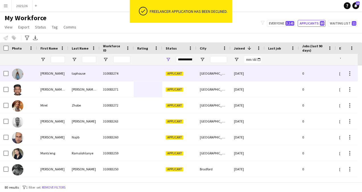
click at [214, 74] on div "[GEOGRAPHIC_DATA]" at bounding box center [213, 73] width 34 height 16
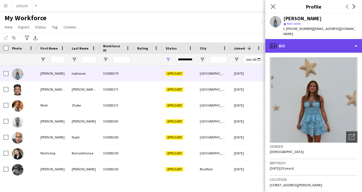
click at [328, 41] on div "profile Bio" at bounding box center [313, 46] width 97 height 14
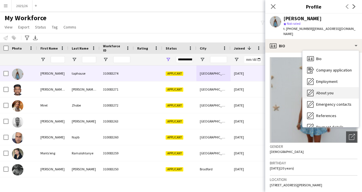
click at [330, 90] on span "About you" at bounding box center [324, 92] width 17 height 5
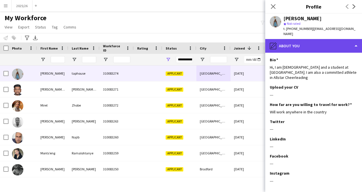
click at [320, 44] on div "pencil4 About you" at bounding box center [313, 46] width 97 height 14
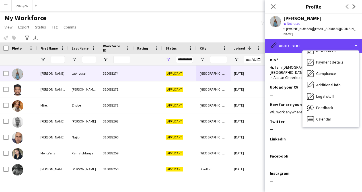
scroll to position [65, 0]
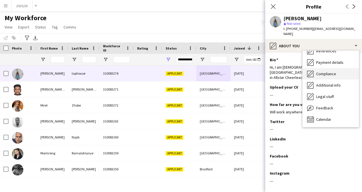
click at [328, 71] on span "Compliance" at bounding box center [326, 73] width 20 height 5
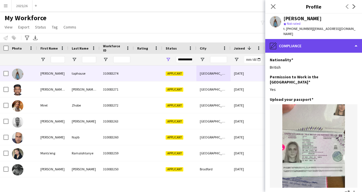
click at [315, 39] on div "pencil4 Compliance" at bounding box center [313, 46] width 97 height 14
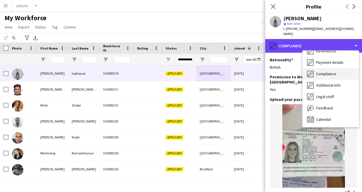
scroll to position [10, 0]
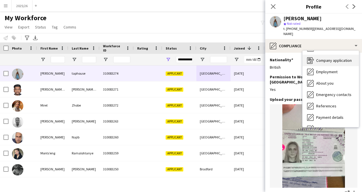
click at [334, 58] on span "Company application" at bounding box center [334, 60] width 36 height 5
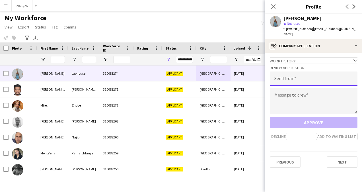
click at [325, 72] on input "email" at bounding box center [314, 78] width 88 height 14
type input "**********"
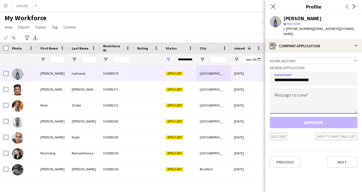
click at [305, 92] on textarea at bounding box center [314, 101] width 88 height 26
paste textarea "**********"
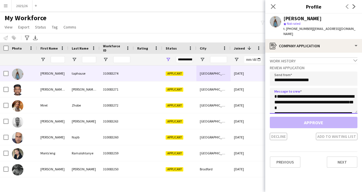
scroll to position [117, 0]
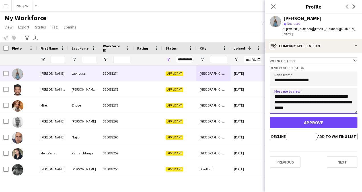
type textarea "**********"
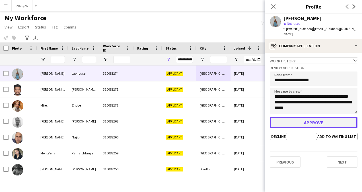
click at [309, 118] on button "Approve" at bounding box center [314, 122] width 88 height 11
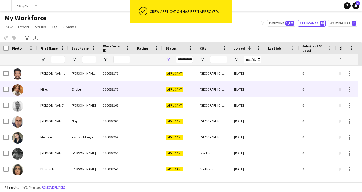
drag, startPoint x: 208, startPoint y: 87, endPoint x: 205, endPoint y: 77, distance: 10.2
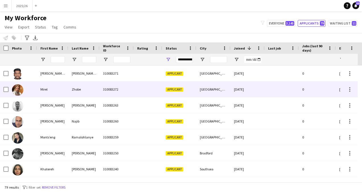
click at [208, 84] on div "[GEOGRAPHIC_DATA]" at bounding box center [213, 89] width 34 height 16
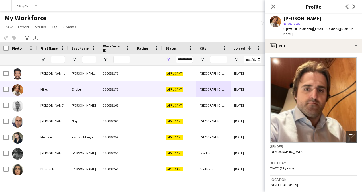
click at [324, 53] on app-crew-profile-bio "Open photos pop-in Gender [DEMOGRAPHIC_DATA] Birthday [DEMOGRAPHIC_DATA] (39 ye…" at bounding box center [313, 122] width 97 height 139
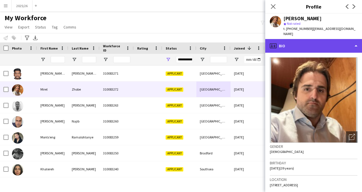
click at [328, 43] on div "profile Bio" at bounding box center [313, 46] width 97 height 14
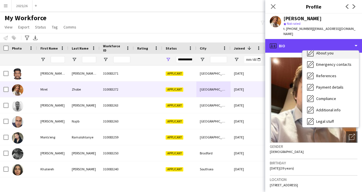
scroll to position [40, 0]
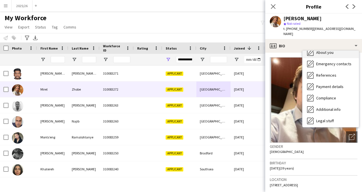
click at [324, 95] on span "Compliance" at bounding box center [326, 97] width 20 height 5
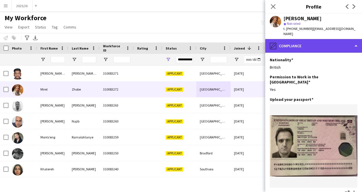
click at [314, 41] on div "pencil4 Compliance" at bounding box center [313, 46] width 97 height 14
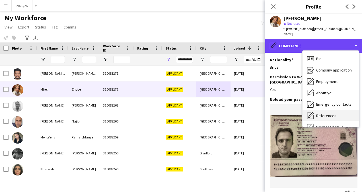
scroll to position [0, 0]
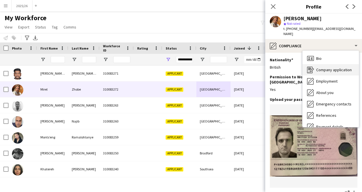
click at [338, 67] on div "Company application Company application" at bounding box center [331, 69] width 56 height 11
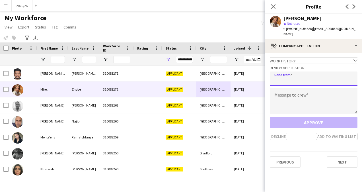
click at [323, 77] on input "email" at bounding box center [314, 78] width 88 height 14
type input "**********"
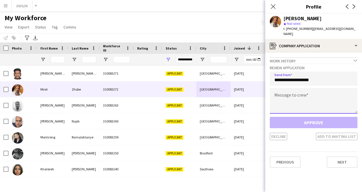
click at [315, 95] on textarea at bounding box center [314, 101] width 88 height 26
paste textarea "**********"
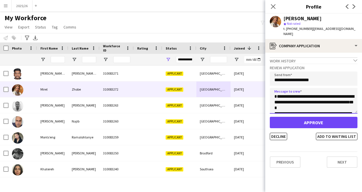
scroll to position [117, 0]
type textarea "**********"
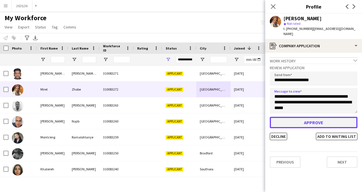
click at [305, 118] on button "Approve" at bounding box center [314, 122] width 88 height 11
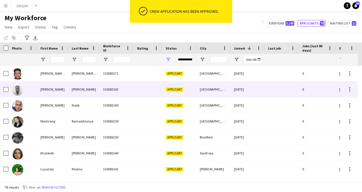
click at [193, 93] on div "Applicant" at bounding box center [179, 89] width 34 height 16
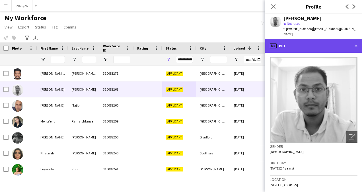
click at [328, 42] on div "profile Bio" at bounding box center [313, 46] width 97 height 14
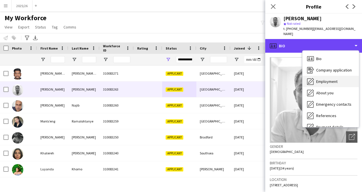
scroll to position [65, 0]
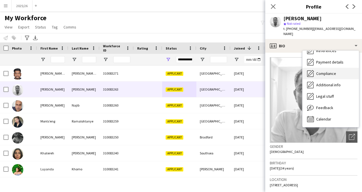
click at [328, 71] on span "Compliance" at bounding box center [326, 73] width 20 height 5
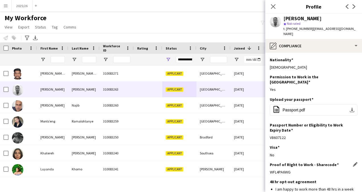
drag, startPoint x: 290, startPoint y: 159, endPoint x: 270, endPoint y: 161, distance: 20.2
click at [270, 169] on div "WFL4PA6WG" at bounding box center [314, 171] width 88 height 5
copy div "WFL4PA6WG"
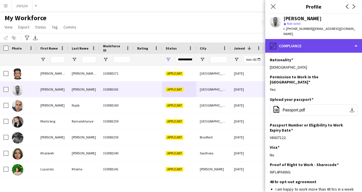
click at [300, 43] on div "pencil4 Compliance" at bounding box center [313, 46] width 97 height 14
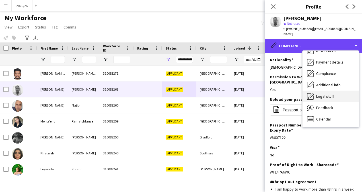
scroll to position [0, 0]
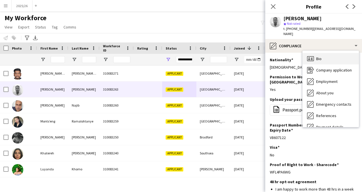
click at [328, 53] on div "Bio Bio" at bounding box center [331, 58] width 56 height 11
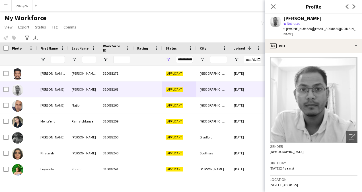
scroll to position [112, 0]
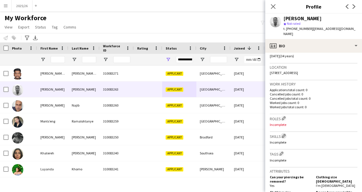
click at [287, 133] on button "Edit crew company skills" at bounding box center [284, 136] width 6 height 6
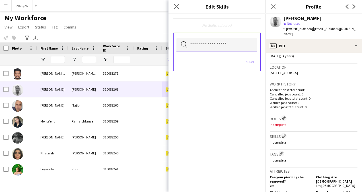
click at [223, 50] on input "text" at bounding box center [217, 45] width 81 height 14
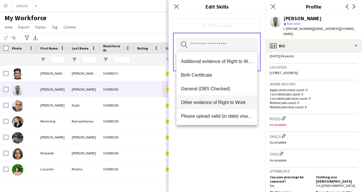
click at [214, 101] on span "Other evidence of Right to Work" at bounding box center [217, 102] width 72 height 5
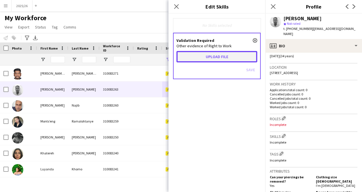
click at [222, 51] on button "Upload file" at bounding box center [217, 56] width 81 height 11
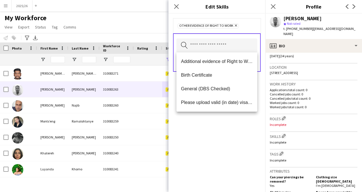
click at [206, 117] on div "Other evidence of Right to Work Remove Search by skill name Save" at bounding box center [217, 103] width 97 height 178
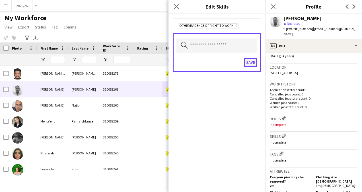
click at [247, 63] on button "Save" at bounding box center [250, 62] width 13 height 9
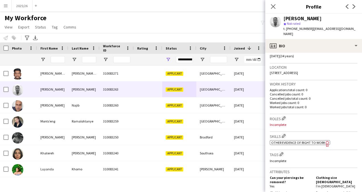
scroll to position [121, 0]
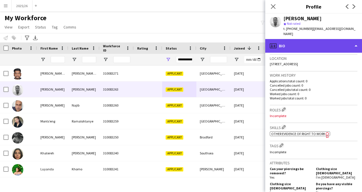
click at [326, 41] on div "profile Bio" at bounding box center [313, 46] width 97 height 14
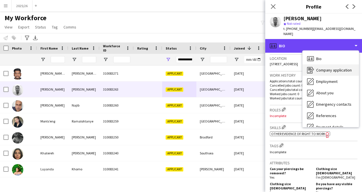
scroll to position [65, 0]
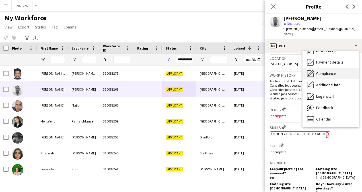
click at [330, 71] on span "Compliance" at bounding box center [326, 73] width 20 height 5
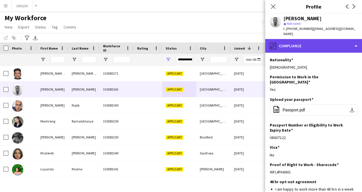
click at [327, 40] on div "pencil4 Compliance" at bounding box center [313, 46] width 97 height 14
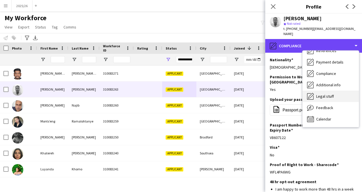
scroll to position [0, 0]
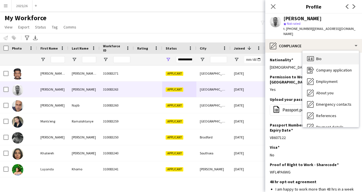
click at [331, 53] on div "Bio Bio" at bounding box center [331, 58] width 56 height 11
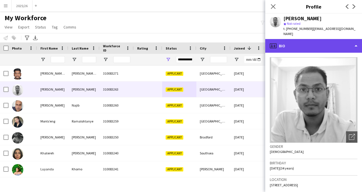
click at [328, 43] on div "profile Bio" at bounding box center [313, 46] width 97 height 14
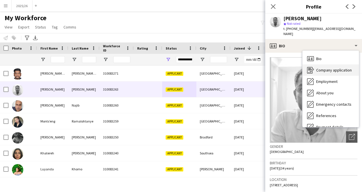
click at [339, 68] on div "Company application Company application" at bounding box center [331, 69] width 56 height 11
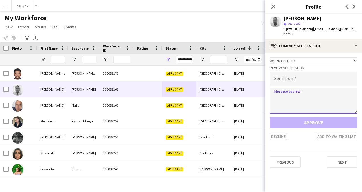
click at [319, 88] on textarea at bounding box center [314, 101] width 88 height 26
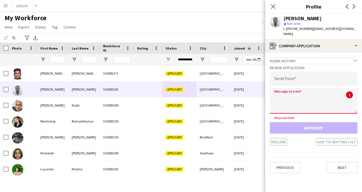
paste textarea "**********"
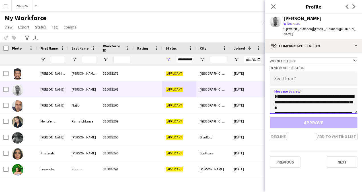
scroll to position [117, 0]
type textarea "**********"
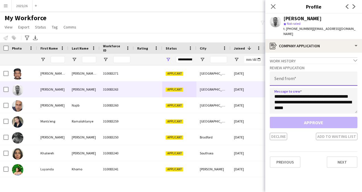
click at [300, 72] on input "email" at bounding box center [314, 78] width 88 height 14
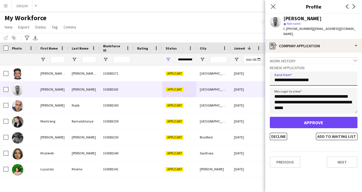
type input "**********"
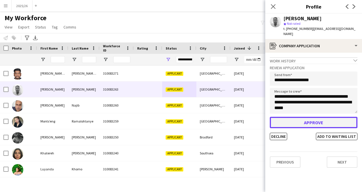
click at [303, 117] on button "Approve" at bounding box center [314, 122] width 88 height 11
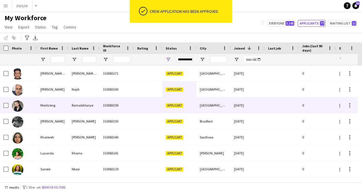
click at [132, 101] on div "310083259" at bounding box center [117, 105] width 34 height 16
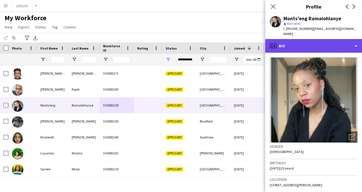
click at [324, 46] on div "profile Bio" at bounding box center [313, 46] width 97 height 14
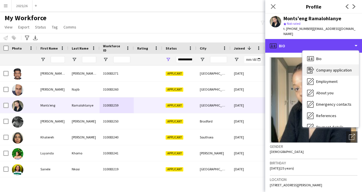
scroll to position [65, 0]
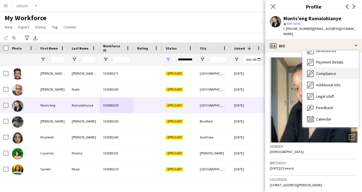
click at [333, 74] on span "Compliance" at bounding box center [326, 73] width 20 height 5
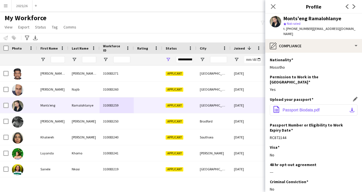
scroll to position [31, 0]
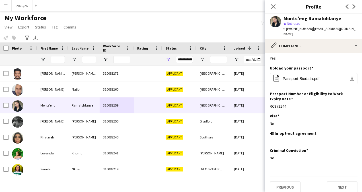
click at [302, 56] on div "Yes" at bounding box center [314, 58] width 88 height 5
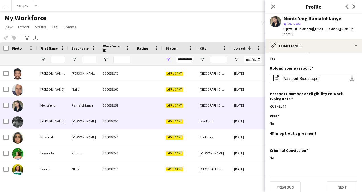
click at [136, 122] on div at bounding box center [148, 121] width 28 height 16
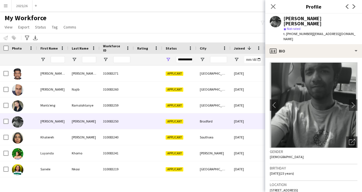
click at [314, 58] on app-crew-profile-bio "chevron-left chevron-right Open photos pop-in Gender [DEMOGRAPHIC_DATA] Birthda…" at bounding box center [313, 125] width 97 height 134
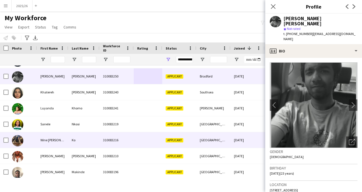
scroll to position [45, 0]
click at [222, 144] on div "[GEOGRAPHIC_DATA]" at bounding box center [213, 140] width 34 height 16
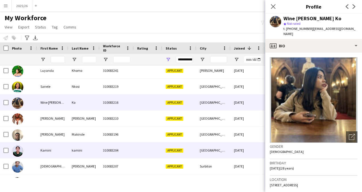
scroll to position [83, 0]
click at [208, 157] on div "[GEOGRAPHIC_DATA]" at bounding box center [213, 150] width 34 height 16
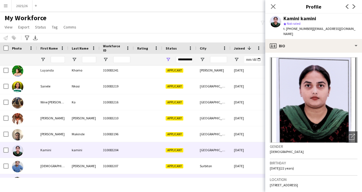
scroll to position [118, 0]
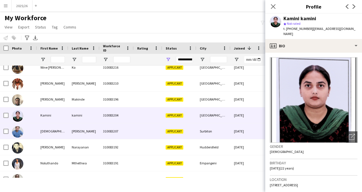
click at [203, 126] on div "Surbiton" at bounding box center [213, 131] width 34 height 16
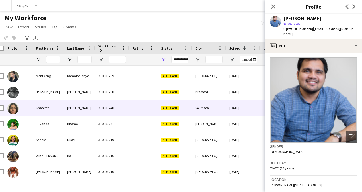
scroll to position [25, 0]
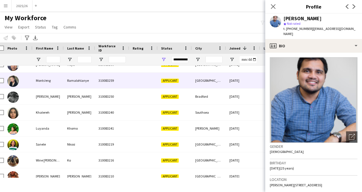
click at [132, 83] on div at bounding box center [143, 81] width 28 height 16
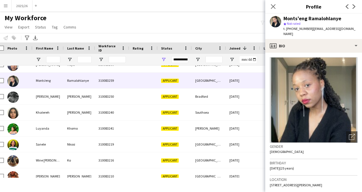
click at [311, 53] on app-crew-profile-bio "Open photos pop-in Gender [DEMOGRAPHIC_DATA] Birthday [DEMOGRAPHIC_DATA] (25 ye…" at bounding box center [313, 122] width 97 height 139
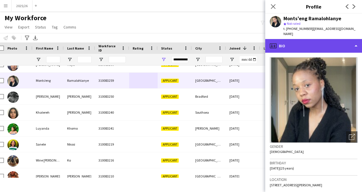
click at [311, 52] on div "profile Bio" at bounding box center [313, 46] width 97 height 14
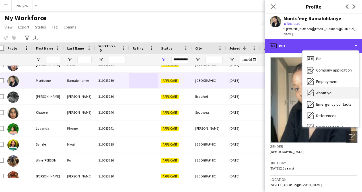
scroll to position [65, 0]
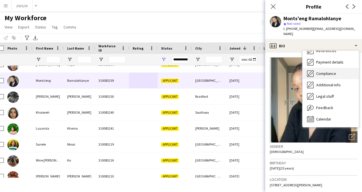
click at [329, 78] on div "Compliance Compliance" at bounding box center [331, 73] width 56 height 11
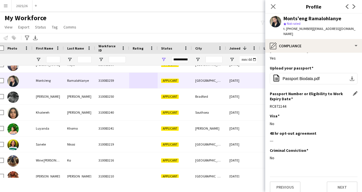
scroll to position [0, 0]
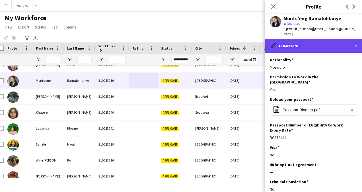
click at [320, 44] on div "pencil4 Compliance" at bounding box center [313, 46] width 97 height 14
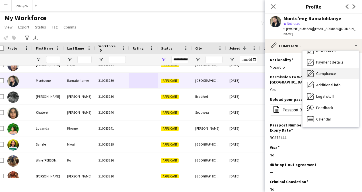
click at [332, 76] on div "Compliance Compliance" at bounding box center [331, 73] width 56 height 11
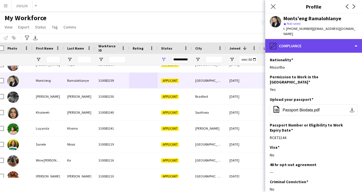
click at [320, 48] on div "pencil4 Compliance" at bounding box center [313, 46] width 97 height 14
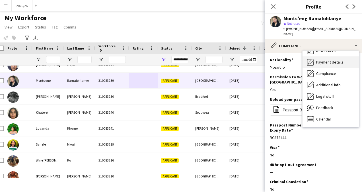
click at [327, 61] on span "Payment details" at bounding box center [329, 62] width 27 height 5
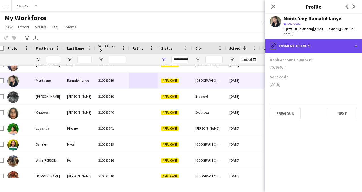
click at [312, 50] on div "pencil4 Payment details" at bounding box center [313, 46] width 97 height 14
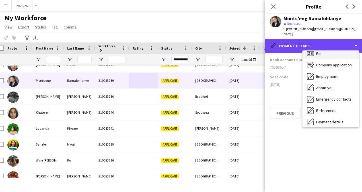
scroll to position [5, 0]
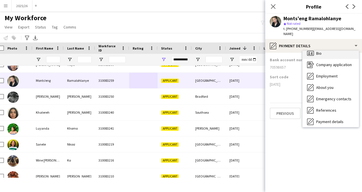
click at [334, 58] on div "Bio Bio" at bounding box center [331, 53] width 56 height 11
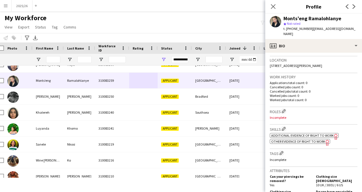
scroll to position [120, 0]
click at [300, 133] on span "Additional evidence of Right to Work" at bounding box center [302, 135] width 63 height 4
click at [298, 142] on span "Other evidence of Right to Work" at bounding box center [298, 141] width 54 height 4
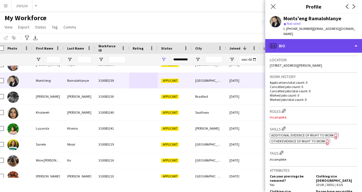
click at [298, 41] on div "profile Bio" at bounding box center [313, 46] width 97 height 14
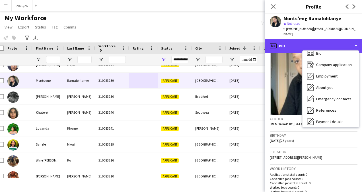
scroll to position [26, 0]
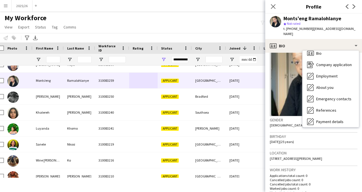
click at [296, 149] on div "Location [STREET_ADDRESS][PERSON_NAME]" at bounding box center [314, 157] width 88 height 17
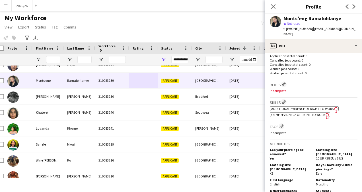
scroll to position [147, 0]
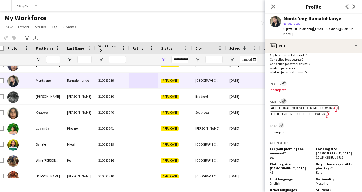
click at [286, 101] on app-icon "Edit crew company skills" at bounding box center [284, 101] width 4 height 4
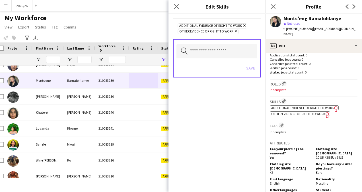
click at [233, 24] on span "Additional evidence of Right to Work" at bounding box center [210, 26] width 63 height 5
click at [235, 29] on icon "Remove" at bounding box center [235, 31] width 4 height 4
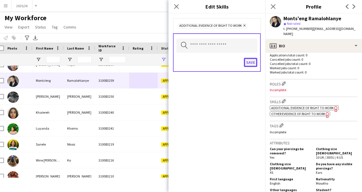
click at [251, 61] on button "Save" at bounding box center [250, 62] width 13 height 9
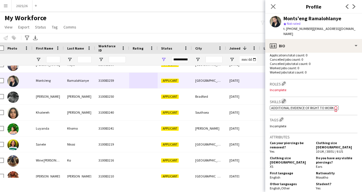
click at [285, 101] on app-icon "Edit crew company skills" at bounding box center [284, 101] width 4 height 4
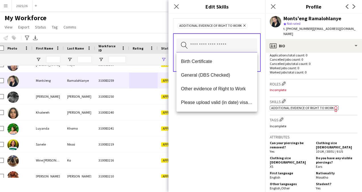
click at [225, 39] on input "text" at bounding box center [217, 45] width 81 height 14
click at [213, 85] on mat-option "Other evidence of Right to Work" at bounding box center [217, 89] width 81 height 14
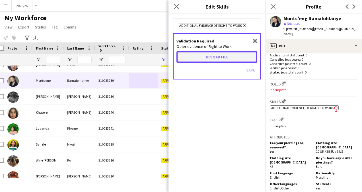
click at [213, 60] on button "Upload file" at bounding box center [217, 56] width 81 height 11
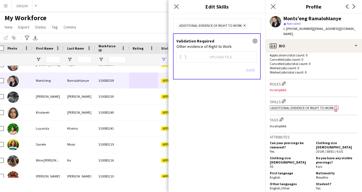
click at [241, 121] on div "Additional evidence of Right to Work Remove Validation Required close Other evi…" at bounding box center [217, 103] width 97 height 178
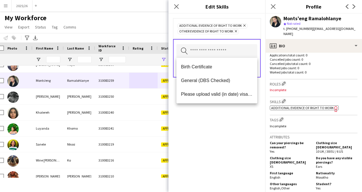
click at [240, 109] on div "Additional evidence of Right to Work Remove Other evidence of Right to Work Rem…" at bounding box center [217, 103] width 97 height 178
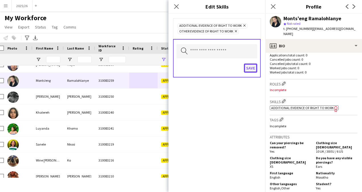
click at [251, 66] on button "Save" at bounding box center [250, 67] width 13 height 9
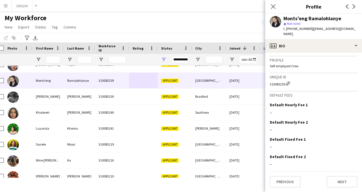
scroll to position [304, 0]
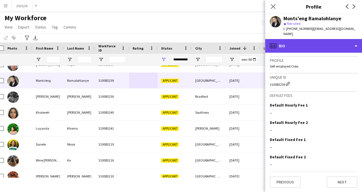
click at [293, 42] on div "profile Bio" at bounding box center [313, 46] width 97 height 14
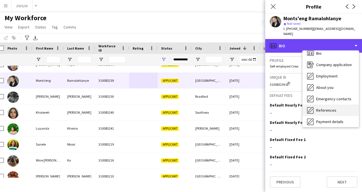
scroll to position [65, 0]
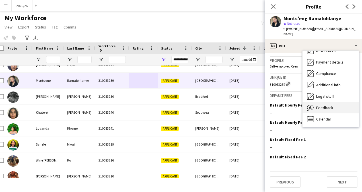
click at [328, 110] on div "Feedback Feedback" at bounding box center [331, 107] width 56 height 11
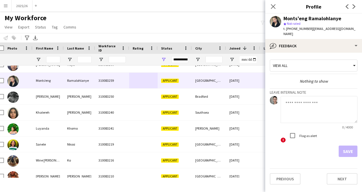
click at [305, 116] on textarea at bounding box center [319, 109] width 77 height 27
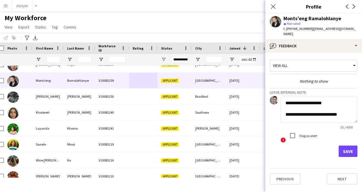
scroll to position [0, 0]
type textarea "**********"
click at [348, 145] on form "**********" at bounding box center [314, 126] width 88 height 61
click at [348, 147] on button "Save" at bounding box center [348, 150] width 19 height 11
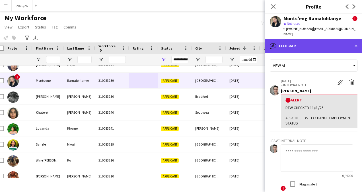
click at [325, 47] on div "bubble-pencil Feedback" at bounding box center [313, 46] width 97 height 14
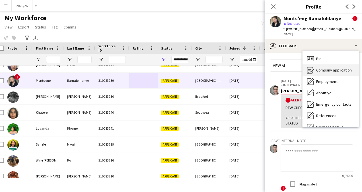
click at [338, 67] on div "Company application Company application" at bounding box center [331, 69] width 56 height 11
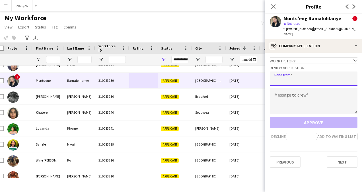
click at [306, 77] on input "email" at bounding box center [314, 78] width 88 height 14
type input "**********"
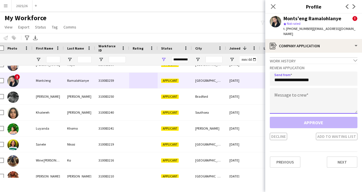
click at [303, 97] on textarea at bounding box center [314, 101] width 88 height 26
paste textarea "**********"
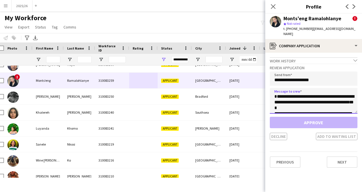
scroll to position [117, 0]
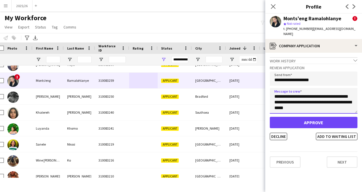
type textarea "**********"
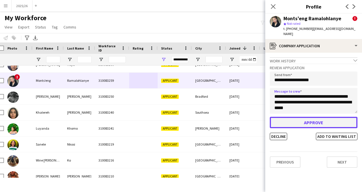
click at [305, 124] on button "Approve" at bounding box center [314, 122] width 88 height 11
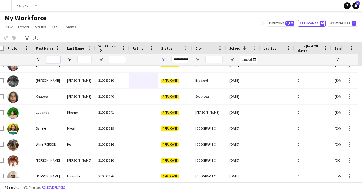
click at [56, 59] on input "First Name Filter Input" at bounding box center [53, 59] width 14 height 7
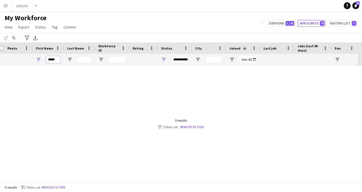
scroll to position [0, 0]
type input "*****"
click at [190, 54] on div "Status" at bounding box center [175, 47] width 34 height 11
click at [183, 59] on div "**********" at bounding box center [179, 59] width 17 height 7
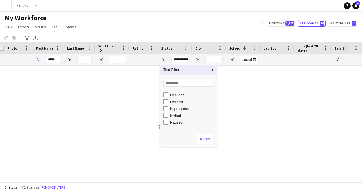
scroll to position [30, 0]
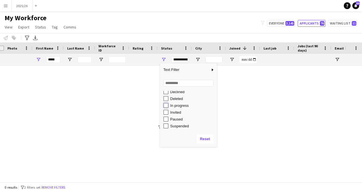
type input "**********"
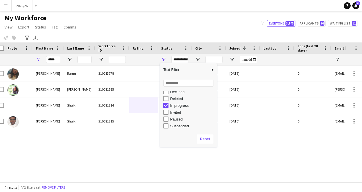
click at [175, 24] on div "My Workforce View Views Default view New view Update view Delete view Edit name…" at bounding box center [181, 23] width 362 height 19
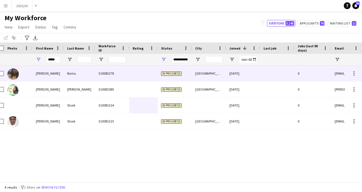
click at [160, 69] on div "In progress" at bounding box center [175, 73] width 34 height 16
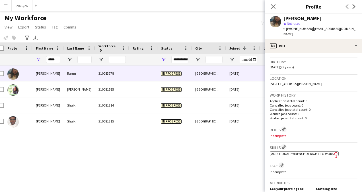
scroll to position [103, 0]
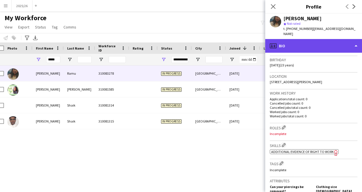
click at [315, 45] on div "profile Bio" at bounding box center [313, 46] width 97 height 14
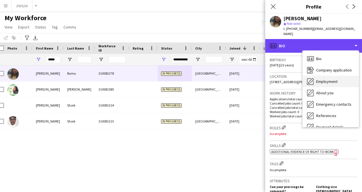
scroll to position [65, 0]
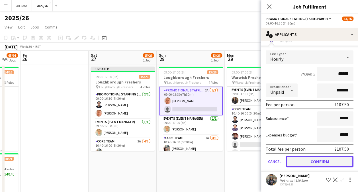
click at [319, 162] on button "Confirm" at bounding box center [319, 161] width 67 height 11
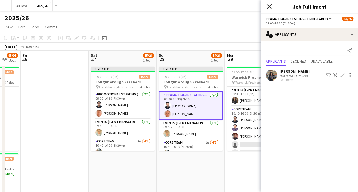
click at [268, 5] on icon at bounding box center [268, 6] width 5 height 5
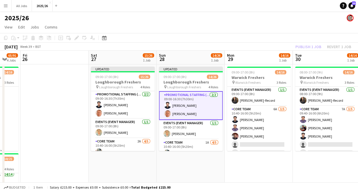
click at [311, 46] on div "Publish 1 job Revert 1 job" at bounding box center [322, 46] width 69 height 7
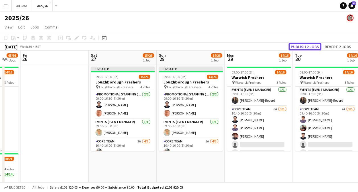
click at [311, 46] on button "Publish 2 jobs" at bounding box center [304, 46] width 33 height 7
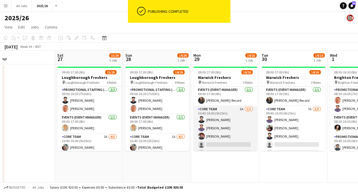
scroll to position [25, 0]
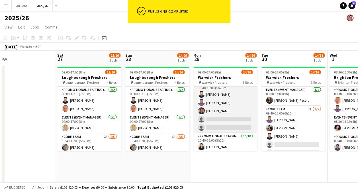
click at [236, 116] on app-card-role "Core Team 6A [DATE] 10:40-16:00 (5h20m) [PERSON_NAME] [PERSON_NAME] Rompally [P…" at bounding box center [225, 107] width 64 height 52
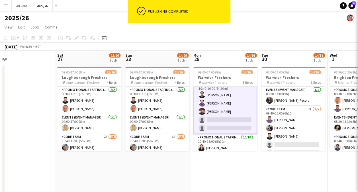
scroll to position [26, 0]
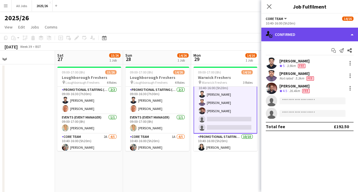
click at [315, 36] on div "single-neutral-actions-check-2 Confirmed" at bounding box center [309, 35] width 97 height 14
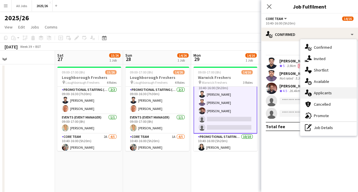
click at [331, 90] on div "single-neutral-actions-information Applicants" at bounding box center [328, 92] width 56 height 11
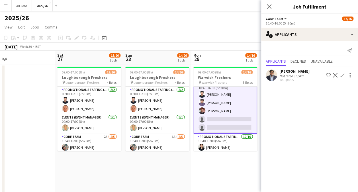
click at [273, 71] on app-user-avatar at bounding box center [271, 74] width 11 height 11
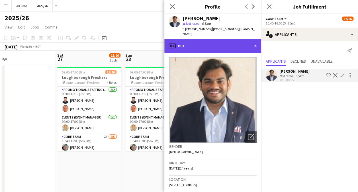
click at [256, 41] on div "profile Bio" at bounding box center [212, 46] width 97 height 14
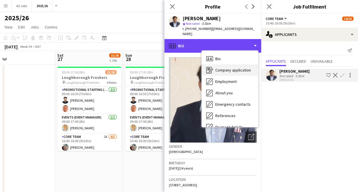
scroll to position [65, 0]
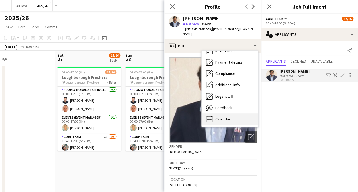
click at [231, 120] on div "Calendar Calendar" at bounding box center [230, 118] width 56 height 11
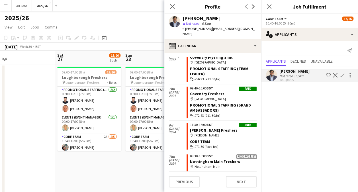
scroll to position [369, 0]
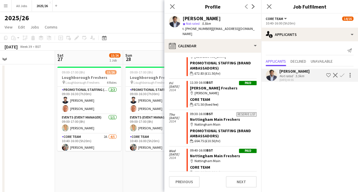
click at [342, 76] on app-icon "Confirm" at bounding box center [342, 75] width 5 height 5
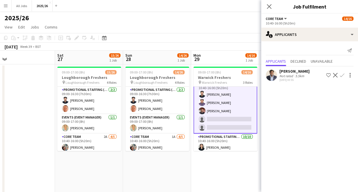
click at [345, 74] on button "Confirm" at bounding box center [342, 75] width 7 height 7
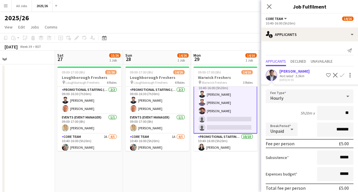
type input "***"
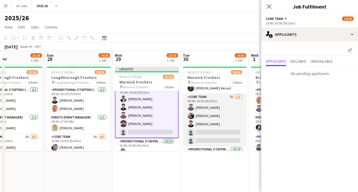
scroll to position [13, 0]
click at [220, 130] on app-card-role "Core Team 7A 3/5 09:40-16:00 (6h20m) Rahul Rompally Akshita Bhatt Mohammed Idre…" at bounding box center [215, 119] width 64 height 52
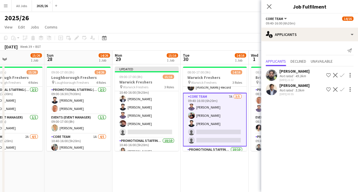
click at [342, 88] on app-icon "Confirm" at bounding box center [342, 89] width 5 height 5
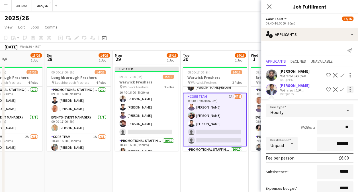
type input "***"
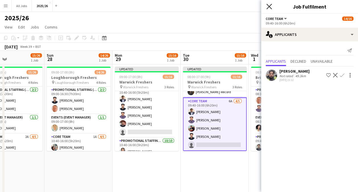
click at [269, 7] on icon at bounding box center [268, 6] width 5 height 5
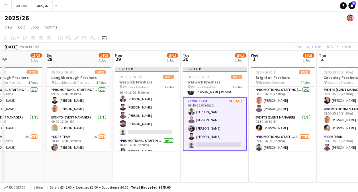
click at [315, 49] on div "Publish 1 job Revert 1 job" at bounding box center [322, 46] width 69 height 7
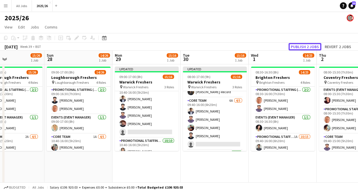
click at [315, 49] on button "Publish 2 jobs" at bounding box center [304, 46] width 33 height 7
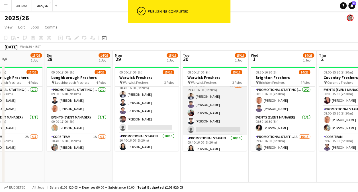
click at [219, 127] on app-card-role "Core Team 6A 4/5 09:40-16:00 (6h20m) Saikrishna Sanapala Rahul Rompally Akshita…" at bounding box center [215, 109] width 64 height 52
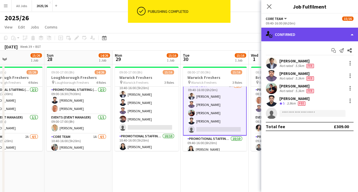
click at [300, 39] on div "single-neutral-actions-check-2 Confirmed" at bounding box center [309, 35] width 97 height 14
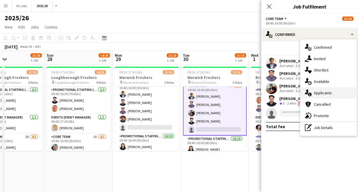
click at [325, 95] on div "single-neutral-actions-information Applicants" at bounding box center [328, 92] width 56 height 11
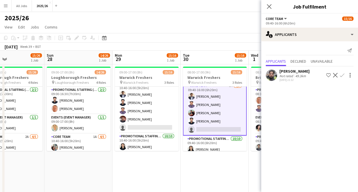
click at [272, 73] on app-user-avatar at bounding box center [271, 74] width 11 height 11
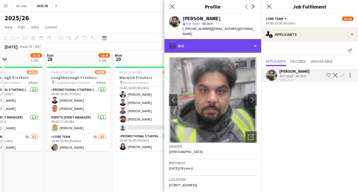
click at [227, 39] on div "profile Bio" at bounding box center [212, 46] width 97 height 14
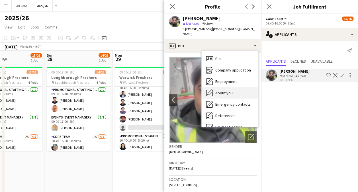
click at [234, 87] on div "About you About you" at bounding box center [230, 92] width 56 height 11
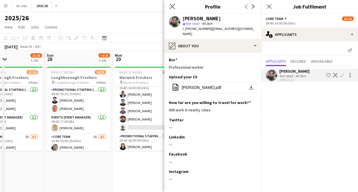
click at [174, 9] on app-icon "Close pop-in" at bounding box center [172, 7] width 8 height 8
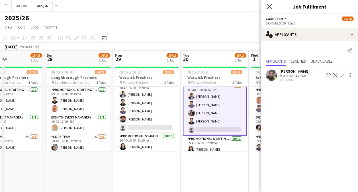
click at [270, 6] on icon "Close pop-in" at bounding box center [268, 6] width 5 height 5
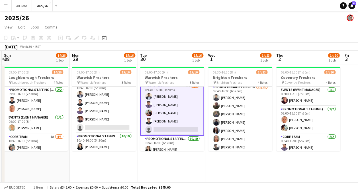
scroll to position [50, 0]
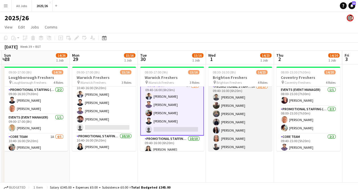
click at [249, 123] on app-card-role "Promotional Staffing (Brand Ambassadors) 1A 10/15 09:40-16:00 (6h20m) Waqas Mal…" at bounding box center [240, 150] width 64 height 135
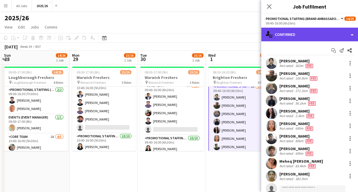
click at [319, 30] on div "single-neutral-actions-check-2 Confirmed" at bounding box center [309, 35] width 97 height 14
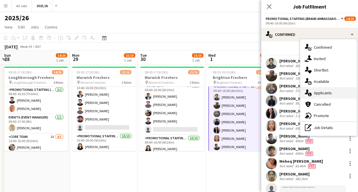
click at [328, 93] on div "single-neutral-actions-information Applicants" at bounding box center [328, 92] width 56 height 11
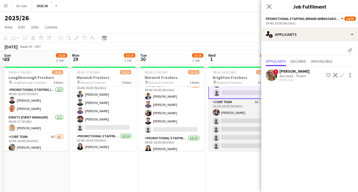
click at [234, 124] on app-card-role "Core Team 3A 1/5 10:10-16:00 (5h50m) Amy Bennett single-neutral-actions single-…" at bounding box center [240, 125] width 64 height 52
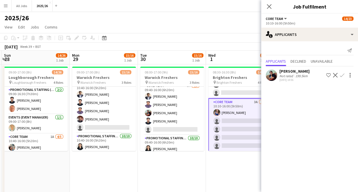
click at [242, 126] on app-card-role "Core Team 3A 1/5 10:10-16:00 (5h50m) Amy Bennett single-neutral-actions single-…" at bounding box center [240, 125] width 64 height 54
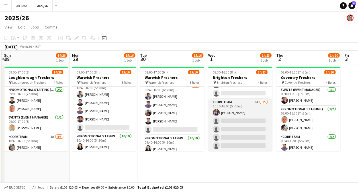
click at [249, 119] on app-card-role "Core Team 3A 1/5 10:10-16:00 (5h50m) Amy Bennett single-neutral-actions single-…" at bounding box center [240, 125] width 64 height 52
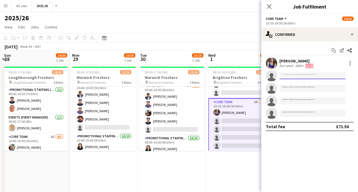
click at [296, 74] on input at bounding box center [312, 75] width 66 height 7
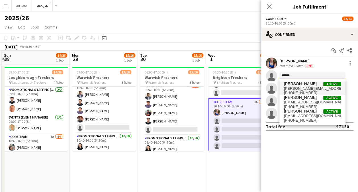
type input "******"
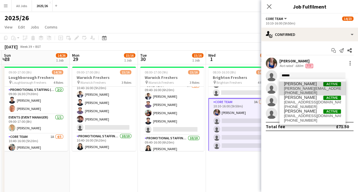
click at [321, 88] on span "esther.knowles03@gmail.com" at bounding box center [312, 88] width 57 height 5
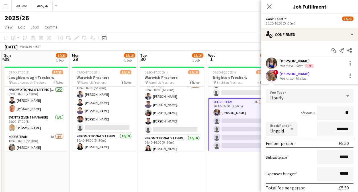
type input "***"
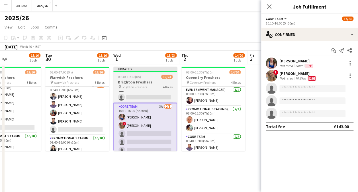
scroll to position [0, 161]
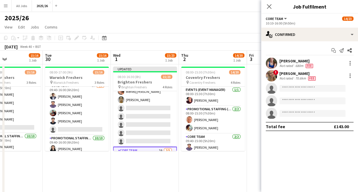
click at [159, 125] on app-card-role "Promotional Staffing (Brand Ambassadors) 1A 10/15 09:40-16:00 (6h20m) Waqas Mal…" at bounding box center [145, 79] width 64 height 135
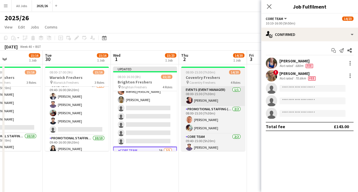
scroll to position [127, 0]
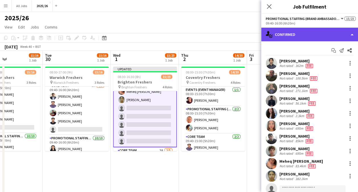
click at [326, 32] on div "single-neutral-actions-check-2 Confirmed" at bounding box center [309, 35] width 97 height 14
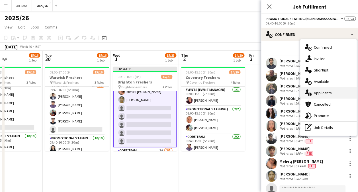
click at [329, 92] on div "single-neutral-actions-information Applicants" at bounding box center [328, 92] width 56 height 11
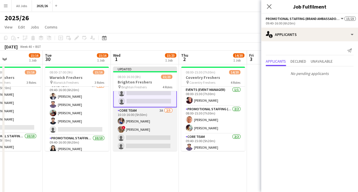
click at [152, 136] on app-card-role "Core Team 3A 2/5 10:10-16:00 (5h50m) Amy Bennett ! Esther Knowles single-neutra…" at bounding box center [145, 133] width 64 height 52
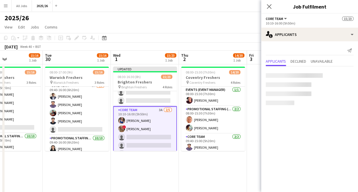
scroll to position [166, 0]
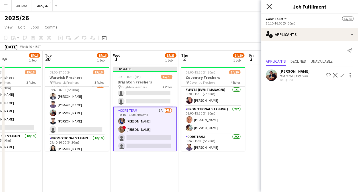
click at [270, 5] on icon "Close pop-in" at bounding box center [268, 6] width 5 height 5
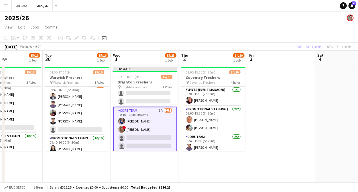
click at [313, 46] on div "Publish 1 job Revert 1 job" at bounding box center [322, 46] width 69 height 7
click at [313, 46] on button "Publish 1 job" at bounding box center [308, 46] width 30 height 7
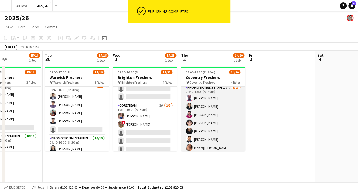
click at [208, 111] on app-card-role "Promotional Staffing (Brand Ambassadors) 3A 9/15 09:40-15:00 (5h20m) Olanrewaju…" at bounding box center [213, 151] width 64 height 135
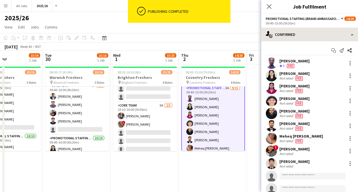
scroll to position [77, 0]
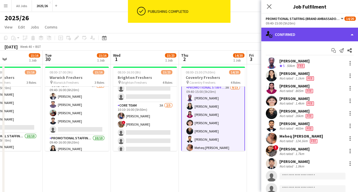
click at [309, 33] on div "single-neutral-actions-check-2 Confirmed" at bounding box center [309, 35] width 97 height 14
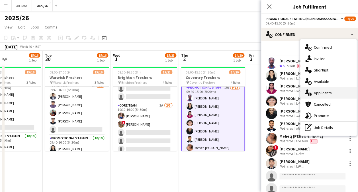
click at [324, 93] on div "single-neutral-actions-information Applicants" at bounding box center [328, 92] width 56 height 11
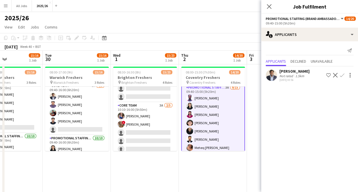
click at [341, 75] on app-icon "Confirm" at bounding box center [342, 75] width 5 height 5
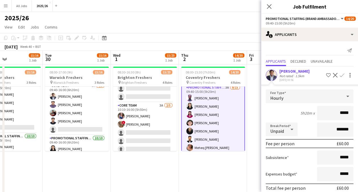
type input "******"
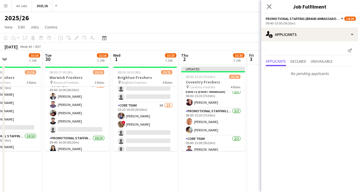
scroll to position [2, 0]
click at [272, 5] on app-icon "Close pop-in" at bounding box center [269, 7] width 8 height 8
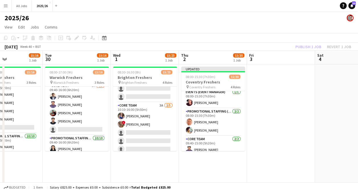
click at [306, 47] on div "Publish 1 job Revert 1 job" at bounding box center [322, 46] width 69 height 7
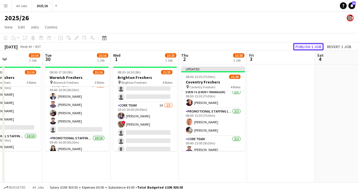
click at [306, 47] on button "Publish 1 job" at bounding box center [308, 46] width 30 height 7
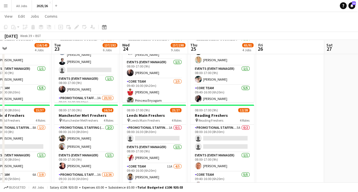
scroll to position [222, 0]
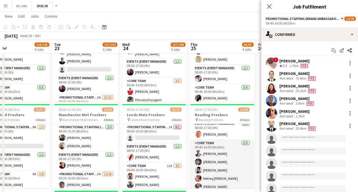
scroll to position [0, 0]
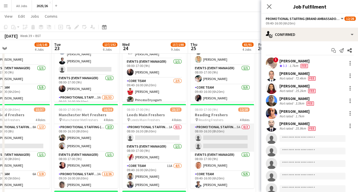
click at [223, 145] on app-card-role "Promotional Staffing (Team Leader) 5A 0/2 08:00-16:30 (8h30m) single-neutral-ac…" at bounding box center [222, 138] width 64 height 28
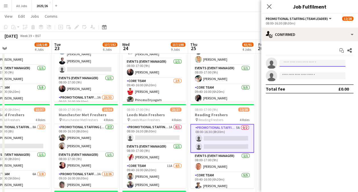
click at [308, 64] on input at bounding box center [312, 63] width 66 height 7
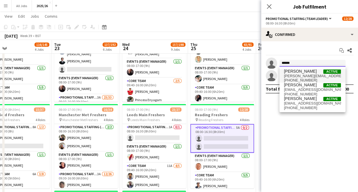
type input "******"
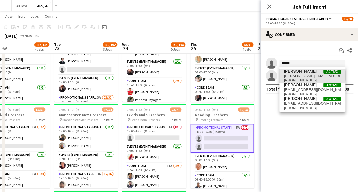
click at [312, 75] on span "esther.knowles03@gmail.com" at bounding box center [312, 76] width 57 height 5
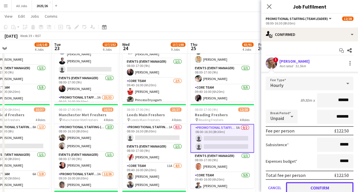
click at [316, 188] on button "Confirm" at bounding box center [319, 187] width 67 height 11
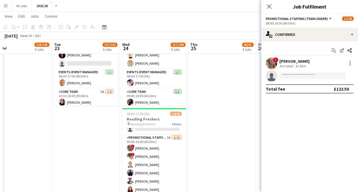
scroll to position [93, 0]
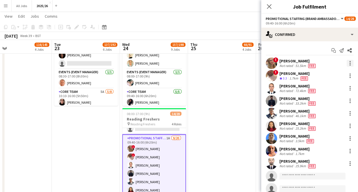
click at [347, 64] on div at bounding box center [350, 63] width 7 height 7
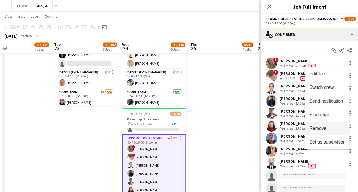
click at [325, 127] on span "Remove" at bounding box center [317, 128] width 17 height 5
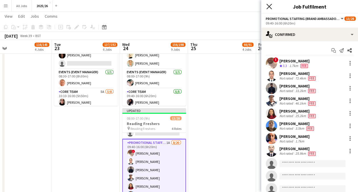
click at [271, 9] on icon at bounding box center [268, 6] width 5 height 5
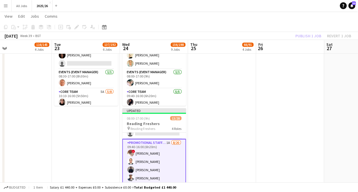
click at [310, 36] on div "Publish 1 job Revert 1 job" at bounding box center [322, 35] width 69 height 7
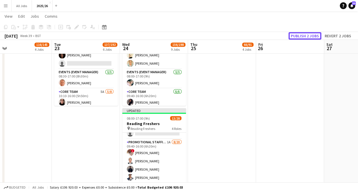
click at [310, 36] on button "Publish 2 jobs" at bounding box center [304, 35] width 33 height 7
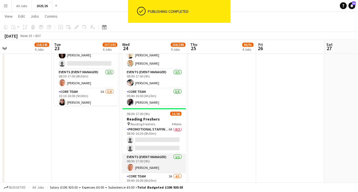
click at [155, 148] on app-card-role "Promotional Staffing (Team Leader) 6A 0/2 08:00-16:30 (8h30m) single-neutral-ac…" at bounding box center [154, 140] width 64 height 28
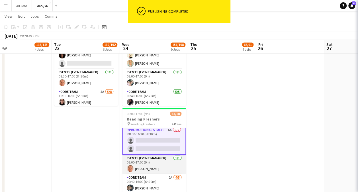
scroll to position [3, 0]
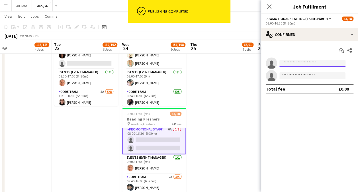
click at [306, 64] on input at bounding box center [312, 63] width 66 height 7
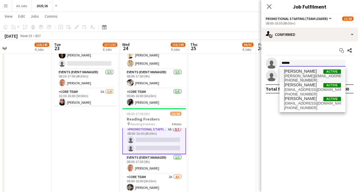
type input "******"
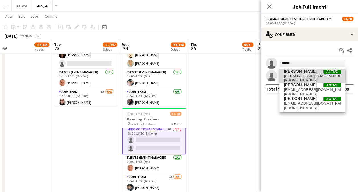
click at [301, 75] on span "esther.knowles03@gmail.com" at bounding box center [312, 76] width 57 height 5
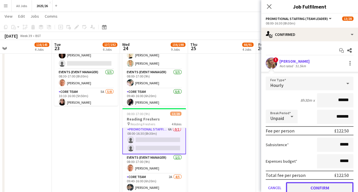
click at [317, 187] on button "Confirm" at bounding box center [319, 187] width 67 height 11
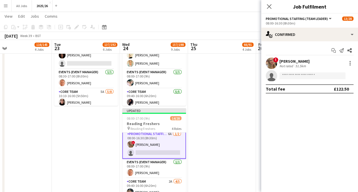
click at [274, 64] on app-user-avatar at bounding box center [271, 63] width 11 height 11
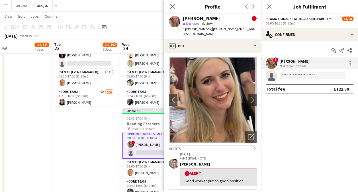
click at [174, 11] on div "Close pop-in" at bounding box center [172, 6] width 16 height 13
click at [173, 9] on icon "Close pop-in" at bounding box center [171, 6] width 5 height 5
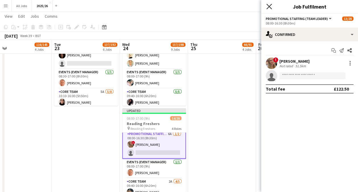
click at [269, 5] on icon "Close pop-in" at bounding box center [268, 6] width 5 height 5
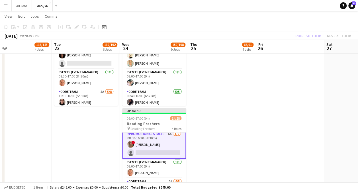
click at [311, 36] on div "Publish 1 job Revert 1 job" at bounding box center [322, 35] width 69 height 7
click at [311, 36] on button "Publish 1 job" at bounding box center [308, 35] width 30 height 7
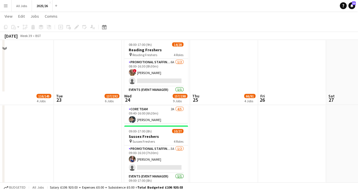
scroll to position [598, 0]
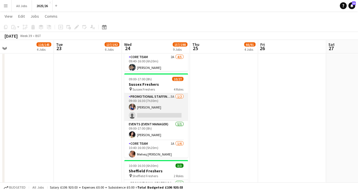
click at [169, 116] on app-card-role "Promotional Staffing (Team Leader) 5A 1/2 09:00-16:30 (7h30m) Amy Bennett singl…" at bounding box center [156, 107] width 64 height 28
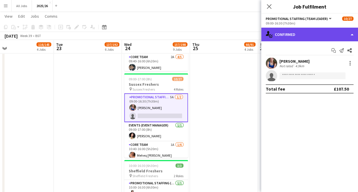
click at [326, 31] on div "single-neutral-actions-check-2 Confirmed" at bounding box center [309, 35] width 97 height 14
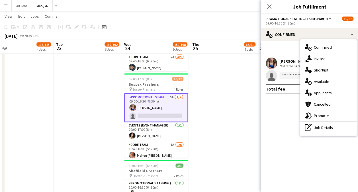
drag, startPoint x: 328, startPoint y: 83, endPoint x: 323, endPoint y: 94, distance: 12.1
click at [323, 94] on div "single-neutral-actions-check-2 Confirmed single-neutral-actions-share-1 Invited…" at bounding box center [328, 87] width 56 height 96
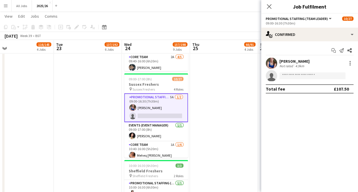
click at [323, 94] on div "Start chat Send notification Share Amy Bennett Not rated 4.9km single-neutral-a…" at bounding box center [309, 69] width 97 height 57
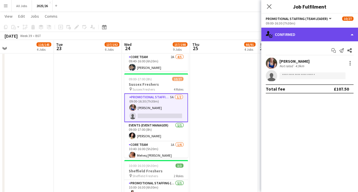
click at [308, 36] on div "single-neutral-actions-check-2 Confirmed" at bounding box center [309, 35] width 97 height 14
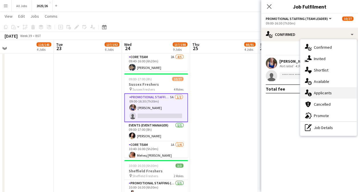
click at [323, 89] on div "single-neutral-actions-information Applicants" at bounding box center [328, 92] width 56 height 11
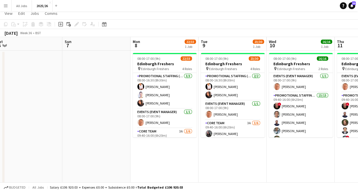
scroll to position [0, 0]
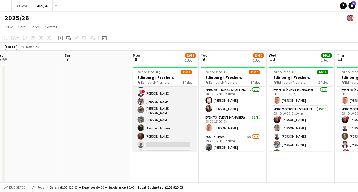
click at [161, 141] on app-card-role "Promotional Staffing (Brand Ambassadors) 1A 15/23 09:40-16:00 (6h20m) ! George …" at bounding box center [165, 105] width 64 height 204
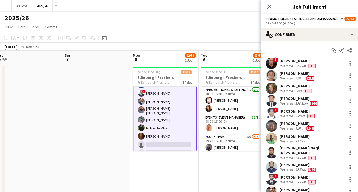
scroll to position [81, 0]
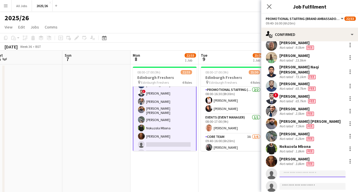
click at [311, 171] on input at bounding box center [312, 173] width 66 height 7
type input "****"
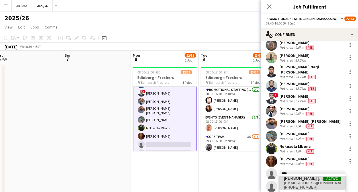
click at [303, 182] on span "[EMAIL_ADDRESS][DOMAIN_NAME]" at bounding box center [312, 183] width 57 height 5
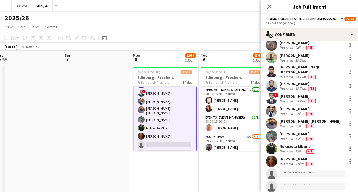
scroll to position [169, 0]
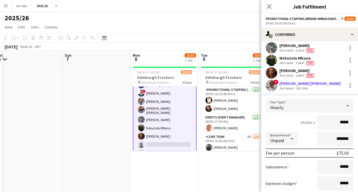
type input "******"
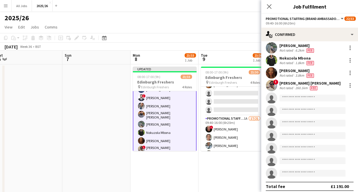
scroll to position [81, 0]
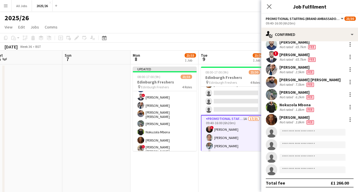
scroll to position [201, 0]
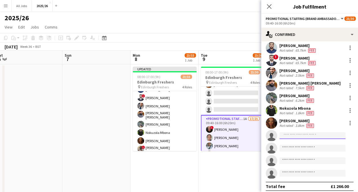
click at [318, 132] on input at bounding box center [312, 135] width 66 height 7
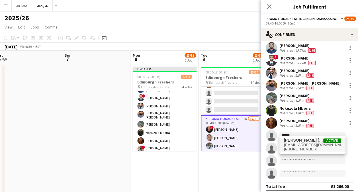
type input "******"
click at [321, 144] on span "[EMAIL_ADDRESS][DOMAIN_NAME]" at bounding box center [312, 145] width 57 height 5
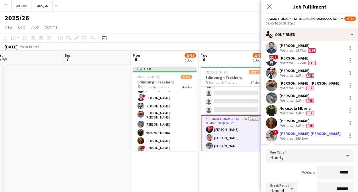
type input "******"
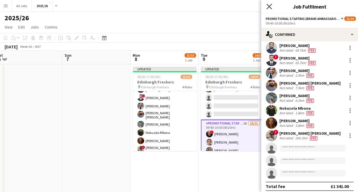
click at [266, 8] on icon "Close pop-in" at bounding box center [268, 6] width 5 height 5
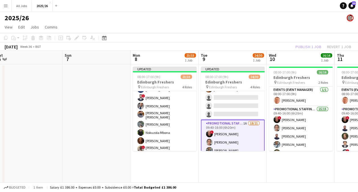
click at [306, 50] on div "Publish 1 job Revert 1 job" at bounding box center [322, 46] width 69 height 7
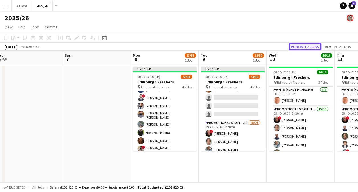
click at [306, 48] on button "Publish 2 jobs" at bounding box center [304, 46] width 33 height 7
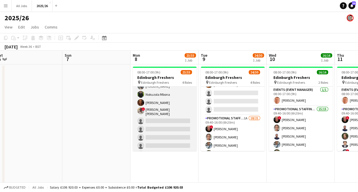
click at [169, 121] on app-card-role "Promotional Staffing (Brand Ambassadors) 1A 16/23 09:40-16:00 (6h20m) ! George …" at bounding box center [165, 73] width 64 height 206
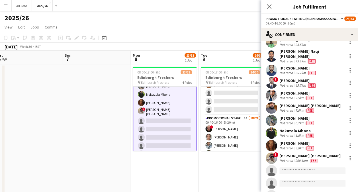
scroll to position [97, 0]
click at [297, 165] on app-invite-slot "single-neutral-actions" at bounding box center [309, 170] width 97 height 11
click at [298, 167] on input at bounding box center [312, 170] width 66 height 7
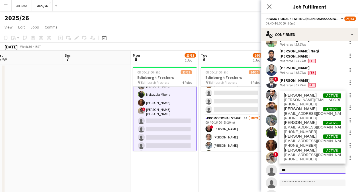
type input "***"
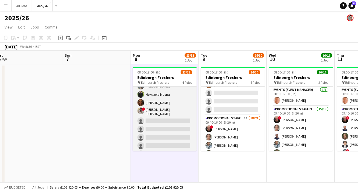
click at [165, 124] on app-card-role "Promotional Staffing (Brand Ambassadors) 1A 16/23 09:40-16:00 (6h20m) ! George …" at bounding box center [165, 73] width 64 height 206
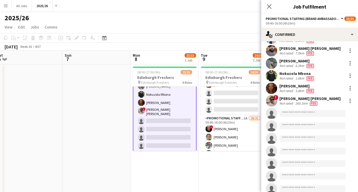
scroll to position [160, 0]
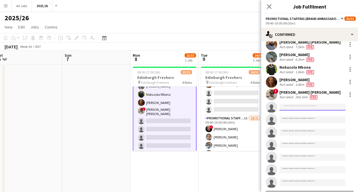
click at [311, 104] on input at bounding box center [312, 107] width 66 height 7
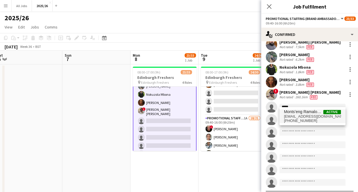
type input "*****"
click at [311, 117] on span "[EMAIL_ADDRESS][DOMAIN_NAME]" at bounding box center [312, 116] width 57 height 5
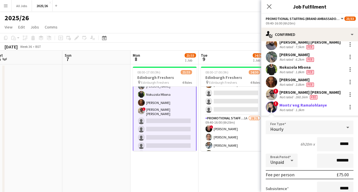
type input "******"
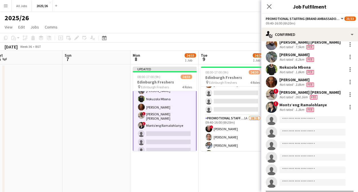
click at [272, 104] on app-user-avatar at bounding box center [271, 106] width 11 height 11
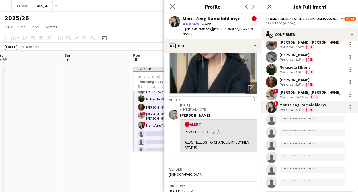
scroll to position [64, 0]
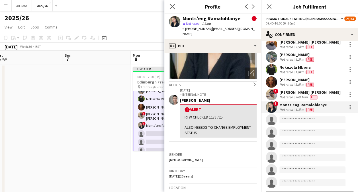
click at [175, 10] on app-icon "Close pop-in" at bounding box center [172, 7] width 8 height 8
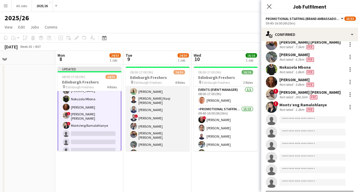
scroll to position [229, 0]
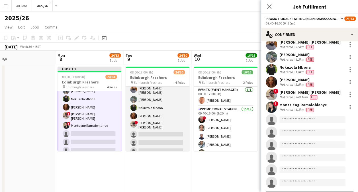
click at [163, 134] on app-card-role "Promotional Staffing (Brand Ambassadors) 1A 18/21 09:40-16:00 (6h20m) ! George …" at bounding box center [158, 62] width 64 height 190
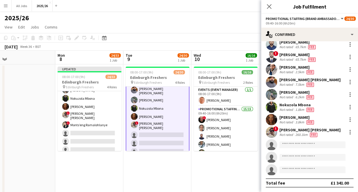
scroll to position [230, 0]
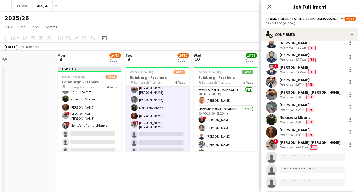
click at [308, 151] on app-invite-slot "single-neutral-actions" at bounding box center [309, 156] width 97 height 11
click at [308, 154] on input at bounding box center [312, 157] width 66 height 7
type input "*"
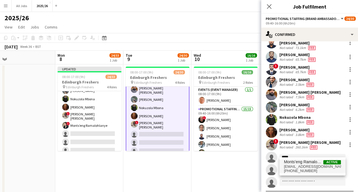
type input "*****"
click at [307, 170] on span "+447470761074" at bounding box center [312, 171] width 57 height 5
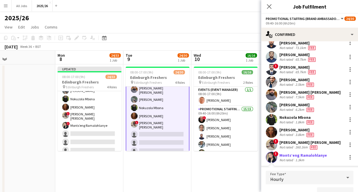
scroll to position [139, 0]
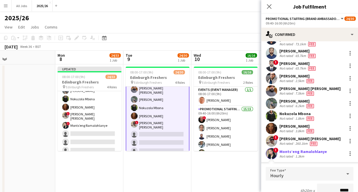
type input "******"
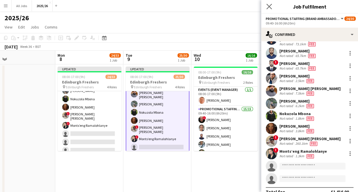
click at [269, 3] on app-icon "Close pop-in" at bounding box center [269, 7] width 8 height 8
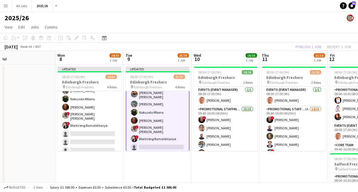
click at [315, 41] on app-toolbar "Copy Paste Paste Ctrl+V Paste with crew Ctrl+Shift+V Paste linked Job Delete Gr…" at bounding box center [179, 38] width 358 height 10
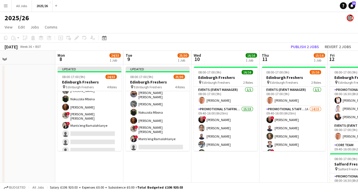
click at [313, 43] on div "September 2025 Week 36 • BST Publish 2 jobs Revert 2 jobs" at bounding box center [179, 47] width 358 height 8
click at [311, 44] on button "Publish 2 jobs" at bounding box center [304, 46] width 33 height 7
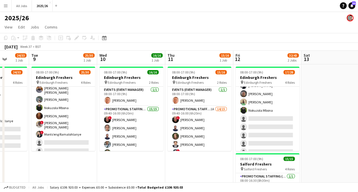
scroll to position [171, 0]
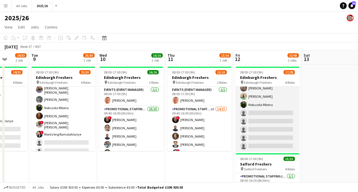
click at [271, 106] on app-card-role "Promotional Staffing (Brand Ambassadors) 1A 8/18 09:40-16:00 (6h20m) ! George D…" at bounding box center [267, 113] width 64 height 160
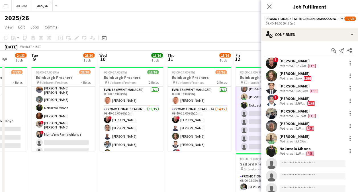
scroll to position [172, 0]
click at [293, 163] on input at bounding box center [312, 163] width 66 height 7
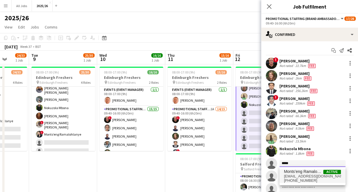
type input "*****"
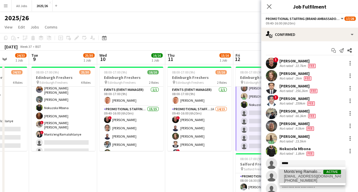
click at [301, 177] on span "[EMAIL_ADDRESS][DOMAIN_NAME]" at bounding box center [312, 176] width 57 height 5
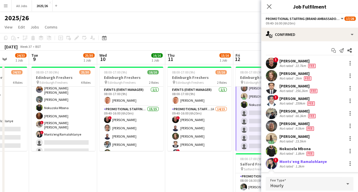
scroll to position [13, 0]
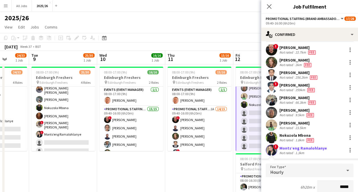
type input "******"
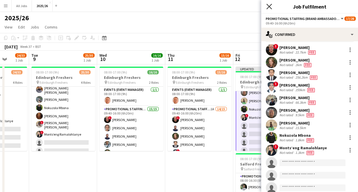
click at [269, 8] on icon "Close pop-in" at bounding box center [268, 6] width 5 height 5
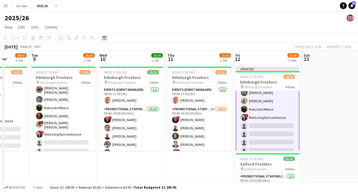
click at [309, 48] on div "Publish 1 job Revert 1 job" at bounding box center [322, 46] width 69 height 7
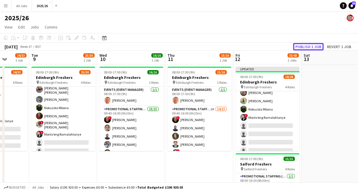
click at [309, 48] on button "Publish 1 job" at bounding box center [308, 46] width 30 height 7
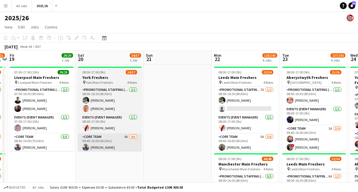
scroll to position [0, 187]
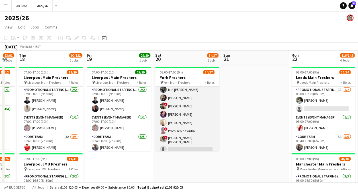
click at [183, 138] on app-card-role "Promotional Staffing (Brand Ambassadors) 1A 27/28 09:40-16:00 (6h20m) Susmita S…" at bounding box center [187, 29] width 64 height 249
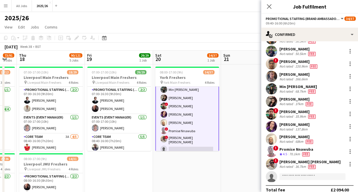
scroll to position [234, 0]
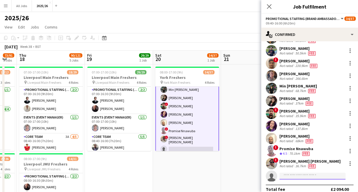
click at [308, 173] on input at bounding box center [312, 176] width 66 height 7
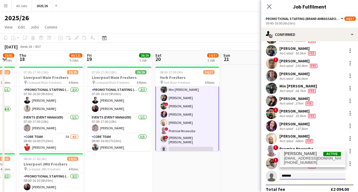
type input "******"
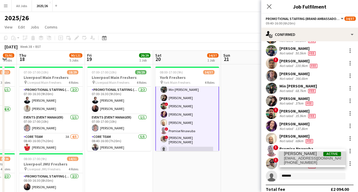
click at [298, 161] on span "+447554899905" at bounding box center [312, 162] width 57 height 5
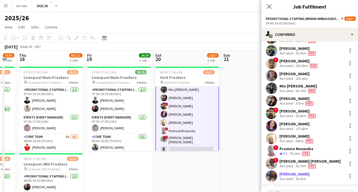
scroll to position [323, 0]
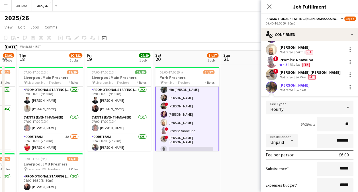
type input "***"
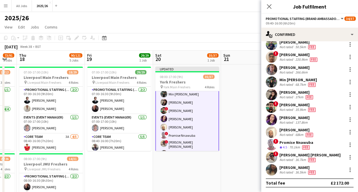
scroll to position [235, 0]
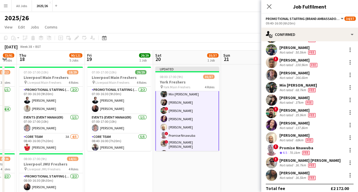
click at [273, 169] on app-user-avatar at bounding box center [271, 174] width 11 height 11
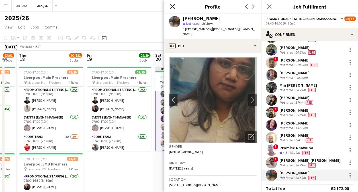
click at [174, 5] on icon "Close pop-in" at bounding box center [171, 6] width 5 height 5
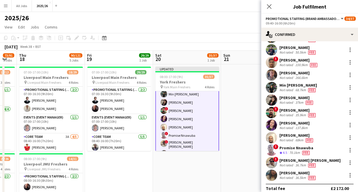
scroll to position [235, 0]
click at [269, 4] on icon "Close pop-in" at bounding box center [268, 6] width 5 height 5
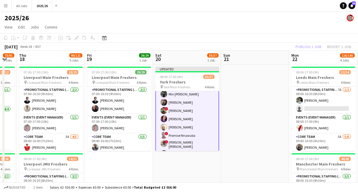
click at [316, 47] on div "Publish 1 job Revert 1 job" at bounding box center [322, 46] width 69 height 7
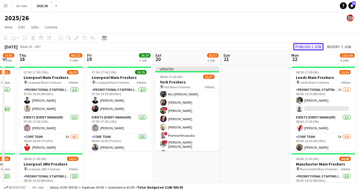
click at [316, 47] on button "Publish 1 job" at bounding box center [308, 46] width 30 height 7
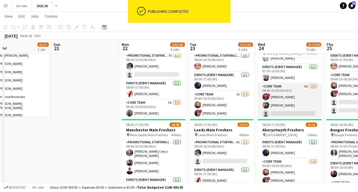
scroll to position [13, 0]
click at [287, 116] on app-card-role "Core Team 6A 2/4 08:40-15:00 (6h20m) ! Samarth Raj Jayshree Thakur single-neutr…" at bounding box center [290, 105] width 64 height 44
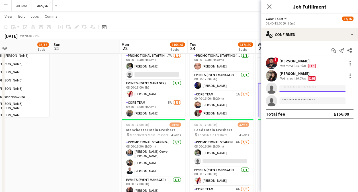
click at [320, 87] on input at bounding box center [312, 88] width 66 height 7
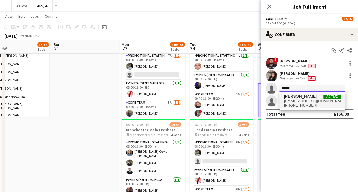
type input "******"
click at [307, 100] on span "[EMAIL_ADDRESS][DOMAIN_NAME]" at bounding box center [312, 101] width 57 height 5
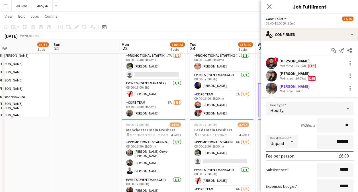
type input "***"
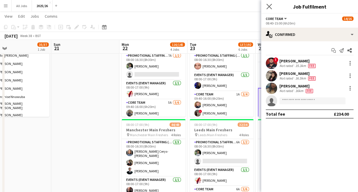
click at [269, 10] on app-icon "Close pop-in" at bounding box center [269, 7] width 8 height 8
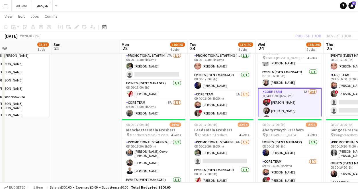
click at [299, 35] on div "Publish 1 job Revert 1 job" at bounding box center [322, 35] width 69 height 7
click at [299, 35] on button "Publish 1 job" at bounding box center [308, 35] width 30 height 7
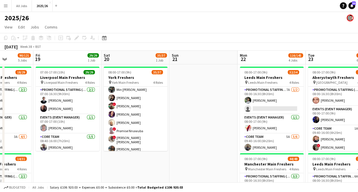
scroll to position [0, 171]
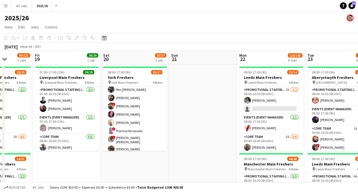
click at [106, 37] on icon at bounding box center [104, 38] width 4 height 5
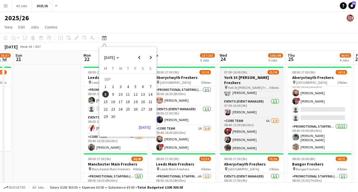
scroll to position [0, 178]
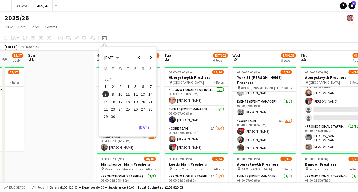
click at [228, 46] on div "September 2025 Week 38 • BST" at bounding box center [179, 47] width 358 height 8
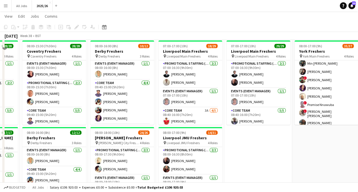
scroll to position [0, 0]
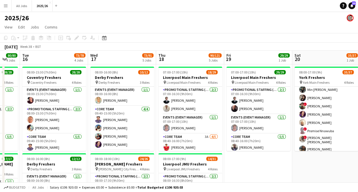
drag, startPoint x: 317, startPoint y: 147, endPoint x: 290, endPoint y: 169, distance: 34.2
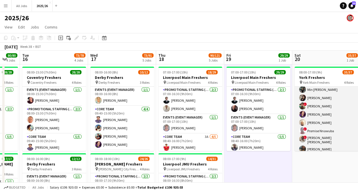
click at [313, 145] on app-card-role "Promotional Staffing (Brand Ambassadors) 28/28 09:40-16:00 (6h20m) Susmita Sutr…" at bounding box center [326, 29] width 64 height 249
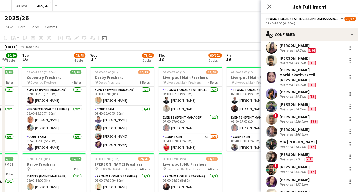
scroll to position [235, 0]
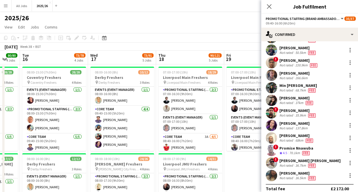
click at [341, 170] on div "Harshavardhini Ramu Not rated 36.5km Fee" at bounding box center [309, 175] width 97 height 11
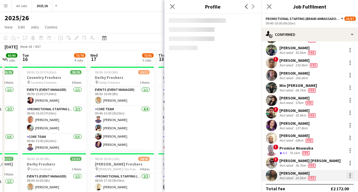
click at [349, 175] on div at bounding box center [349, 175] width 1 height 1
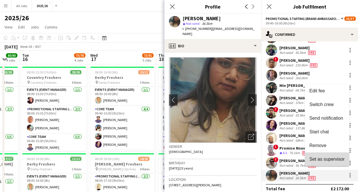
click at [332, 153] on button "Set as supervisor" at bounding box center [327, 159] width 44 height 14
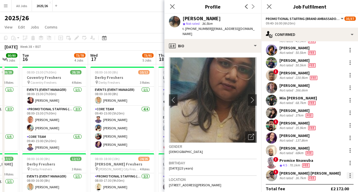
click at [347, 172] on div at bounding box center [350, 175] width 7 height 7
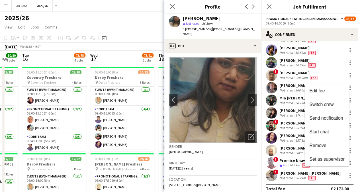
click at [350, 67] on div at bounding box center [179, 96] width 358 height 192
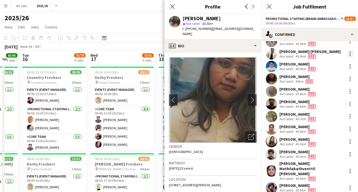
scroll to position [0, 0]
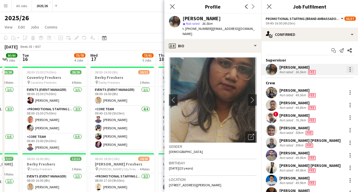
click at [347, 68] on div at bounding box center [350, 69] width 7 height 7
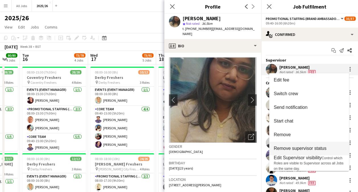
click at [309, 149] on span "Remove supervisor status" at bounding box center [300, 148] width 53 height 5
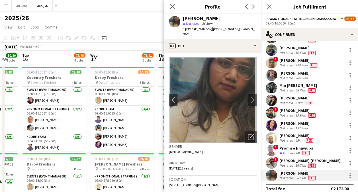
scroll to position [235, 0]
click at [349, 173] on div at bounding box center [349, 173] width 1 height 1
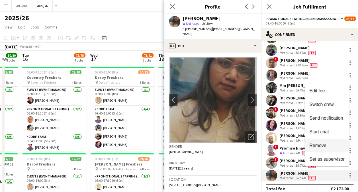
click at [327, 146] on span "Remove" at bounding box center [326, 145] width 35 height 5
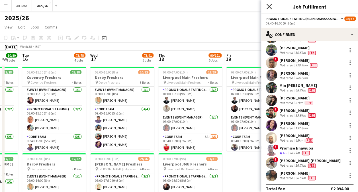
click at [268, 9] on icon "Close pop-in" at bounding box center [268, 6] width 5 height 5
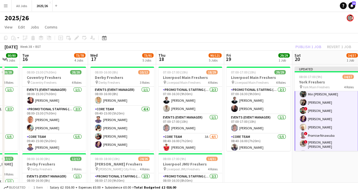
click at [302, 46] on div "Publish 1 job Revert 1 job" at bounding box center [322, 46] width 69 height 7
click at [302, 46] on button "Publish 1 job" at bounding box center [308, 46] width 30 height 7
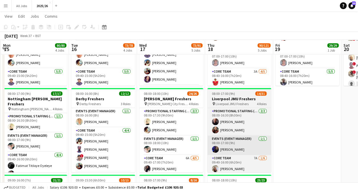
scroll to position [64, 0]
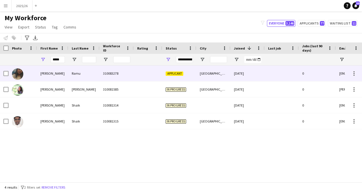
click at [138, 71] on div at bounding box center [148, 73] width 28 height 16
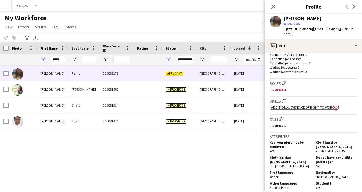
scroll to position [156, 0]
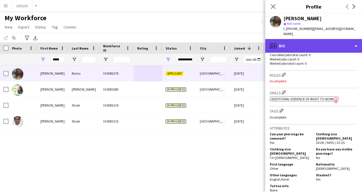
click at [307, 45] on div "profile Bio" at bounding box center [313, 46] width 97 height 14
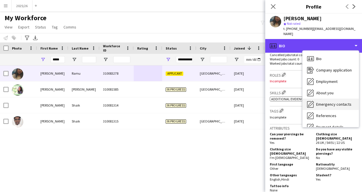
scroll to position [65, 0]
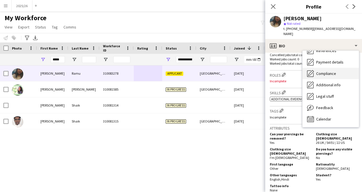
click at [325, 71] on span "Compliance" at bounding box center [326, 73] width 20 height 5
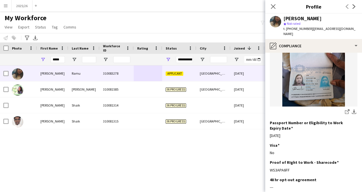
scroll to position [99, 0]
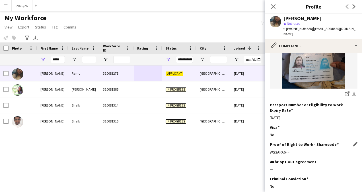
drag, startPoint x: 291, startPoint y: 142, endPoint x: 270, endPoint y: 139, distance: 21.1
click at [270, 149] on div "WS3APA6FF" at bounding box center [314, 151] width 88 height 5
copy div "WS3APA6FF"
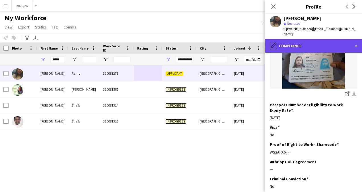
click at [306, 39] on div "pencil4 Compliance" at bounding box center [313, 46] width 97 height 14
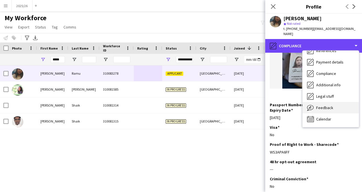
scroll to position [0, 0]
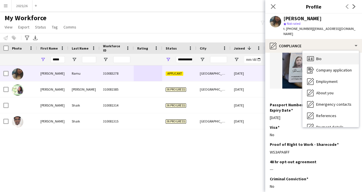
click at [327, 55] on div "Bio Bio" at bounding box center [331, 58] width 56 height 11
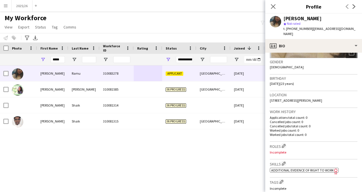
scroll to position [123, 0]
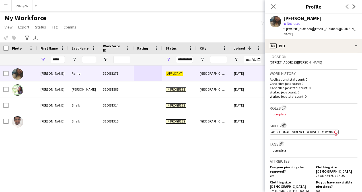
click at [286, 124] on app-icon "Edit crew company skills" at bounding box center [284, 125] width 4 height 4
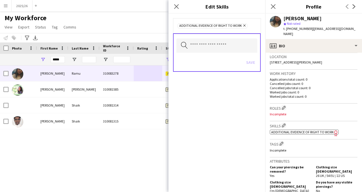
click at [187, 48] on icon at bounding box center [184, 45] width 7 height 7
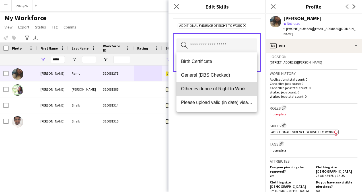
click at [209, 85] on mat-option "Other evidence of Right to Work" at bounding box center [217, 89] width 81 height 14
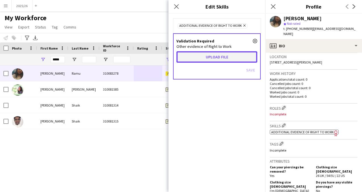
click at [216, 53] on button "Upload file" at bounding box center [217, 56] width 81 height 11
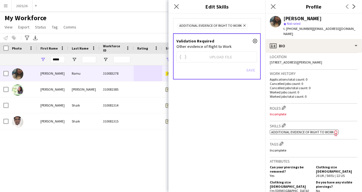
click at [224, 128] on div "Additional evidence of Right to Work Remove Validation Required close Other evi…" at bounding box center [217, 103] width 97 height 178
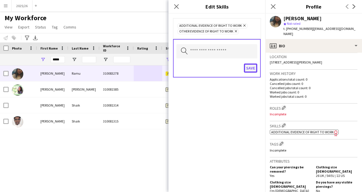
click at [250, 68] on button "Save" at bounding box center [250, 67] width 13 height 9
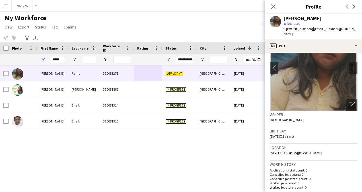
scroll to position [0, 0]
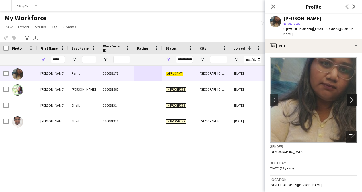
click at [348, 98] on button "chevron-right" at bounding box center [353, 99] width 11 height 11
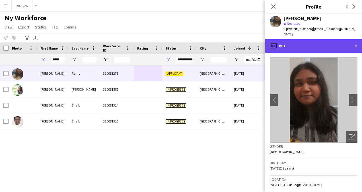
click at [337, 41] on div "profile Bio" at bounding box center [313, 46] width 97 height 14
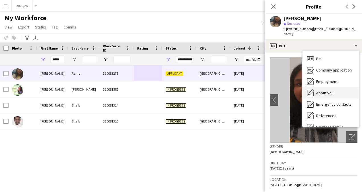
click at [333, 90] on span "About you" at bounding box center [324, 92] width 17 height 5
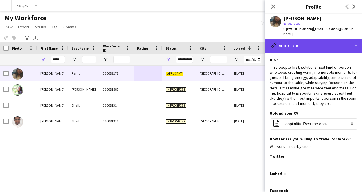
click at [328, 41] on div "pencil4 About you" at bounding box center [313, 46] width 97 height 14
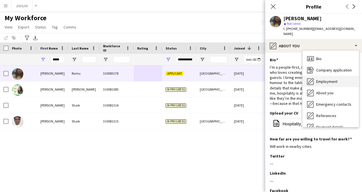
click at [325, 76] on div "Employment Employment" at bounding box center [331, 81] width 56 height 11
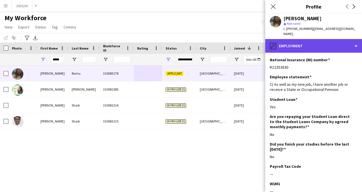
click at [314, 43] on div "pencil4 Employment" at bounding box center [313, 46] width 97 height 14
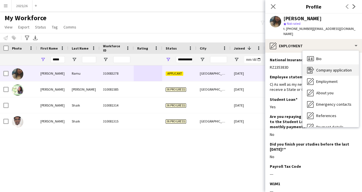
click at [335, 67] on span "Company application" at bounding box center [334, 69] width 36 height 5
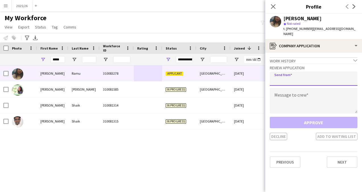
click at [318, 74] on input "email" at bounding box center [314, 78] width 88 height 14
type input "**********"
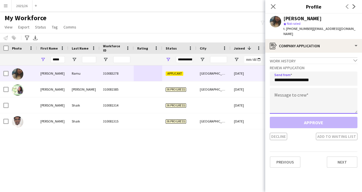
click at [293, 93] on textarea at bounding box center [314, 101] width 88 height 26
paste textarea "**********"
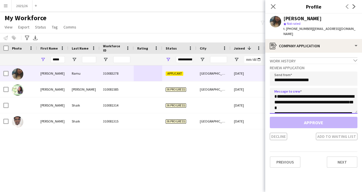
scroll to position [117, 0]
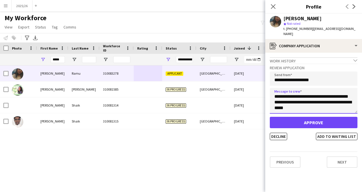
type textarea "**********"
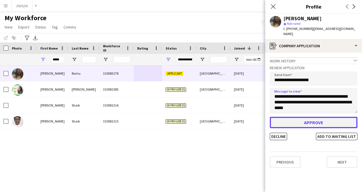
click at [309, 117] on button "Approve" at bounding box center [314, 122] width 88 height 11
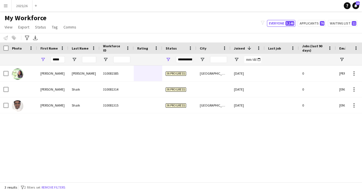
click at [310, 28] on div "My Workforce View Views Default view New view Update view Delete view Edit name…" at bounding box center [181, 23] width 362 height 19
click at [310, 23] on button "Applicants 76" at bounding box center [312, 23] width 28 height 7
type input "**********"
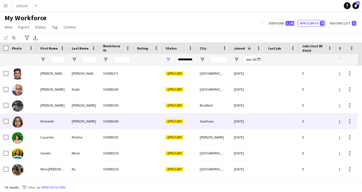
click at [156, 115] on div at bounding box center [148, 121] width 28 height 16
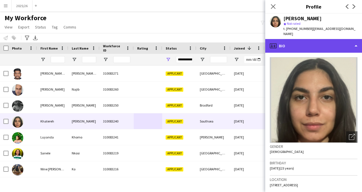
click at [323, 45] on div "profile Bio" at bounding box center [313, 46] width 97 height 14
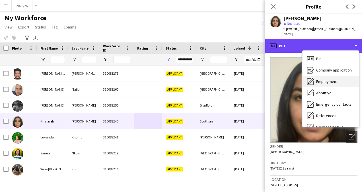
scroll to position [57, 0]
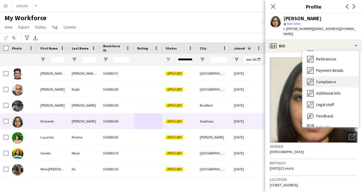
click at [336, 76] on div "Compliance Compliance" at bounding box center [331, 81] width 56 height 11
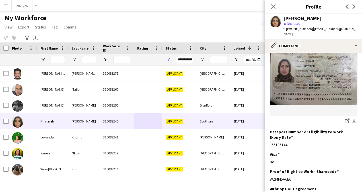
scroll to position [77, 0]
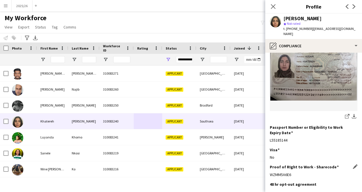
drag, startPoint x: 293, startPoint y: 165, endPoint x: 270, endPoint y: 164, distance: 22.5
click at [270, 172] on div "WZMM5A6E6" at bounding box center [314, 174] width 88 height 5
copy div "WZMM5A6E6"
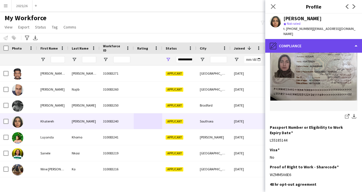
click at [329, 39] on div "pencil4 Compliance" at bounding box center [313, 46] width 97 height 14
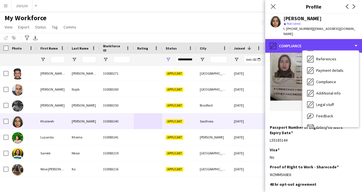
scroll to position [0, 0]
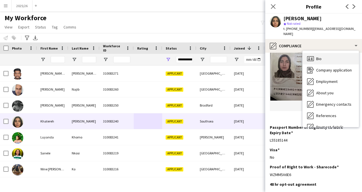
click at [327, 56] on div "Bio Bio" at bounding box center [331, 58] width 56 height 11
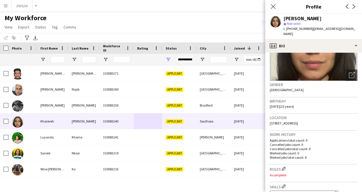
scroll to position [91, 0]
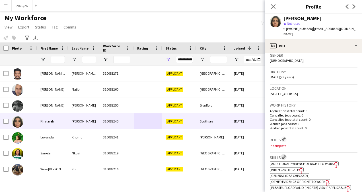
click at [287, 154] on button "Edit crew company skills" at bounding box center [284, 157] width 6 height 6
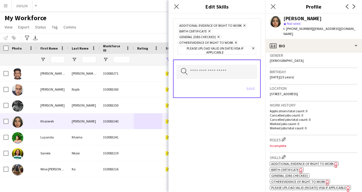
click at [243, 25] on icon "Remove" at bounding box center [244, 26] width 4 height 4
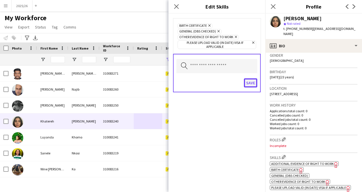
click at [247, 84] on button "Save" at bounding box center [250, 82] width 13 height 9
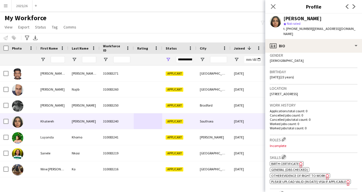
click at [284, 155] on app-icon "Edit crew company skills" at bounding box center [284, 157] width 4 height 4
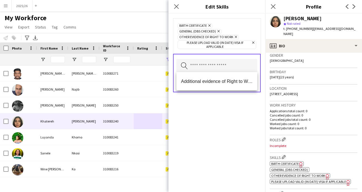
click at [220, 65] on input "text" at bounding box center [217, 66] width 81 height 14
click at [222, 80] on span "Additional evidence of Right to Work" at bounding box center [217, 81] width 72 height 5
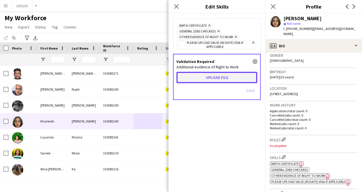
click at [208, 77] on button "Upload file" at bounding box center [217, 77] width 81 height 11
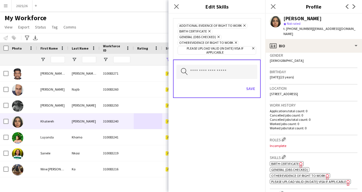
click at [226, 114] on div "Additional evidence of Right to Work Remove Birth Certificate Remove General (D…" at bounding box center [217, 103] width 97 height 178
click at [251, 89] on button "Save" at bounding box center [250, 88] width 13 height 9
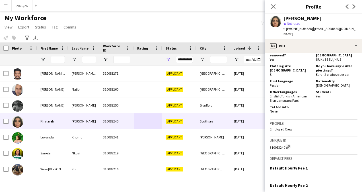
scroll to position [321, 0]
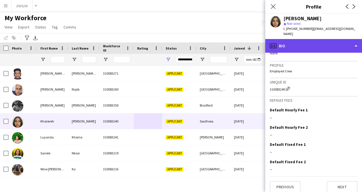
click at [317, 41] on div "profile Bio" at bounding box center [313, 46] width 97 height 14
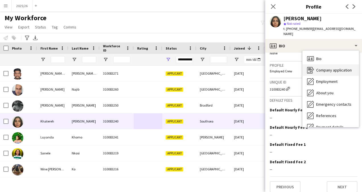
click at [333, 67] on span "Company application" at bounding box center [334, 69] width 36 height 5
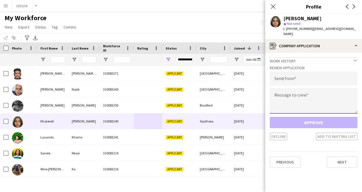
click at [298, 98] on textarea at bounding box center [314, 101] width 88 height 26
paste textarea "**********"
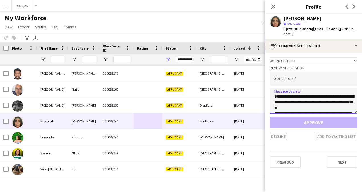
scroll to position [117, 0]
type textarea "**********"
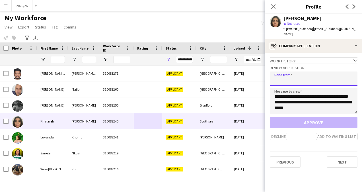
click at [306, 76] on input "email" at bounding box center [314, 78] width 88 height 14
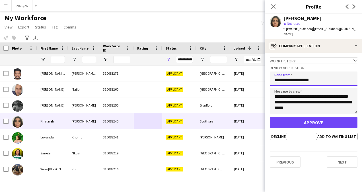
type input "**********"
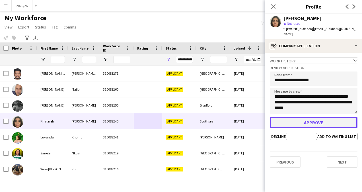
click at [309, 117] on button "Approve" at bounding box center [314, 122] width 88 height 11
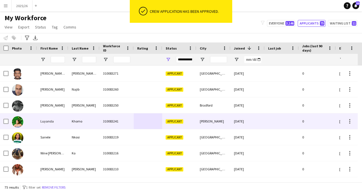
click at [247, 119] on div "[DATE]" at bounding box center [248, 121] width 34 height 16
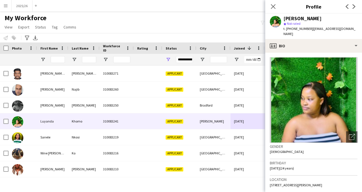
click at [324, 30] on span "| [EMAIL_ADDRESS][DOMAIN_NAME]" at bounding box center [320, 30] width 72 height 9
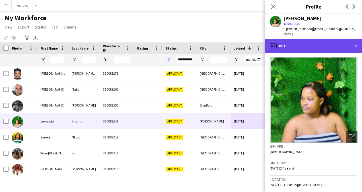
click at [327, 39] on div "profile Bio" at bounding box center [313, 46] width 97 height 14
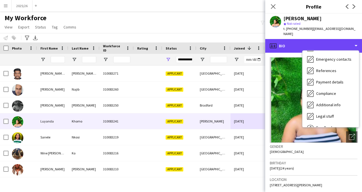
scroll to position [48, 0]
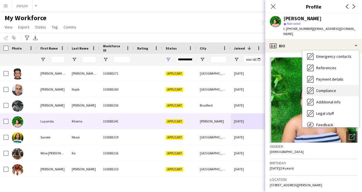
click at [332, 88] on span "Compliance" at bounding box center [326, 90] width 20 height 5
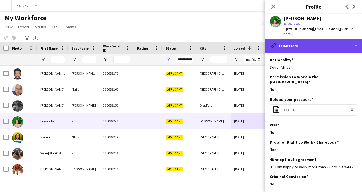
click at [321, 40] on div "pencil4 Compliance" at bounding box center [313, 46] width 97 height 14
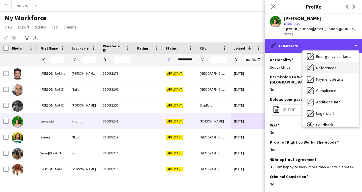
scroll to position [0, 0]
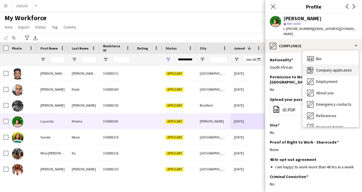
click at [331, 67] on span "Company application" at bounding box center [334, 69] width 36 height 5
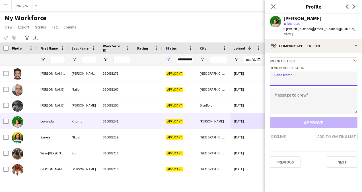
click at [305, 73] on input "email" at bounding box center [314, 78] width 88 height 14
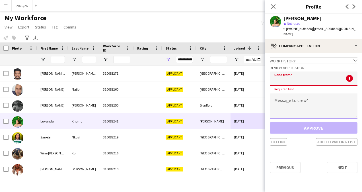
click at [293, 99] on textarea at bounding box center [314, 106] width 88 height 26
paste textarea "**********"
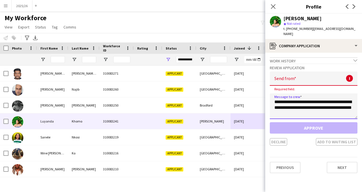
type textarea "**********"
click at [310, 74] on input "email" at bounding box center [314, 78] width 88 height 14
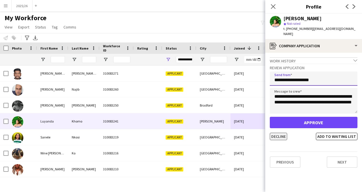
type input "**********"
click at [280, 134] on button "Decline" at bounding box center [278, 136] width 17 height 7
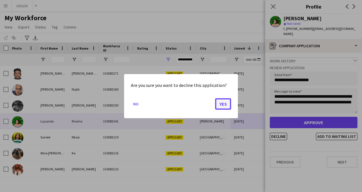
click at [226, 103] on button "Yes" at bounding box center [223, 103] width 16 height 11
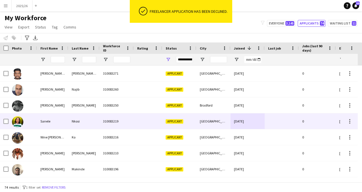
click at [117, 123] on div "310083219" at bounding box center [117, 121] width 34 height 16
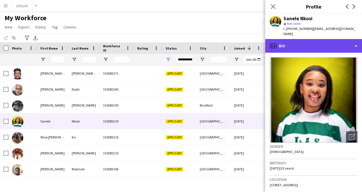
click at [315, 44] on div "profile Bio" at bounding box center [313, 46] width 97 height 14
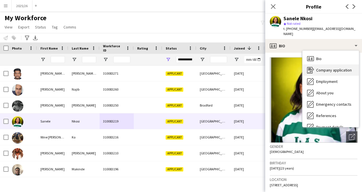
click at [327, 67] on span "Company application" at bounding box center [334, 69] width 36 height 5
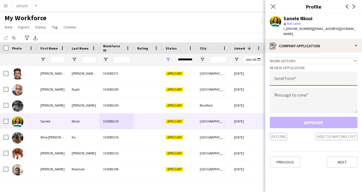
click at [316, 71] on input "email" at bounding box center [314, 78] width 88 height 14
type input "**********"
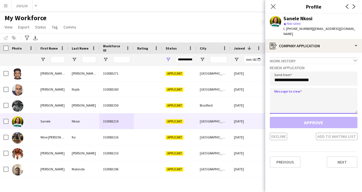
paste textarea "**********"
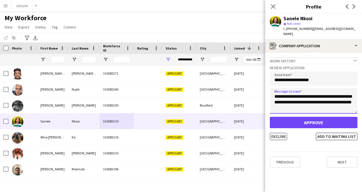
type textarea "**********"
click at [278, 134] on button "Decline" at bounding box center [278, 136] width 17 height 7
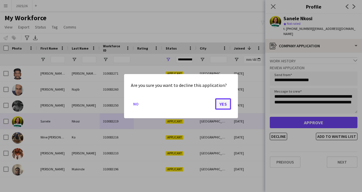
click at [224, 100] on button "Yes" at bounding box center [223, 103] width 16 height 11
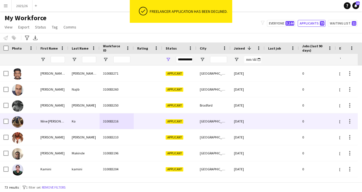
click at [216, 121] on div "[GEOGRAPHIC_DATA]" at bounding box center [213, 121] width 34 height 16
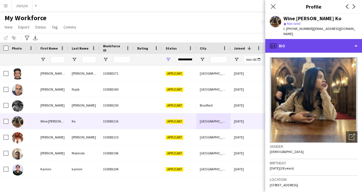
click at [324, 44] on div "profile Bio" at bounding box center [313, 46] width 97 height 14
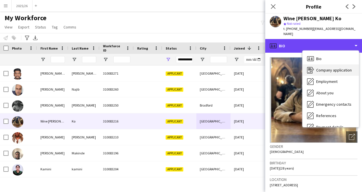
scroll to position [62, 0]
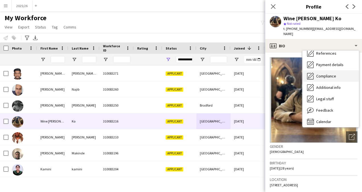
click at [329, 73] on span "Compliance" at bounding box center [326, 75] width 20 height 5
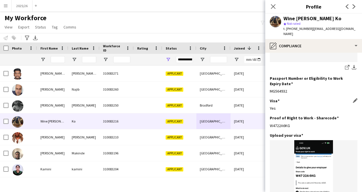
scroll to position [127, 0]
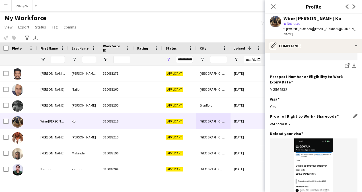
drag, startPoint x: 291, startPoint y: 113, endPoint x: 270, endPoint y: 110, distance: 21.2
click at [270, 114] on div "Proof of RIght to Work - Sharecode Edit this field W4722A6KG" at bounding box center [314, 122] width 88 height 17
copy div "W4722A6KG"
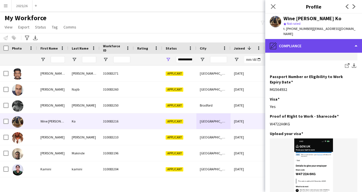
click at [302, 39] on div "pencil4 Compliance" at bounding box center [313, 46] width 97 height 14
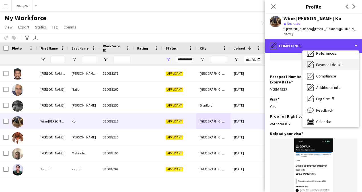
scroll to position [0, 0]
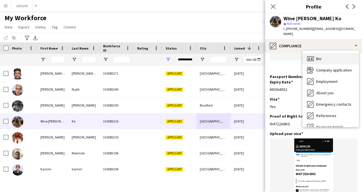
click at [319, 56] on span "Bio" at bounding box center [318, 58] width 5 height 5
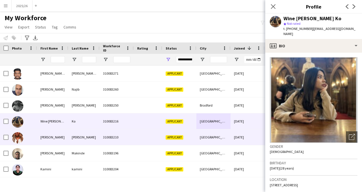
scroll to position [22, 0]
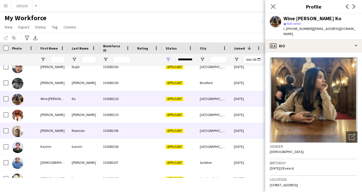
click at [139, 131] on div at bounding box center [148, 131] width 28 height 16
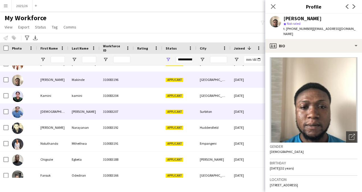
scroll to position [73, 0]
click at [222, 110] on div "Surbiton" at bounding box center [213, 112] width 34 height 16
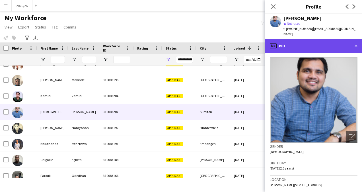
click at [323, 45] on div "profile Bio" at bounding box center [313, 46] width 97 height 14
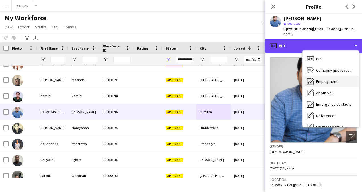
scroll to position [62, 0]
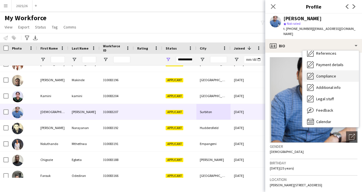
click at [339, 71] on div "Compliance Compliance" at bounding box center [331, 75] width 56 height 11
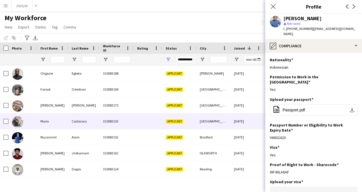
scroll to position [159, 0]
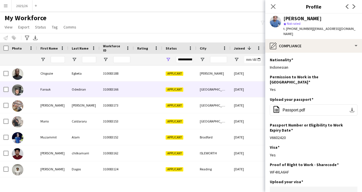
click at [213, 91] on div "[GEOGRAPHIC_DATA]" at bounding box center [213, 89] width 34 height 16
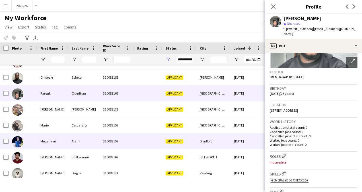
scroll to position [153, 0]
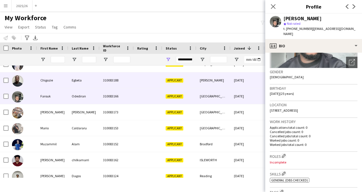
click at [227, 76] on div "[PERSON_NAME]" at bounding box center [213, 80] width 34 height 16
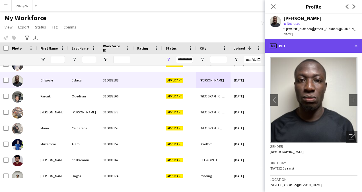
click at [325, 45] on div "profile Bio" at bounding box center [313, 46] width 97 height 14
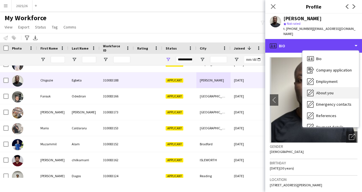
scroll to position [42, 0]
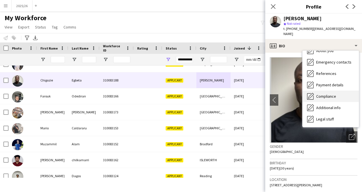
click at [331, 91] on div "Compliance Compliance" at bounding box center [331, 96] width 56 height 11
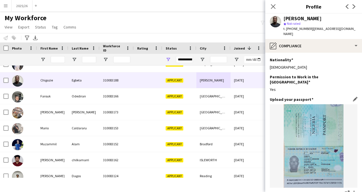
scroll to position [93, 0]
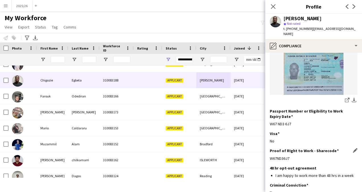
drag, startPoint x: 291, startPoint y: 147, endPoint x: 270, endPoint y: 148, distance: 21.1
click at [270, 156] on div "W67ND36J7" at bounding box center [314, 158] width 88 height 5
copy div "W67ND36J7"
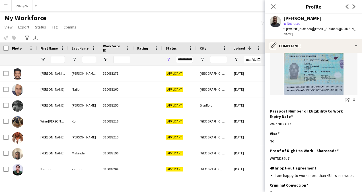
click at [272, 11] on div "Close pop-in" at bounding box center [273, 6] width 16 height 13
click at [272, 9] on icon "Close pop-in" at bounding box center [272, 6] width 5 height 5
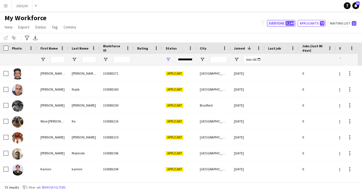
click at [281, 26] on button "Everyone 3,144" at bounding box center [281, 23] width 28 height 7
type input "**********"
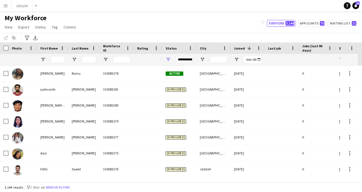
click at [185, 60] on div "**********" at bounding box center [184, 59] width 17 height 7
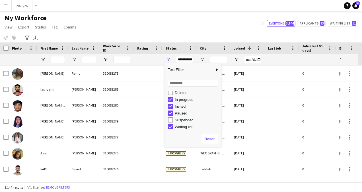
scroll to position [35, 0]
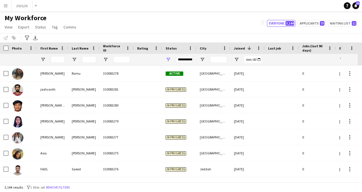
click at [216, 15] on div "My Workforce View Views Default view New view Update view Delete view Edit name…" at bounding box center [181, 23] width 362 height 19
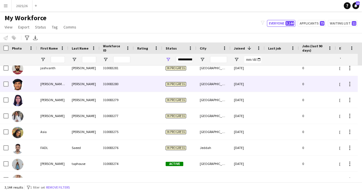
scroll to position [0, 0]
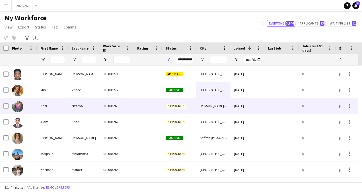
click at [164, 104] on div "In progress" at bounding box center [179, 106] width 34 height 16
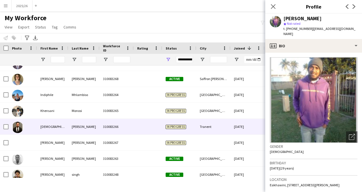
click at [152, 130] on div at bounding box center [148, 127] width 28 height 16
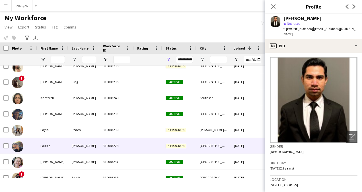
click at [160, 149] on div at bounding box center [148, 146] width 28 height 16
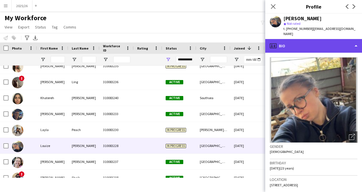
click at [319, 39] on div "profile Bio" at bounding box center [313, 46] width 97 height 14
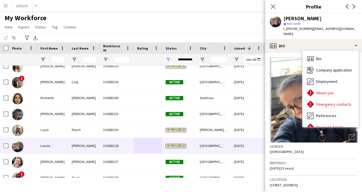
click at [307, 151] on div "Gender [DEMOGRAPHIC_DATA]" at bounding box center [314, 151] width 88 height 17
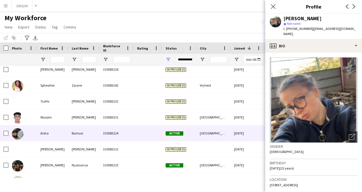
scroll to position [774, 0]
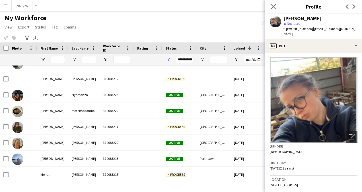
click at [276, 7] on app-icon "Close pop-in" at bounding box center [273, 7] width 8 height 8
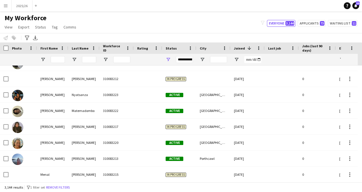
click at [7, 6] on app-icon "Menu" at bounding box center [5, 5] width 5 height 5
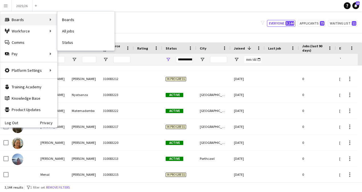
click at [32, 15] on div "Boards Boards" at bounding box center [28, 19] width 57 height 11
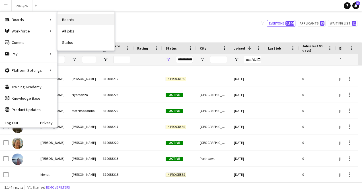
click at [68, 20] on link "Boards" at bounding box center [86, 19] width 57 height 11
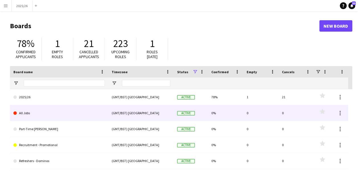
click at [48, 108] on link "All Jobs" at bounding box center [58, 113] width 91 height 16
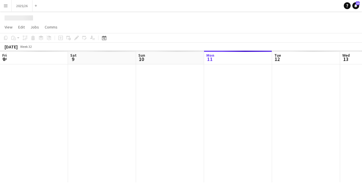
scroll to position [0, 136]
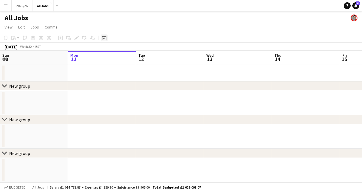
click at [104, 38] on icon at bounding box center [104, 39] width 2 height 2
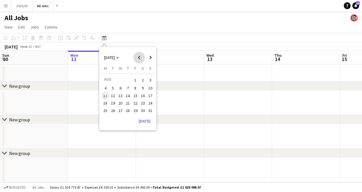
click at [136, 54] on span "Previous month" at bounding box center [139, 57] width 11 height 11
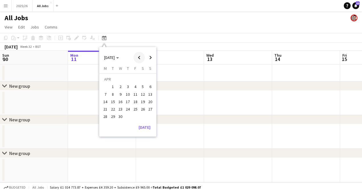
click at [136, 54] on span "Previous month" at bounding box center [139, 57] width 11 height 11
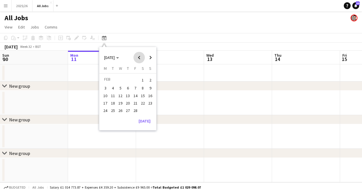
click at [136, 54] on span "Previous month" at bounding box center [139, 57] width 11 height 11
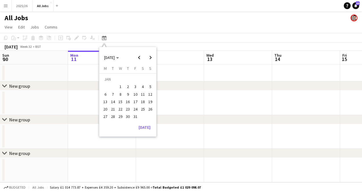
click at [106, 99] on span "13" at bounding box center [105, 101] width 7 height 7
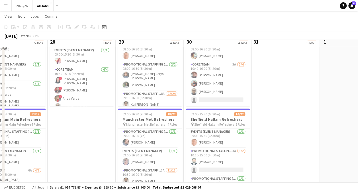
scroll to position [173, 0]
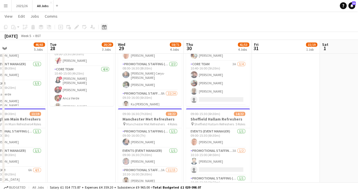
click at [105, 26] on icon at bounding box center [104, 27] width 4 height 5
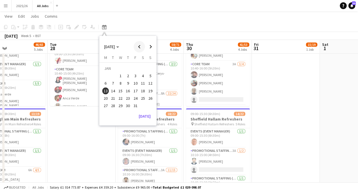
click at [141, 46] on span "Previous month" at bounding box center [139, 46] width 11 height 11
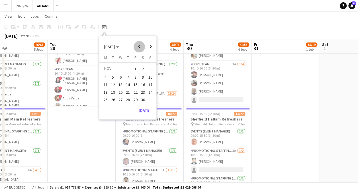
click at [141, 46] on span "Previous month" at bounding box center [139, 46] width 11 height 11
click at [139, 50] on span "Previous month" at bounding box center [139, 46] width 11 height 11
click at [104, 93] on span "16" at bounding box center [105, 92] width 7 height 7
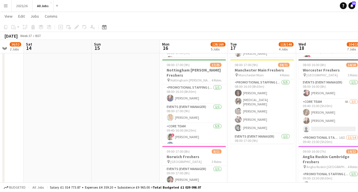
scroll to position [267, 0]
click at [6, 9] on button "Menu" at bounding box center [5, 5] width 11 height 11
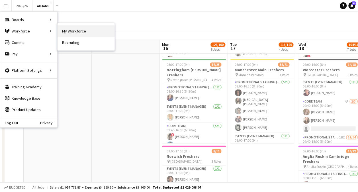
click at [58, 34] on link "My Workforce" at bounding box center [86, 30] width 57 height 11
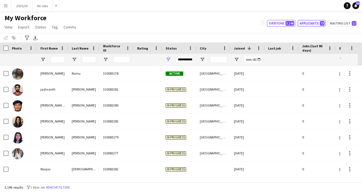
click at [309, 22] on button "Applicants 73" at bounding box center [312, 23] width 28 height 7
type input "**********"
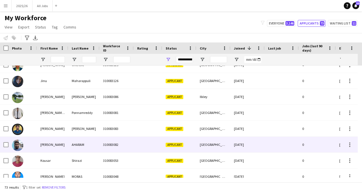
scroll to position [279, 0]
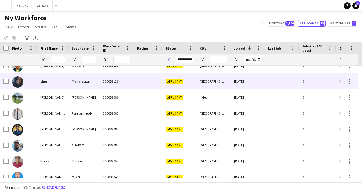
click at [216, 85] on div "[GEOGRAPHIC_DATA]" at bounding box center [213, 81] width 34 height 16
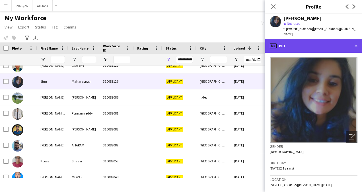
click at [318, 48] on div "profile Bio" at bounding box center [313, 46] width 97 height 14
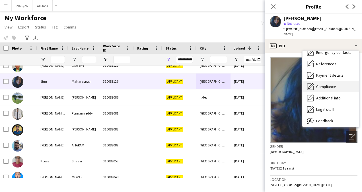
click at [328, 83] on div "Compliance Compliance" at bounding box center [331, 86] width 56 height 11
